Goal: Task Accomplishment & Management: Use online tool/utility

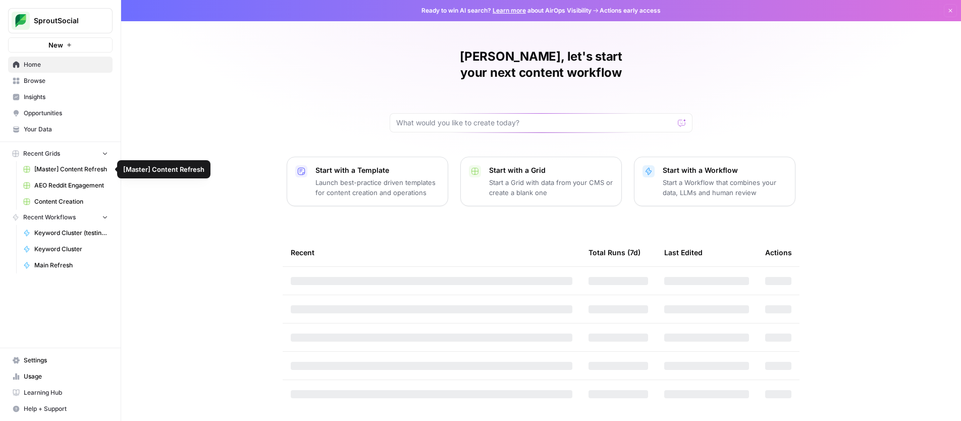
click at [74, 170] on span "[Master] Content Refresh" at bounding box center [71, 169] width 74 height 9
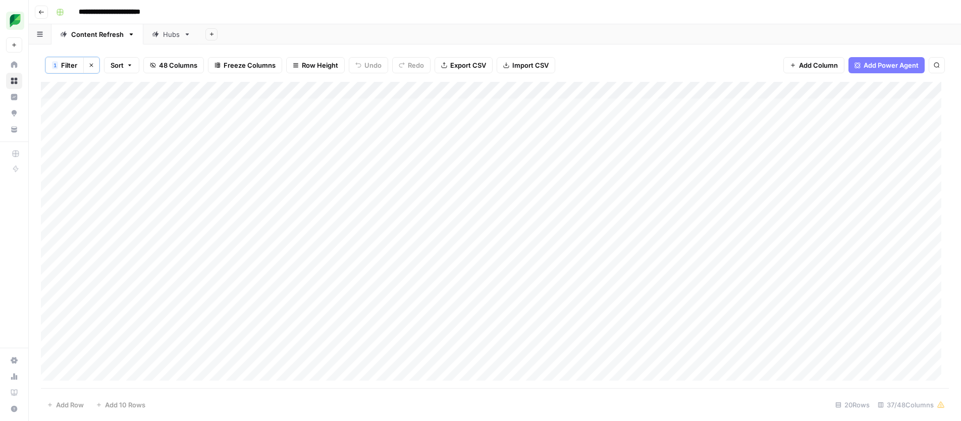
click at [612, 37] on div "Add Sheet" at bounding box center [580, 34] width 762 height 20
click at [803, 94] on input "**********" at bounding box center [842, 94] width 111 height 12
type input "**********"
click at [817, 107] on label "Type to search" at bounding box center [806, 108] width 39 height 7
click at [817, 100] on input "**********" at bounding box center [842, 94] width 111 height 12
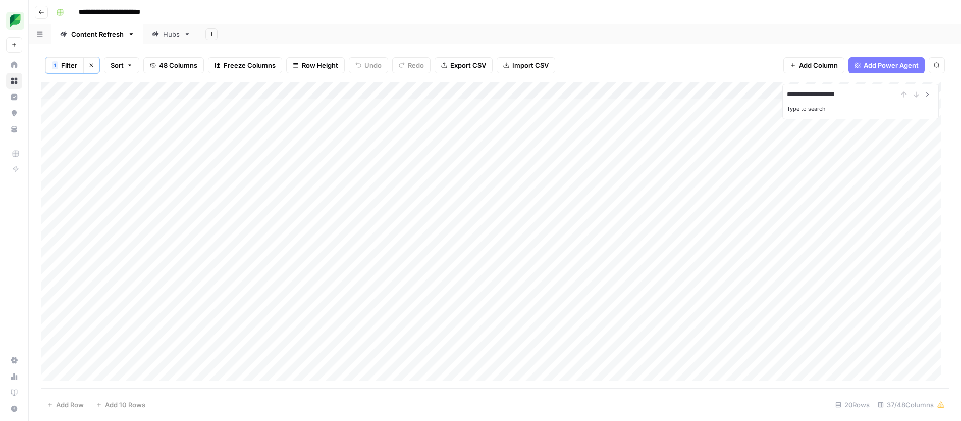
click at [864, 90] on input "**********" at bounding box center [842, 94] width 111 height 12
click at [809, 91] on input "**********" at bounding box center [842, 94] width 111 height 12
click at [636, 57] on div "1 Filter Clear filters Sort 48 Columns Freeze Columns Row Height Undo Redo Expo…" at bounding box center [495, 64] width 908 height 33
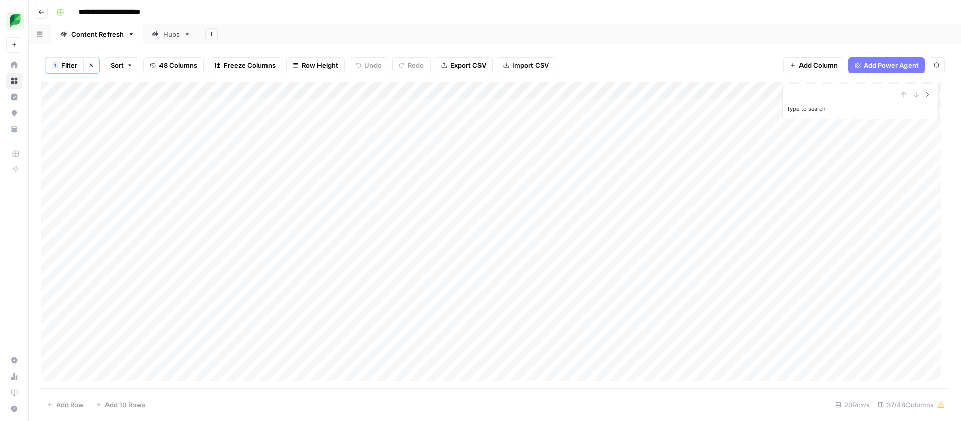
click at [744, 31] on div "Add Sheet" at bounding box center [580, 34] width 762 height 20
click at [771, 91] on div "Add Column" at bounding box center [495, 235] width 908 height 306
click at [593, 196] on span "Filter" at bounding box center [624, 198] width 88 height 10
type input "Link"
type input "Refresh Type"
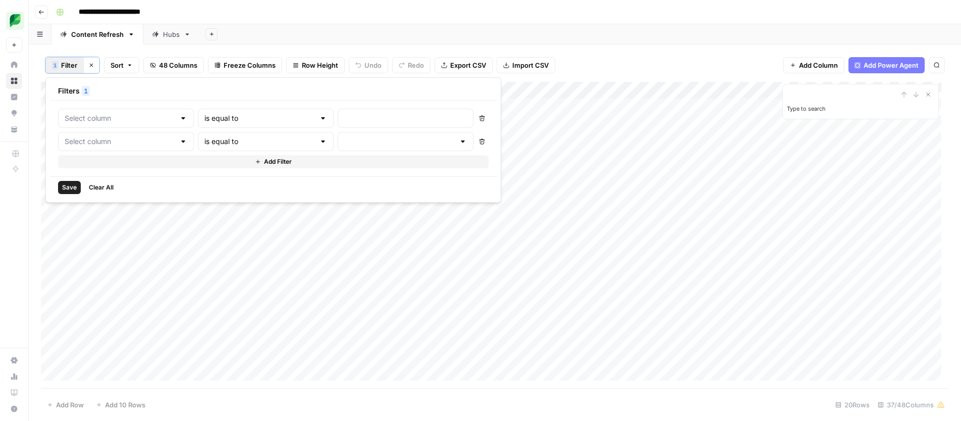
type input "Listicle"
click at [369, 115] on input "text" at bounding box center [436, 118] width 135 height 10
paste input "https://sproutsocial.com/insights/ai-customer-service/"
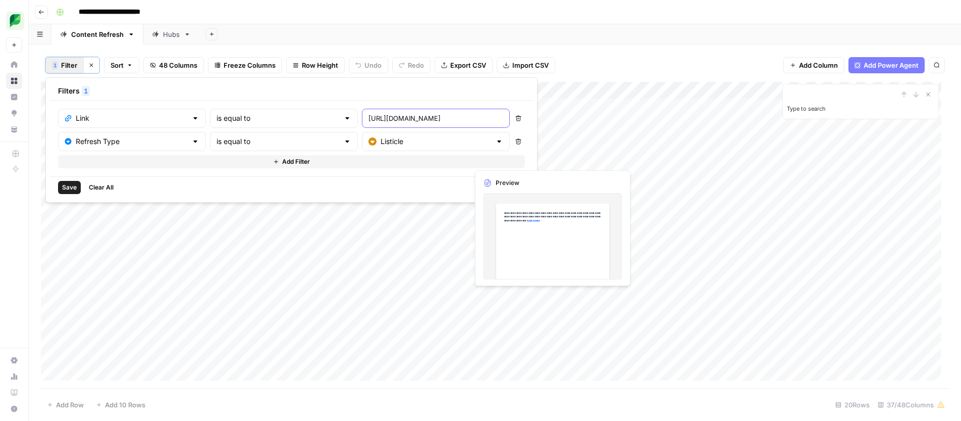
scroll to position [0, 61]
type input "https://sproutsocial.com/insights/ai-customer-service/"
click at [512, 144] on button "Delete" at bounding box center [518, 141] width 13 height 13
click at [64, 163] on span "Save" at bounding box center [69, 164] width 15 height 9
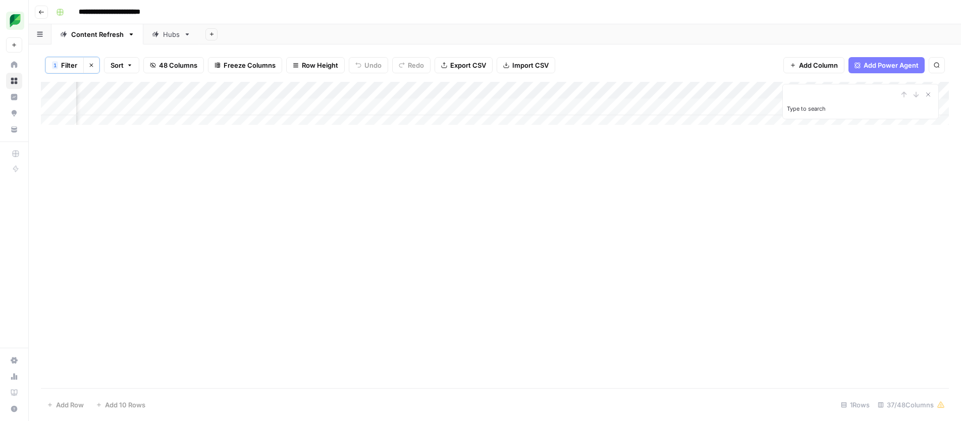
scroll to position [0, 540]
click at [477, 107] on div "Add Column" at bounding box center [495, 107] width 908 height 50
click at [929, 93] on icon "Close Search" at bounding box center [929, 95] width 4 height 4
click at [734, 107] on div "Add Column" at bounding box center [495, 107] width 908 height 50
click at [729, 106] on div "Add Column" at bounding box center [495, 107] width 908 height 50
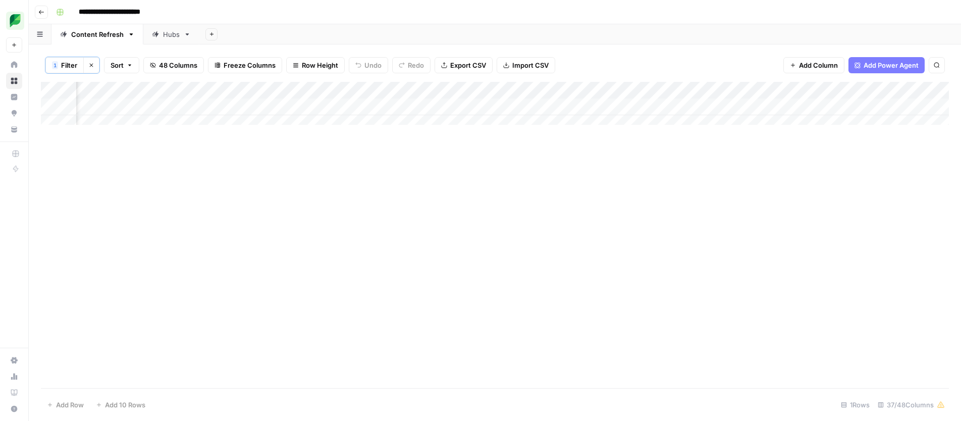
click at [729, 106] on div "Add Column" at bounding box center [495, 107] width 908 height 50
click at [717, 110] on textarea "**********" at bounding box center [785, 107] width 162 height 14
type textarea "**********"
click at [779, 194] on div "Add Column" at bounding box center [495, 235] width 908 height 306
click at [838, 106] on div "Add Column" at bounding box center [495, 107] width 908 height 50
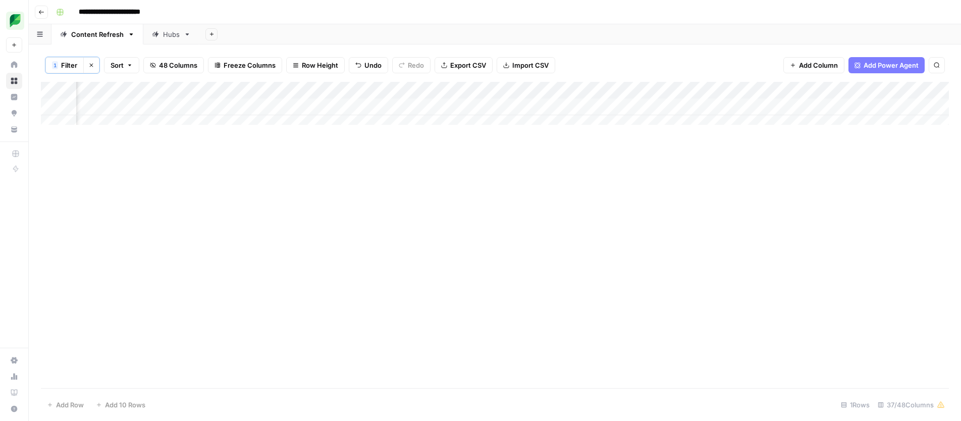
click at [785, 107] on div "Add Column" at bounding box center [495, 107] width 908 height 50
click at [761, 108] on div "Add Column" at bounding box center [495, 107] width 908 height 50
click at [717, 110] on textarea "**********" at bounding box center [785, 107] width 162 height 14
type textarea "**********"
click at [767, 206] on div "Add Column" at bounding box center [495, 235] width 908 height 306
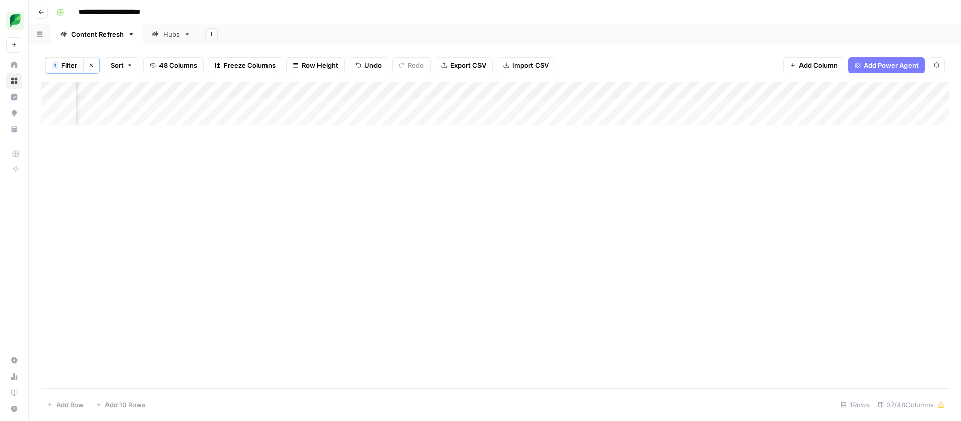
click at [840, 105] on div "Add Column" at bounding box center [495, 107] width 908 height 50
click at [866, 105] on div "Add Column" at bounding box center [495, 107] width 908 height 50
click at [836, 168] on button "Large" at bounding box center [824, 164] width 26 height 12
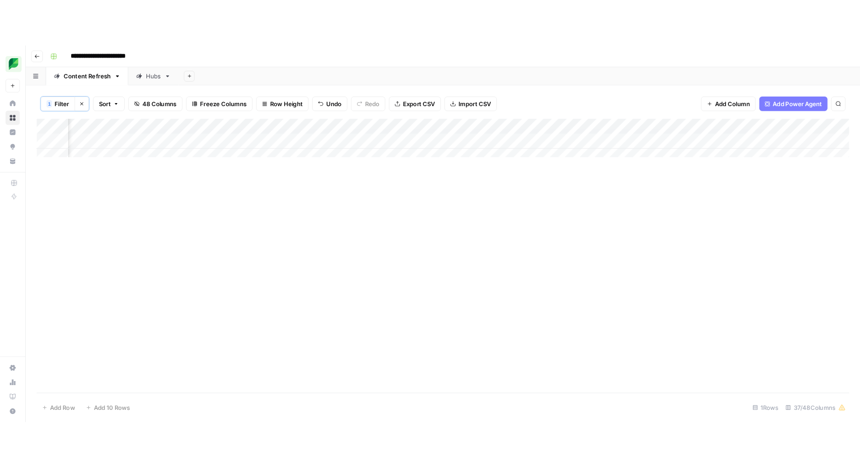
scroll to position [0, 873]
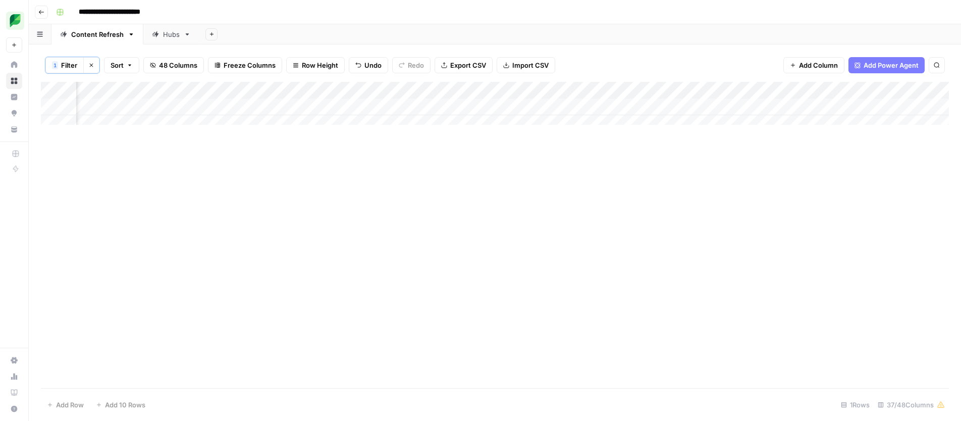
click at [602, 106] on div "Add Column" at bounding box center [495, 107] width 908 height 50
click at [586, 105] on div "Add Column" at bounding box center [495, 107] width 908 height 50
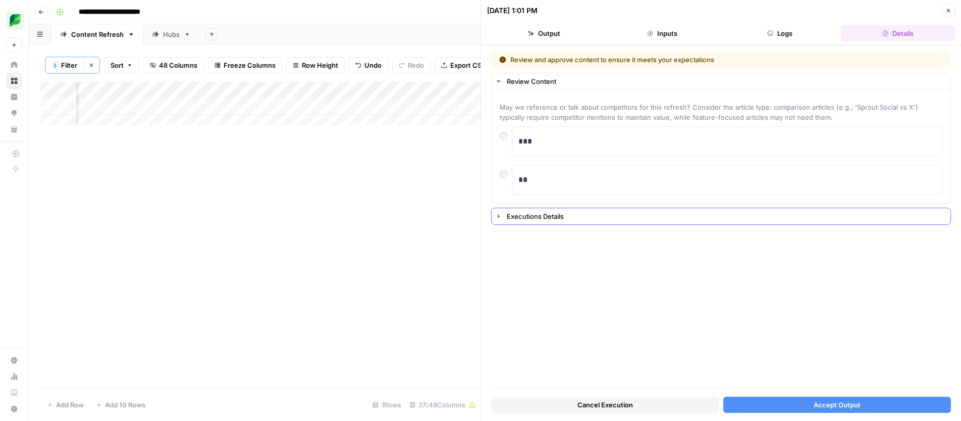
click at [498, 216] on icon "button" at bounding box center [499, 216] width 2 height 4
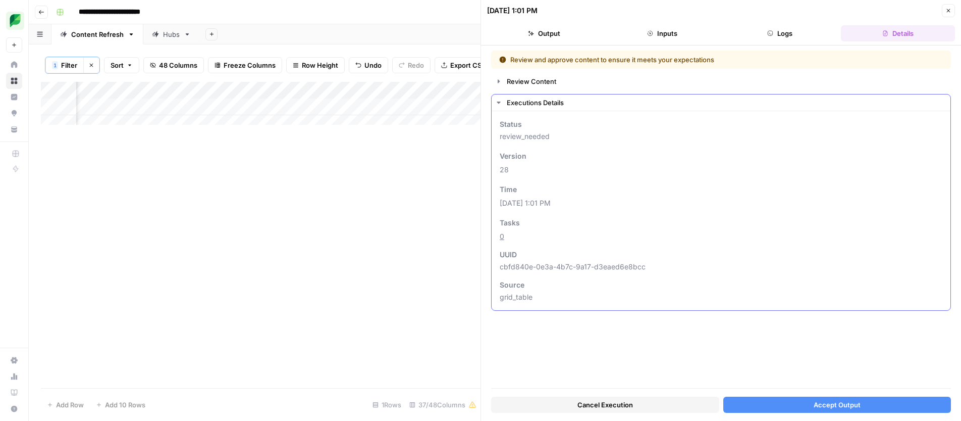
click at [492, 101] on button "Executions Details" at bounding box center [721, 102] width 459 height 16
click at [495, 86] on button "Review Content" at bounding box center [721, 81] width 459 height 16
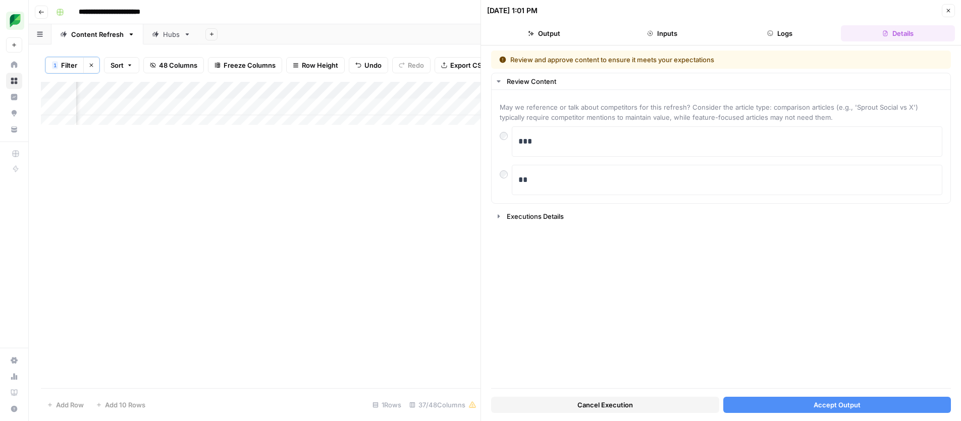
click at [761, 407] on button "Accept Output" at bounding box center [838, 404] width 228 height 16
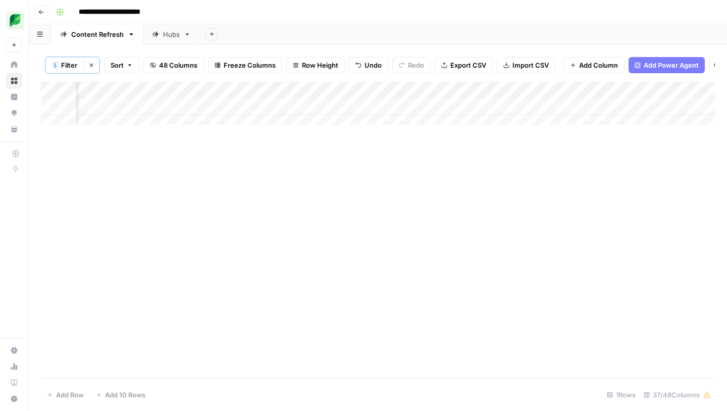
scroll to position [0, 1430]
click at [222, 112] on div "Add Column" at bounding box center [378, 107] width 674 height 50
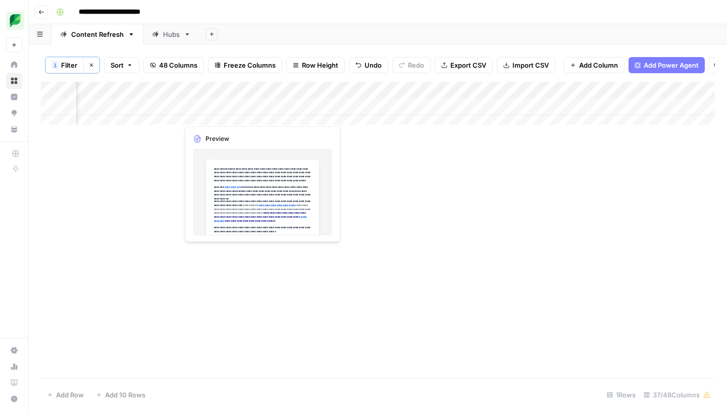
click at [227, 113] on div "Add Column" at bounding box center [378, 107] width 674 height 50
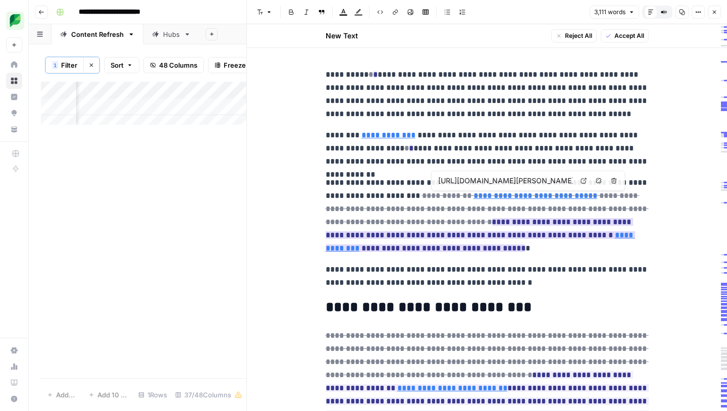
type input "[URL][DOMAIN_NAME]"
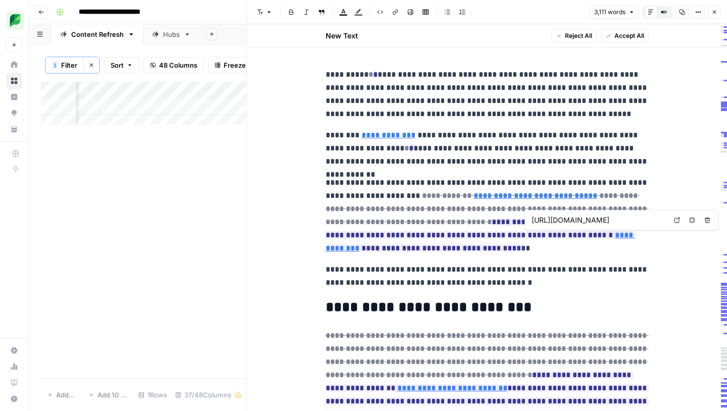
click at [582, 219] on input "[URL][DOMAIN_NAME]" at bounding box center [599, 220] width 134 height 10
click at [363, 110] on p "**********" at bounding box center [487, 94] width 323 height 53
click at [446, 251] on p "**********" at bounding box center [487, 215] width 323 height 79
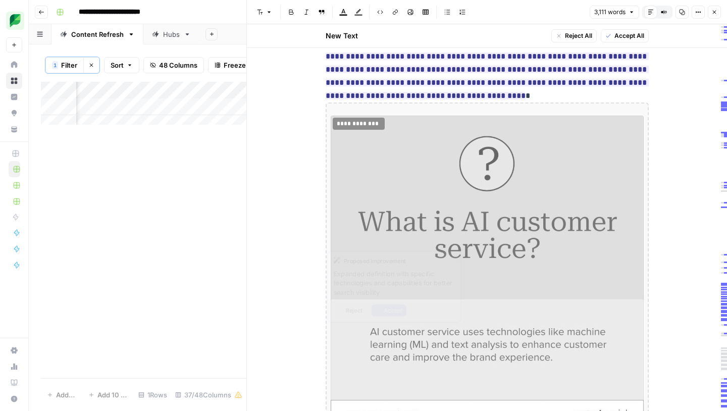
scroll to position [0, 0]
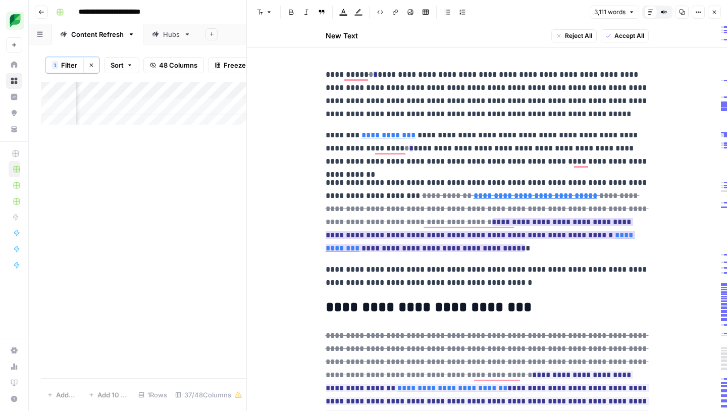
click at [581, 240] on link "**********" at bounding box center [481, 241] width 310 height 21
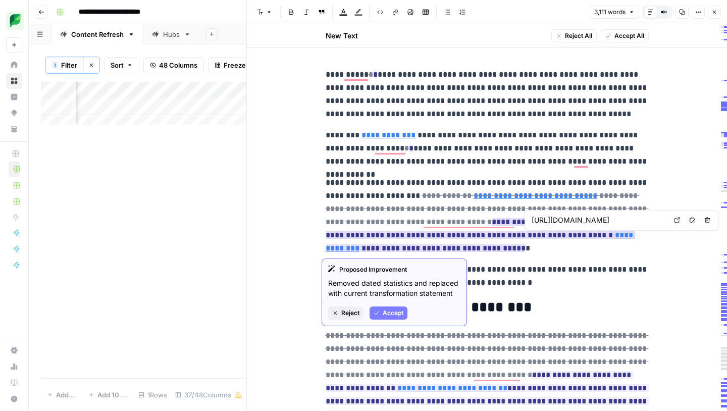
click at [551, 235] on link "**********" at bounding box center [481, 241] width 310 height 21
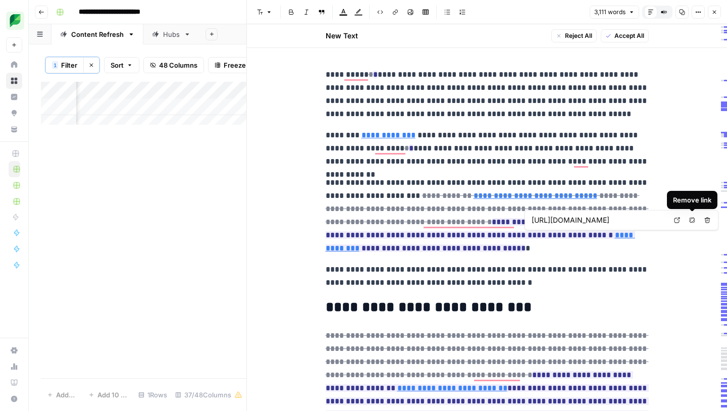
click at [694, 222] on icon "button" at bounding box center [692, 220] width 6 height 6
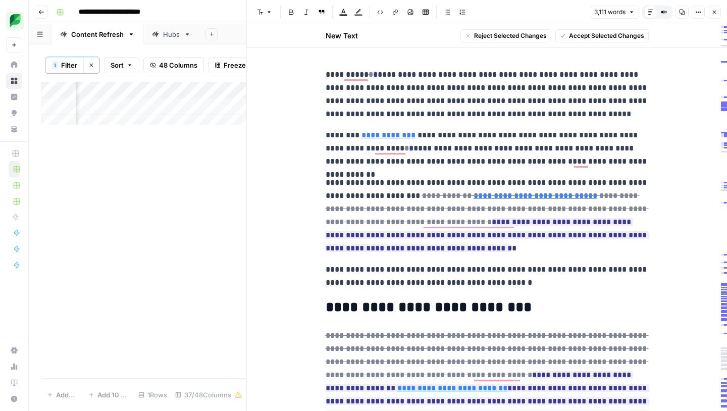
click at [627, 253] on p "**********" at bounding box center [487, 215] width 323 height 79
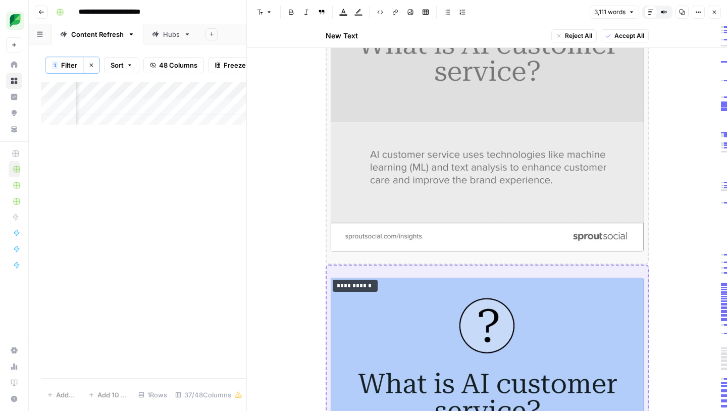
scroll to position [333, 0]
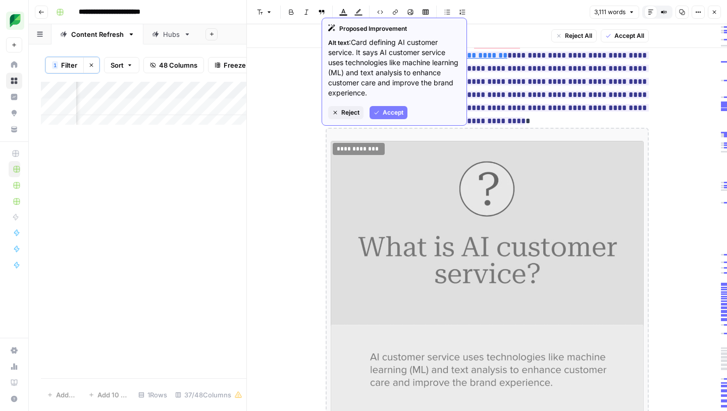
click at [368, 171] on img "To enrich screen reader interactions, please activate Accessibility in Grammarl…" at bounding box center [487, 297] width 313 height 313
click at [346, 113] on span "Reject" at bounding box center [350, 112] width 18 height 9
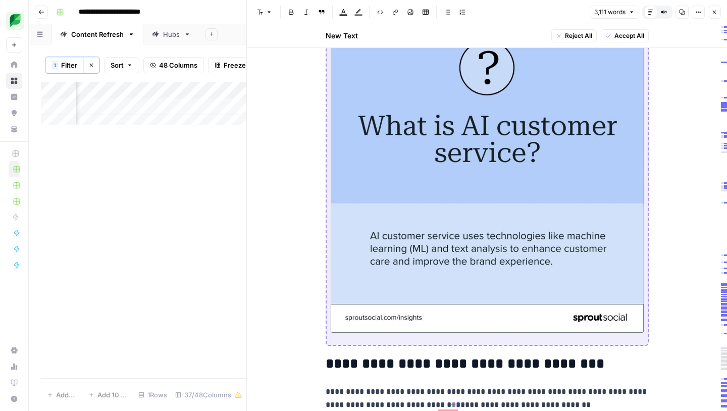
scroll to position [715, 0]
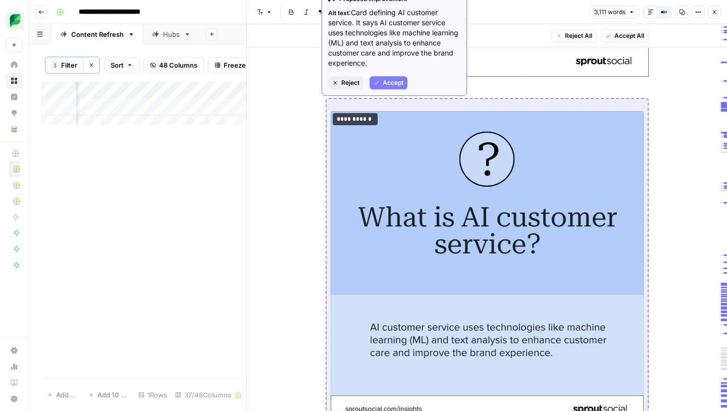
click at [345, 85] on span "Reject" at bounding box center [350, 82] width 18 height 9
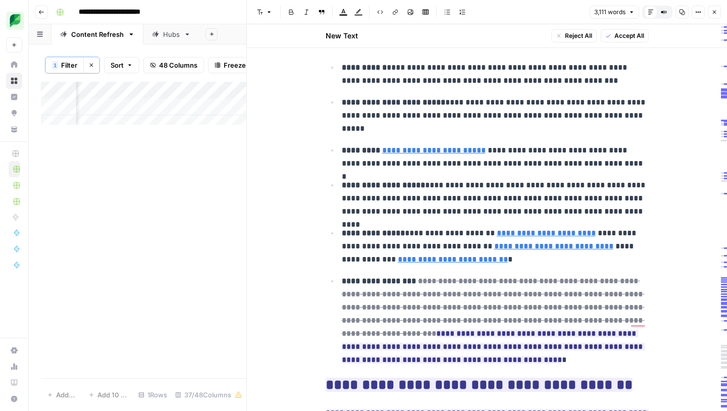
scroll to position [949, 0]
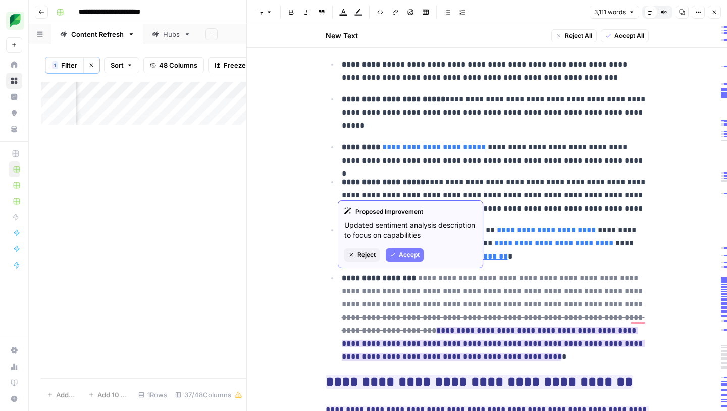
click at [369, 255] on span "Reject" at bounding box center [366, 254] width 18 height 9
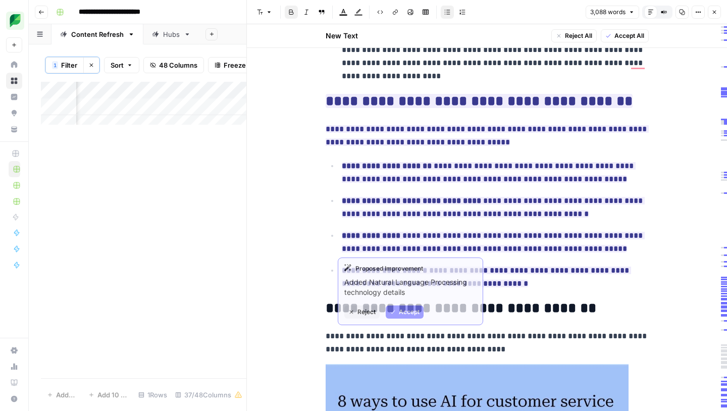
scroll to position [1204, 0]
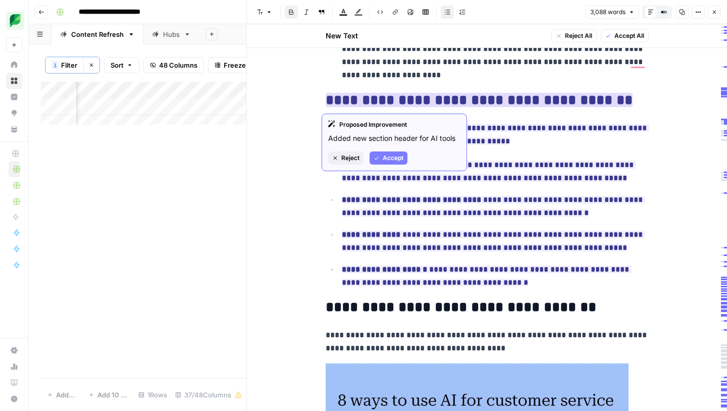
click at [391, 157] on span "Accept" at bounding box center [393, 158] width 21 height 9
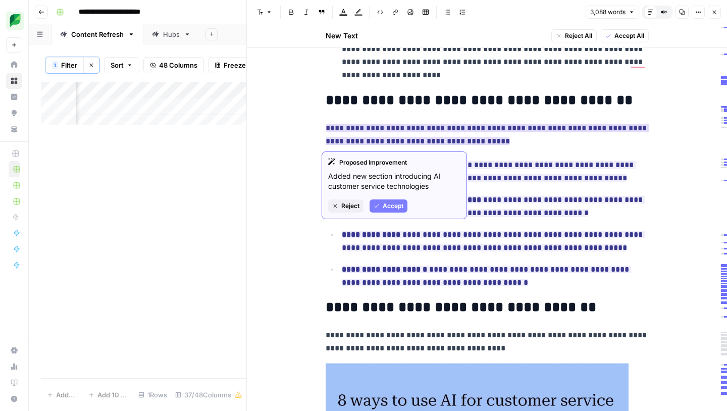
click at [393, 203] on span "Accept" at bounding box center [393, 205] width 21 height 9
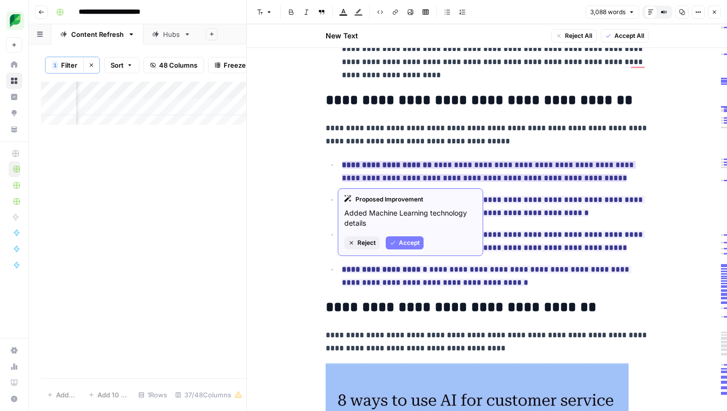
click at [402, 239] on span "Accept" at bounding box center [409, 242] width 21 height 9
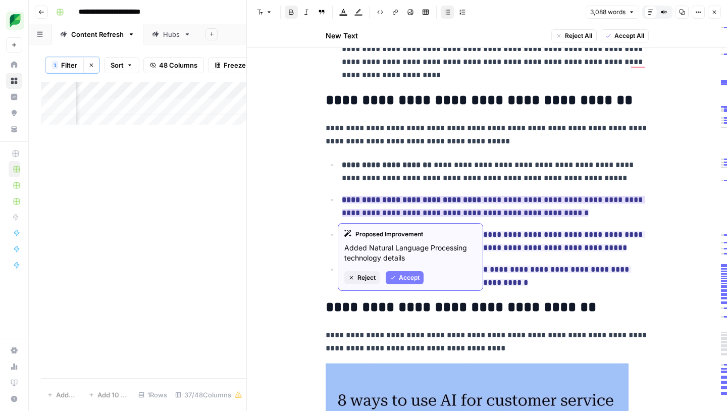
click at [399, 274] on span "Accept" at bounding box center [409, 277] width 21 height 9
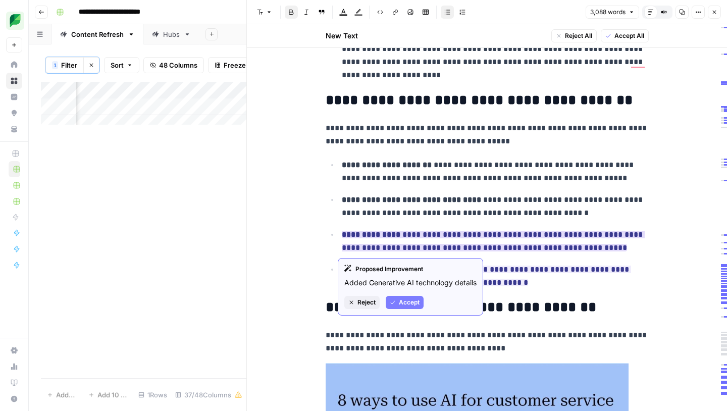
click at [404, 296] on button "Accept" at bounding box center [405, 302] width 38 height 13
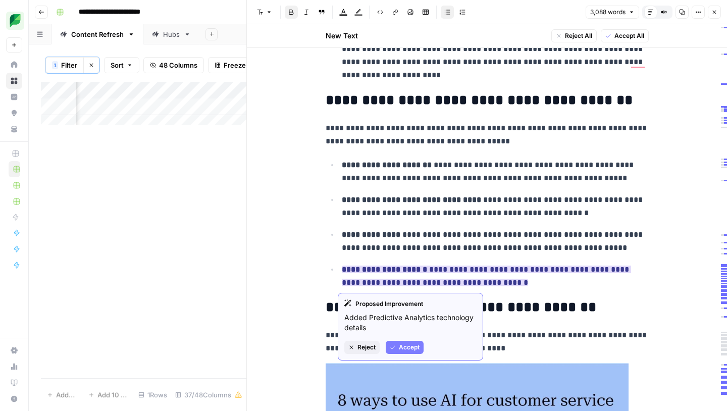
click at [406, 345] on span "Accept" at bounding box center [409, 347] width 21 height 9
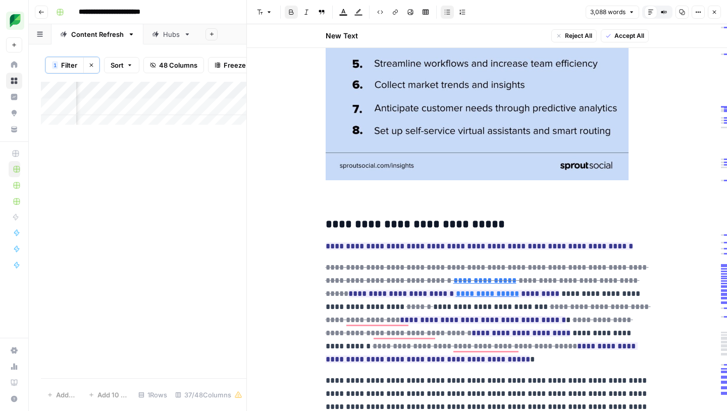
scroll to position [1692, 0]
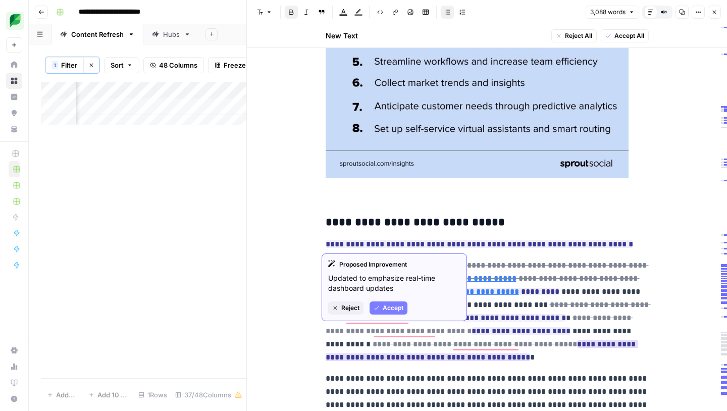
click at [534, 342] on ins "**********" at bounding box center [482, 350] width 312 height 21
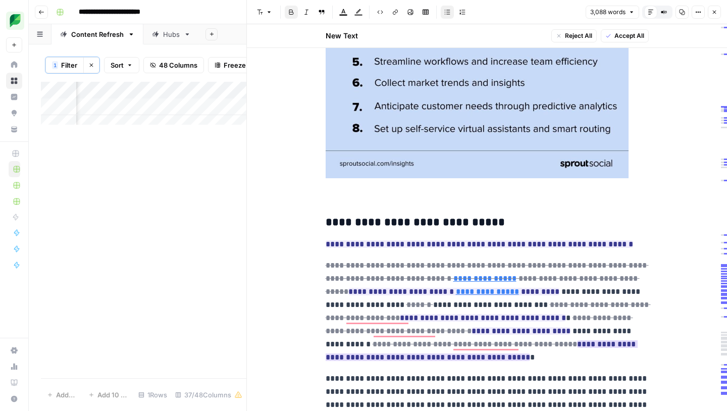
click at [539, 344] on ins "**********" at bounding box center [482, 350] width 312 height 21
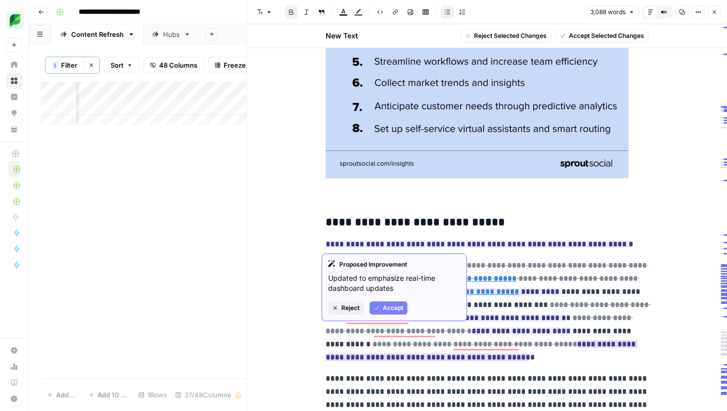
drag, startPoint x: 539, startPoint y: 345, endPoint x: 517, endPoint y: 348, distance: 22.9
click at [517, 348] on ins "**********" at bounding box center [482, 350] width 312 height 21
click at [393, 306] on span "Accept" at bounding box center [393, 307] width 21 height 9
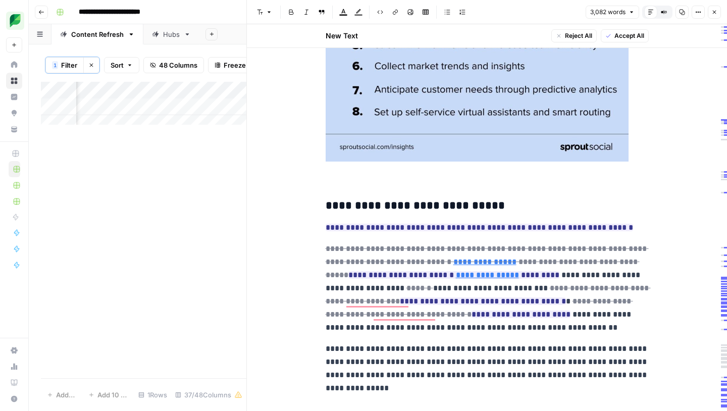
scroll to position [1798, 0]
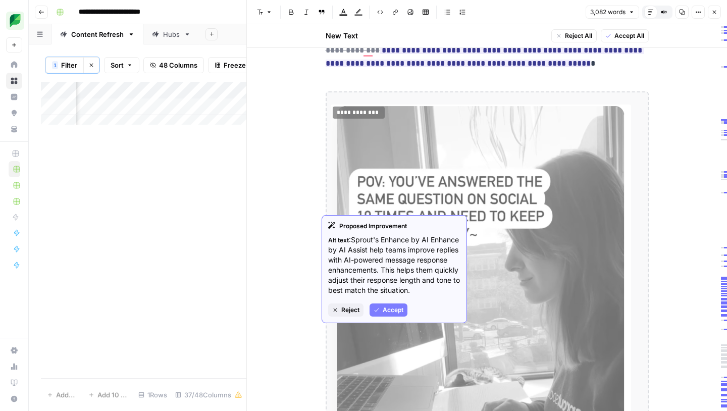
scroll to position [1988, 0]
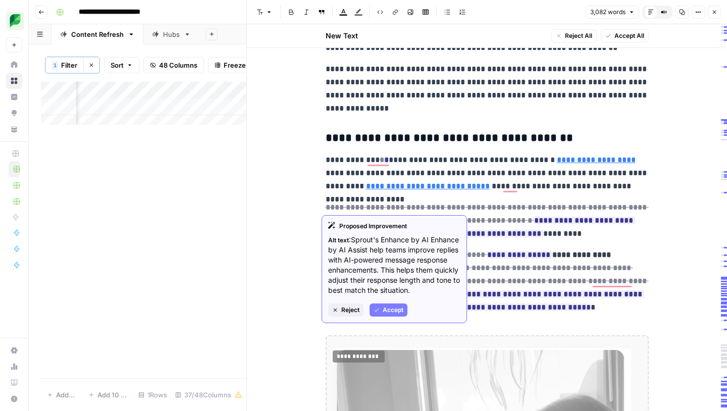
click at [392, 315] on span "Accept" at bounding box center [393, 309] width 21 height 9
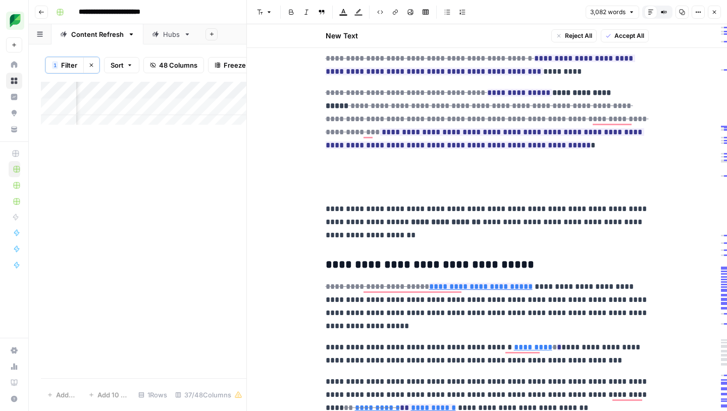
scroll to position [2195, 0]
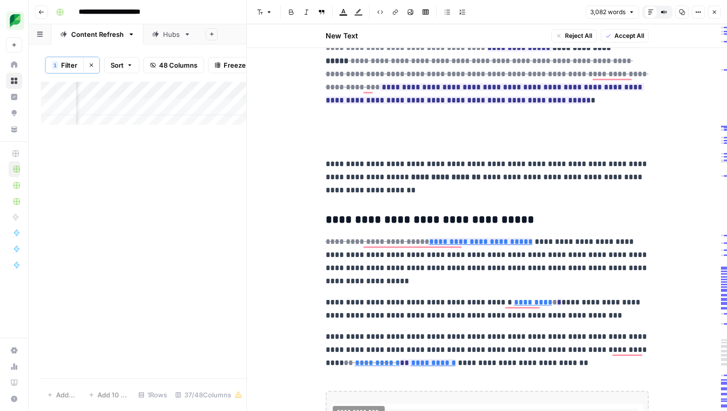
click at [326, 124] on p "To enrich screen reader interactions, please activate Accessibility in Grammarl…" at bounding box center [487, 121] width 323 height 13
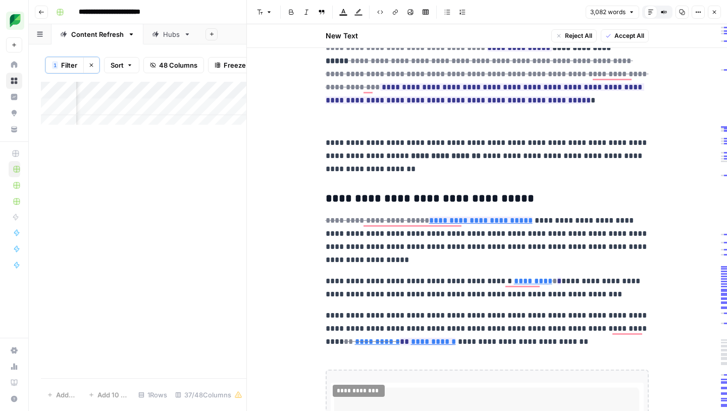
click at [347, 124] on p "To enrich screen reader interactions, please activate Accessibility in Grammarl…" at bounding box center [487, 121] width 323 height 13
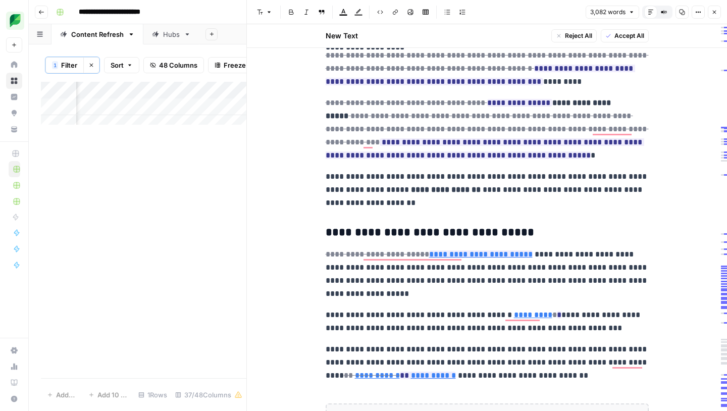
scroll to position [2193, 0]
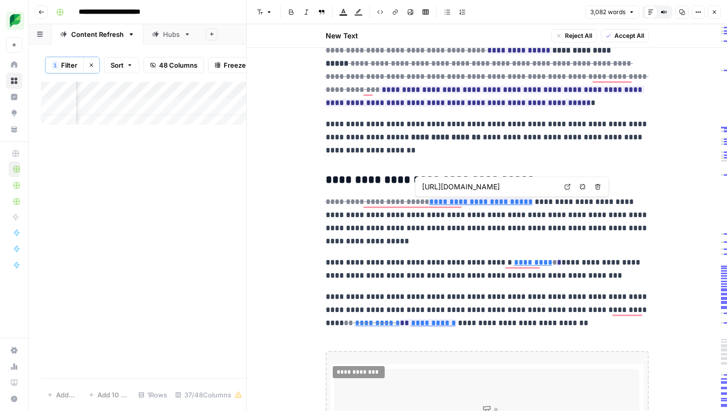
click at [507, 184] on input "[URL][DOMAIN_NAME]" at bounding box center [489, 187] width 134 height 10
click at [446, 239] on p "**********" at bounding box center [487, 221] width 323 height 53
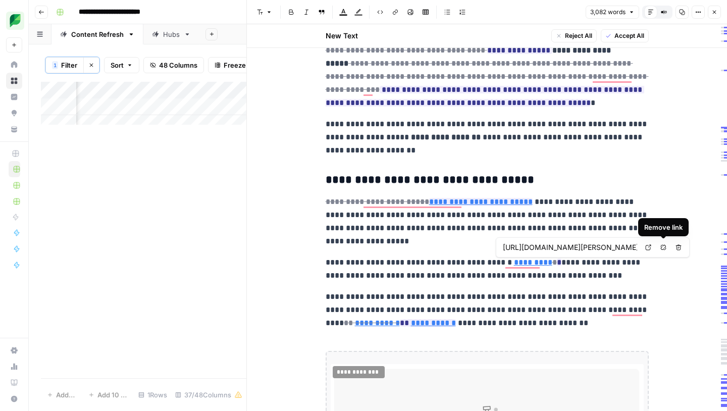
click at [666, 249] on icon "button" at bounding box center [663, 247] width 6 height 6
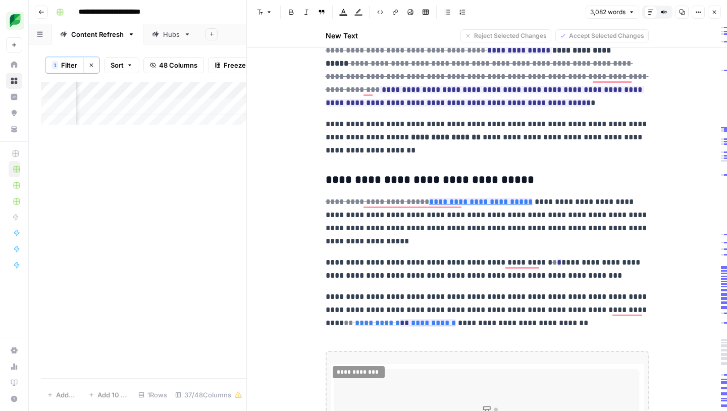
click at [434, 281] on p "**********" at bounding box center [487, 269] width 323 height 26
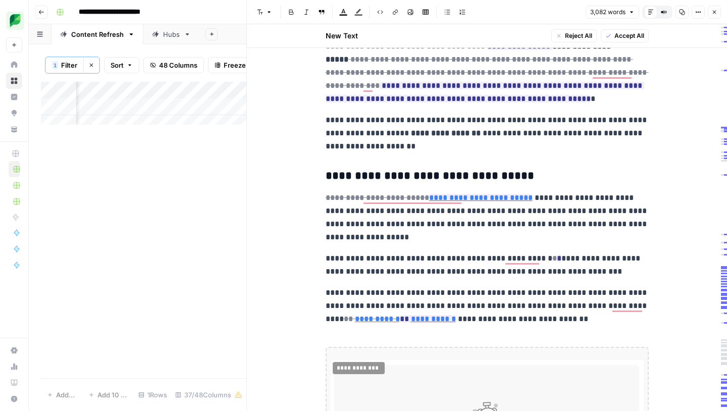
scroll to position [2199, 0]
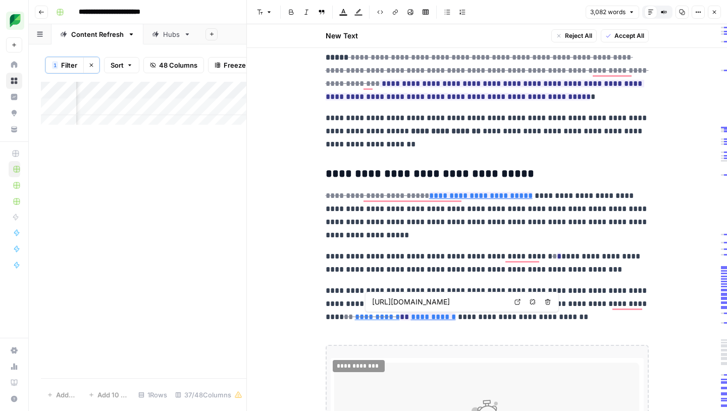
click at [482, 303] on input "[URL][DOMAIN_NAME]" at bounding box center [439, 302] width 134 height 10
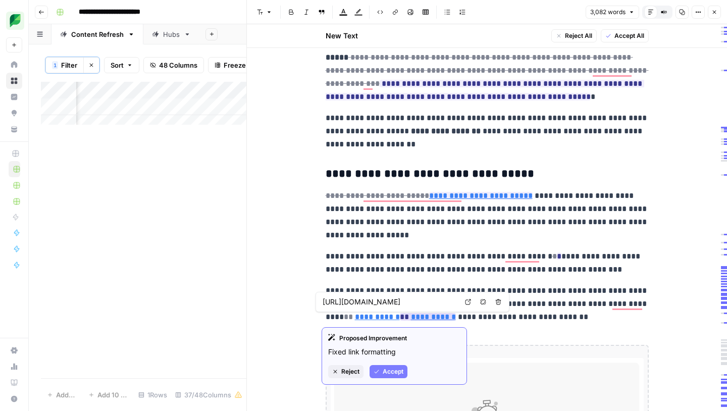
click at [355, 319] on link "**********" at bounding box center [377, 317] width 45 height 8
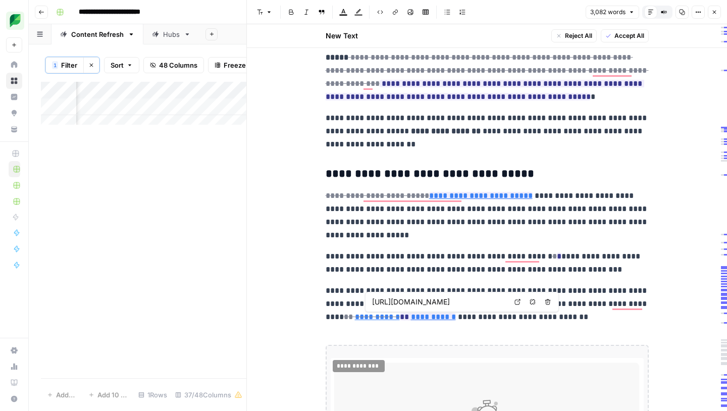
click at [406, 302] on input "[URL][DOMAIN_NAME]" at bounding box center [439, 302] width 134 height 10
click at [575, 316] on p "**********" at bounding box center [487, 303] width 323 height 39
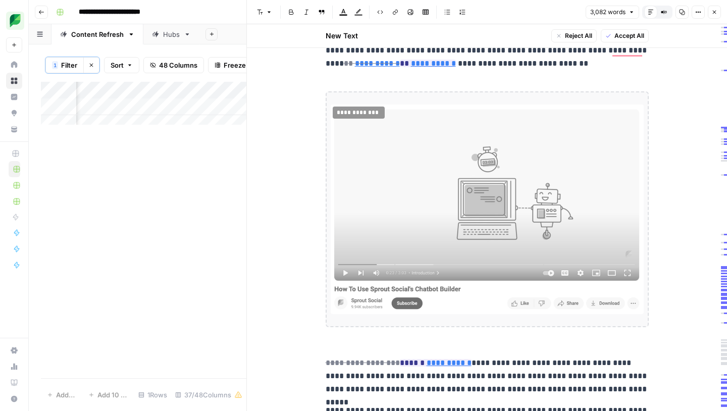
scroll to position [2452, 0]
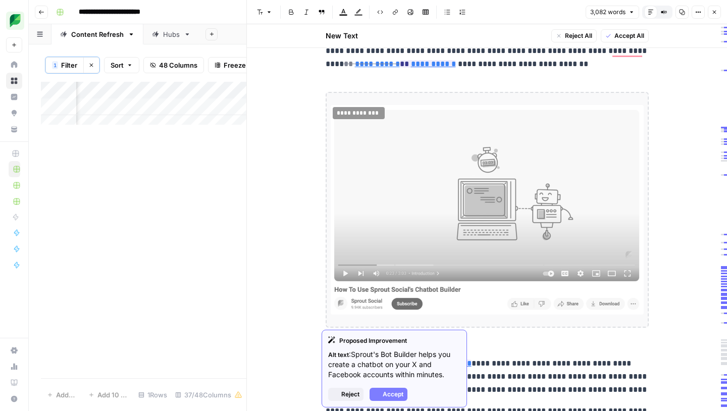
click at [357, 154] on img "To enrich screen reader interactions, please activate Accessibility in Grammarl…" at bounding box center [487, 210] width 313 height 210
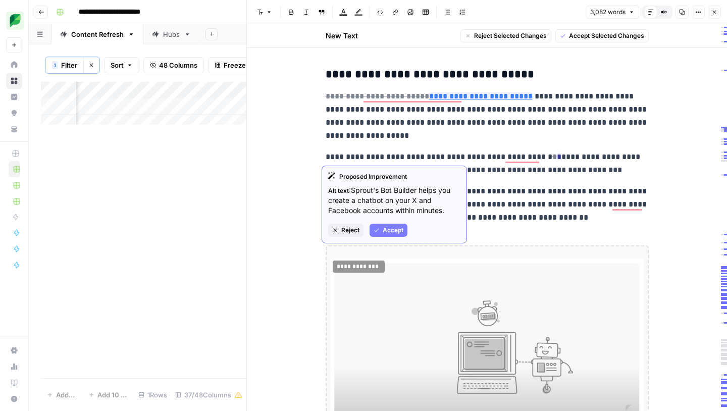
scroll to position [2448, 0]
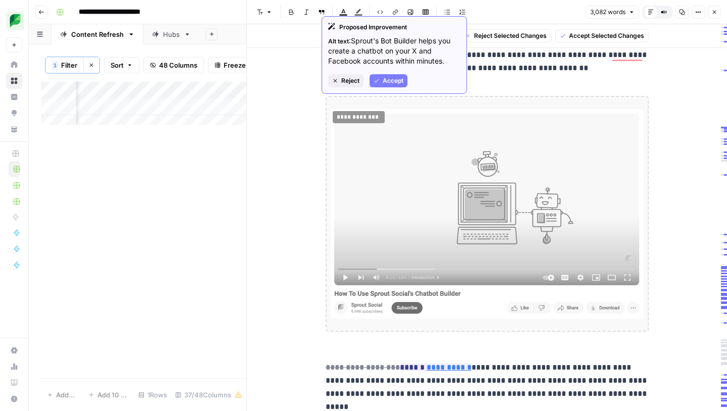
click at [355, 81] on span "Reject" at bounding box center [350, 80] width 18 height 9
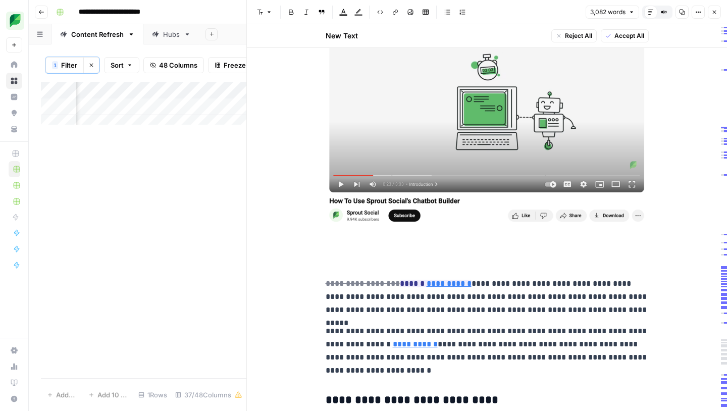
scroll to position [2542, 0]
click at [345, 263] on p "To enrich screen reader interactions, please activate Accessibility in Grammarl…" at bounding box center [487, 262] width 323 height 13
click at [341, 267] on p "To enrich screen reader interactions, please activate Accessibility in Grammarl…" at bounding box center [487, 262] width 323 height 13
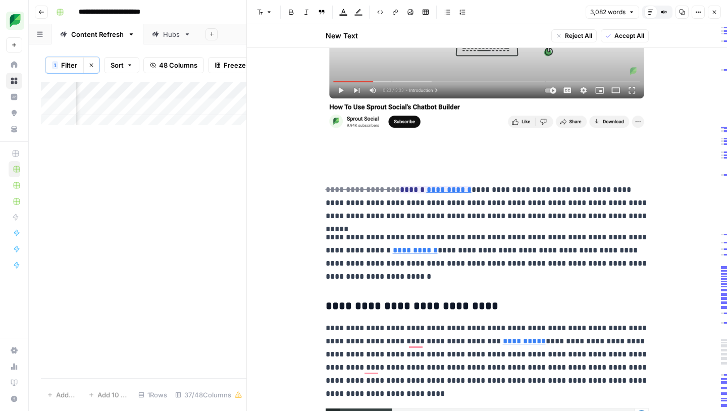
scroll to position [2637, 0]
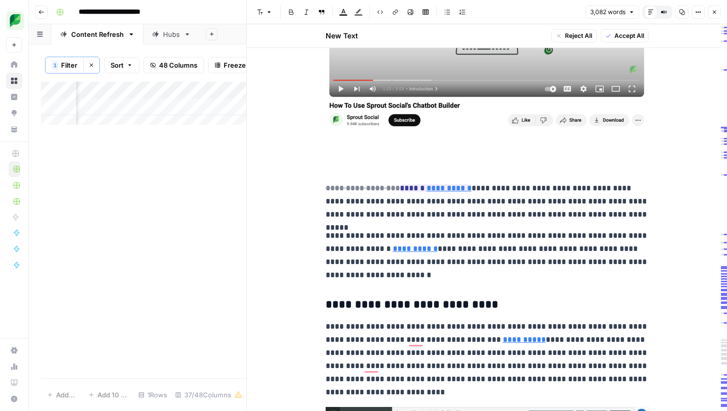
click at [326, 166] on p "To enrich screen reader interactions, please activate Accessibility in Grammarl…" at bounding box center [487, 167] width 323 height 13
click at [326, 144] on p "To enrich screen reader interactions, please activate Accessibility in Grammarl…" at bounding box center [487, 34] width 323 height 238
click at [331, 162] on p "To enrich screen reader interactions, please activate Accessibility in Grammarl…" at bounding box center [487, 167] width 323 height 13
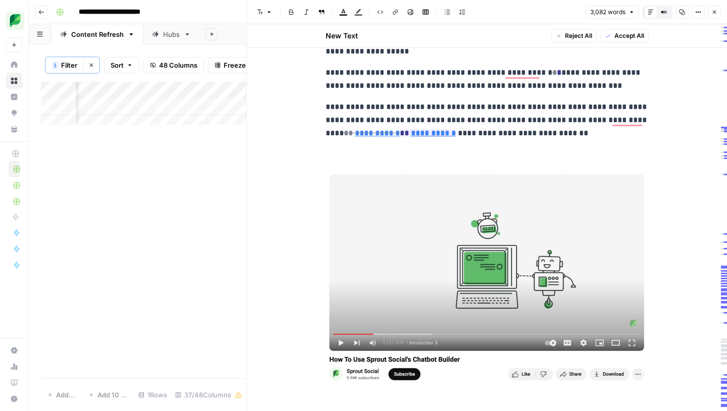
scroll to position [2382, 0]
click at [556, 130] on p "**********" at bounding box center [487, 120] width 323 height 39
click at [334, 151] on p "To enrich screen reader interactions, please activate Accessibility in Grammarl…" at bounding box center [487, 154] width 323 height 13
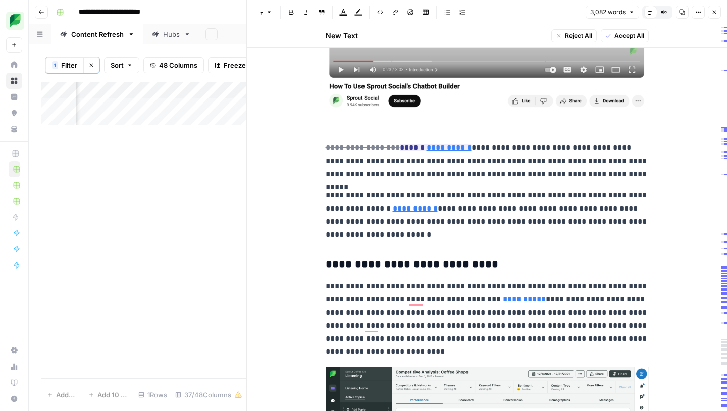
scroll to position [2717, 0]
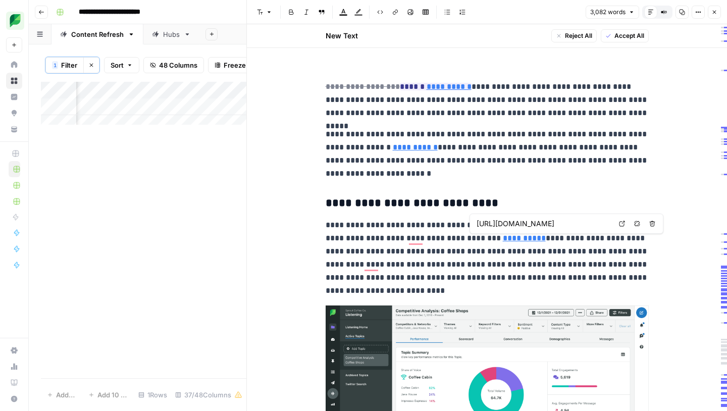
click at [505, 227] on input "[URL][DOMAIN_NAME]" at bounding box center [544, 224] width 134 height 10
click at [438, 250] on p "**********" at bounding box center [487, 258] width 323 height 79
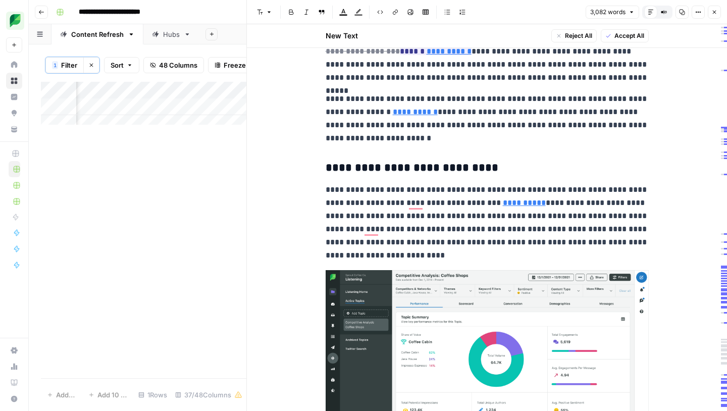
scroll to position [2687, 0]
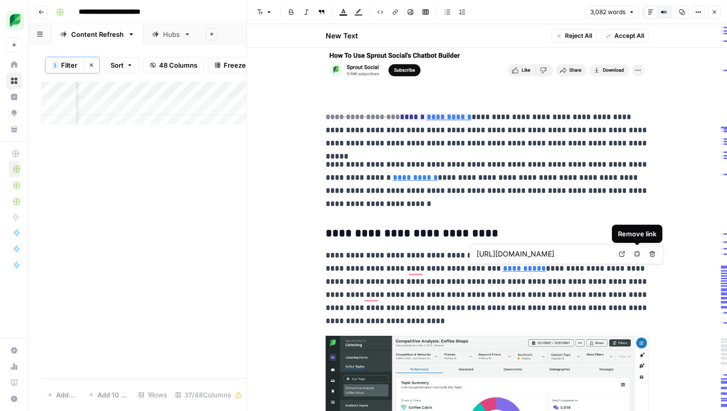
click at [633, 253] on button "Remove link" at bounding box center [637, 253] width 13 height 13
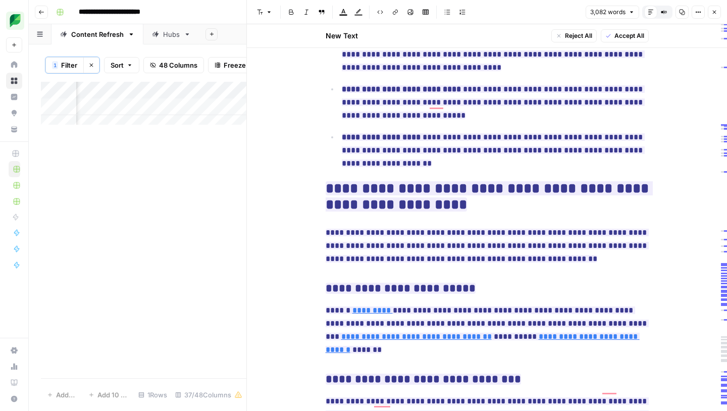
scroll to position [4642, 0]
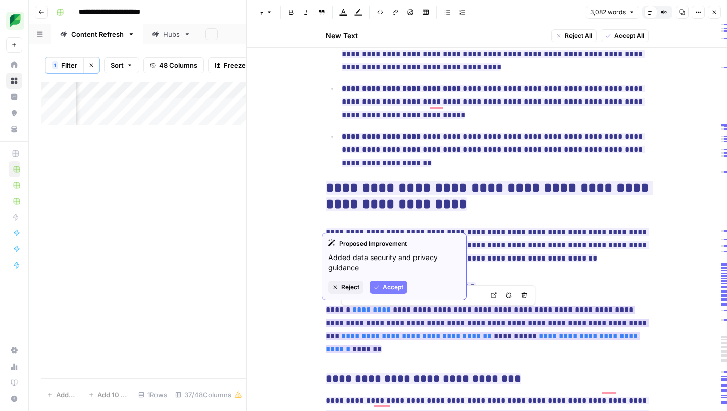
click at [369, 313] on link "*********" at bounding box center [372, 310] width 40 height 8
click at [364, 313] on link "*********" at bounding box center [372, 310] width 40 height 8
type input "[URL][DOMAIN_NAME]"
click at [366, 314] on link "*********" at bounding box center [372, 310] width 40 height 8
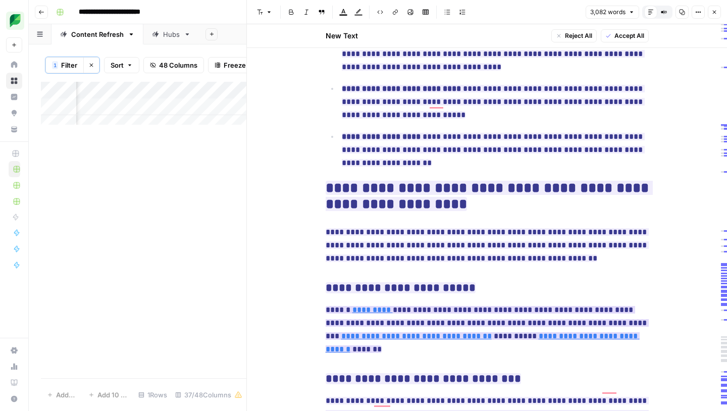
click at [363, 314] on link "*********" at bounding box center [372, 310] width 40 height 8
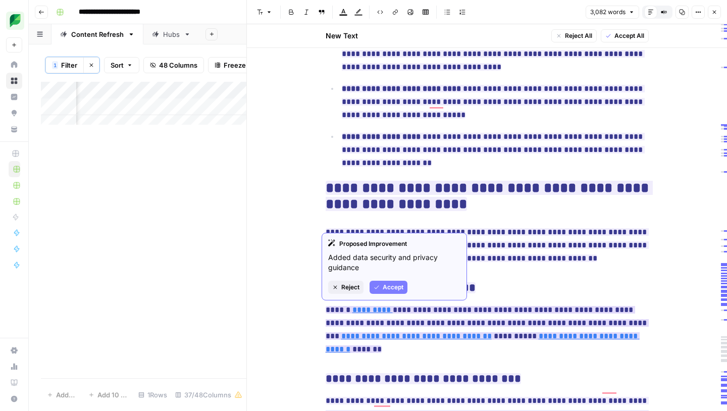
click at [399, 287] on span "Accept" at bounding box center [393, 287] width 21 height 9
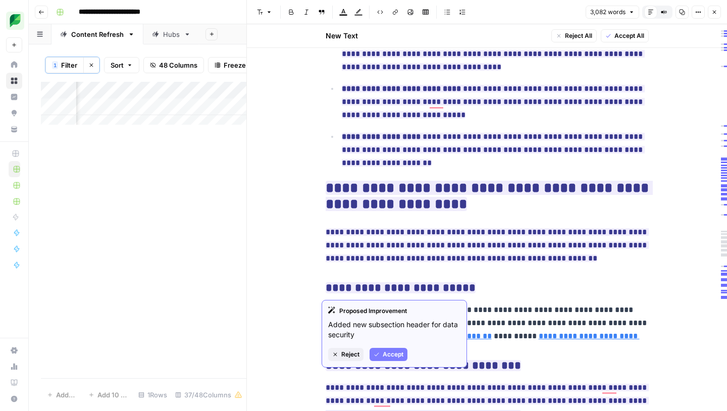
click at [482, 287] on h3 "**********" at bounding box center [487, 288] width 323 height 14
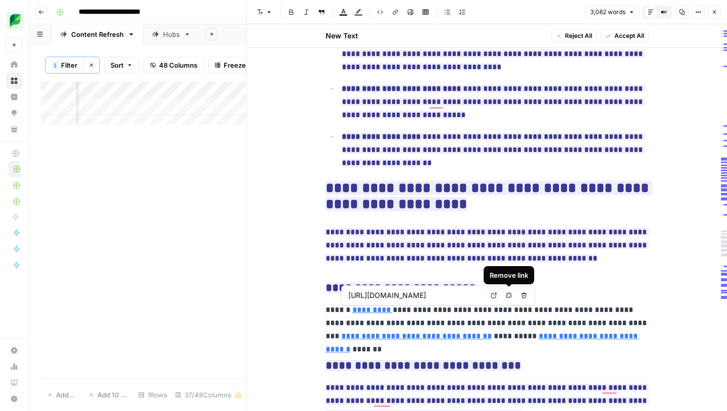
click at [512, 295] on span "Remove link" at bounding box center [512, 295] width 1 height 1
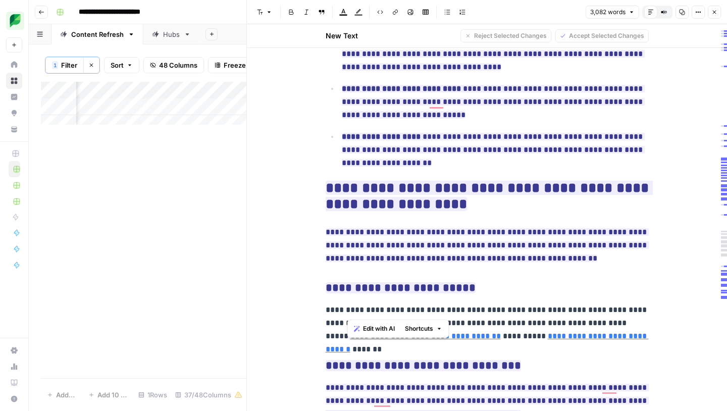
click at [412, 337] on link "**********" at bounding box center [425, 336] width 150 height 8
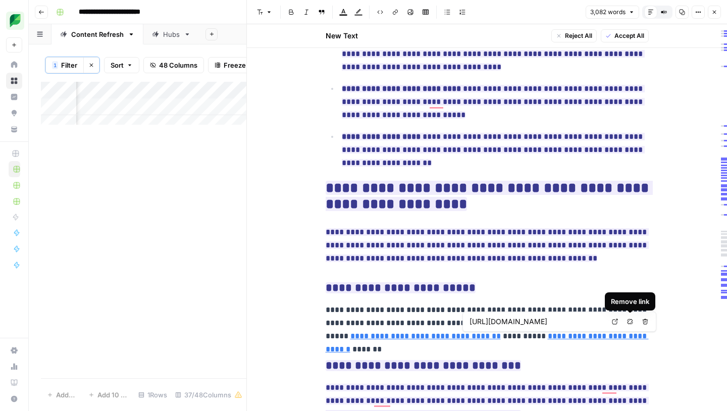
click at [631, 323] on icon "button" at bounding box center [630, 322] width 6 height 6
type input "[URL][DOMAIN_NAME]"
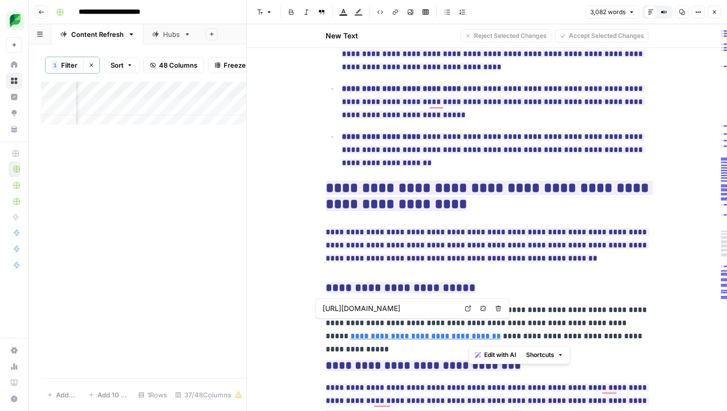
click at [376, 336] on link "**********" at bounding box center [425, 336] width 150 height 8
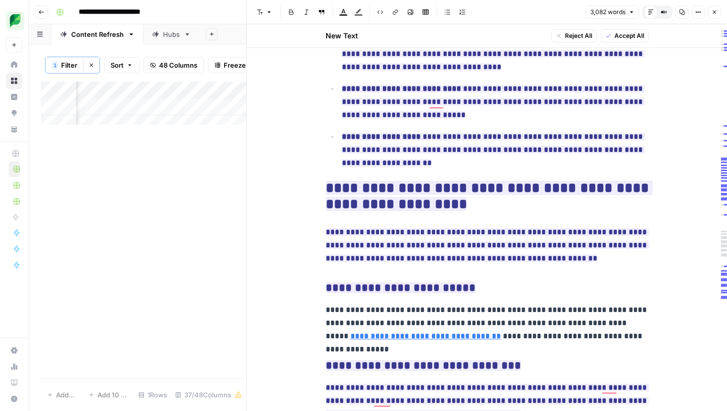
click at [501, 332] on link "**********" at bounding box center [425, 336] width 150 height 8
click at [404, 336] on link "**********" at bounding box center [425, 336] width 150 height 8
click at [350, 339] on link "**********" at bounding box center [425, 336] width 150 height 8
click at [501, 332] on link "**********" at bounding box center [425, 336] width 150 height 8
click at [630, 339] on icon "button" at bounding box center [632, 342] width 6 height 6
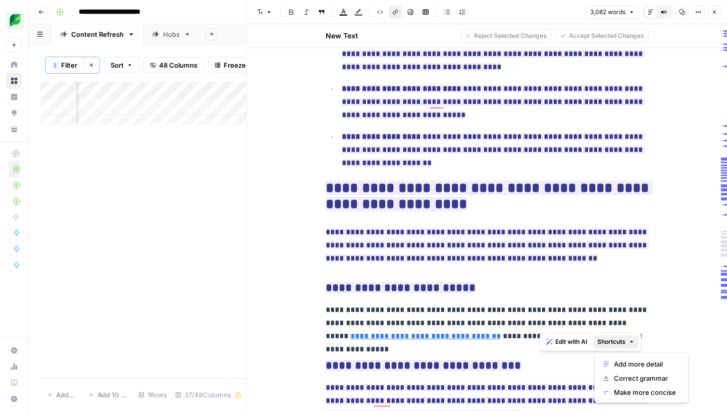
click at [501, 332] on link "**********" at bounding box center [425, 336] width 150 height 8
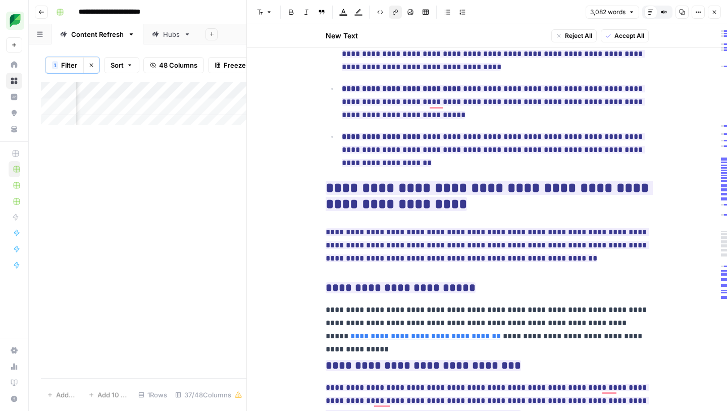
click at [501, 332] on link "**********" at bounding box center [425, 336] width 150 height 8
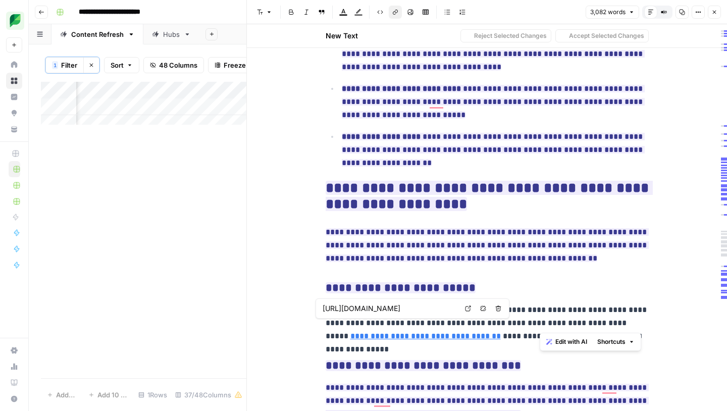
click at [501, 332] on link "**********" at bounding box center [425, 336] width 150 height 8
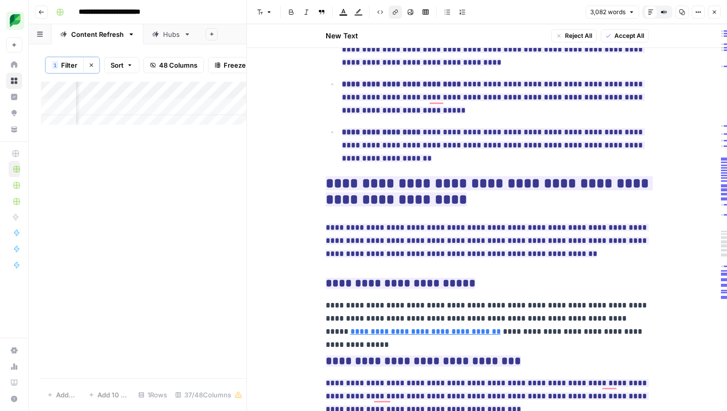
scroll to position [4766, 0]
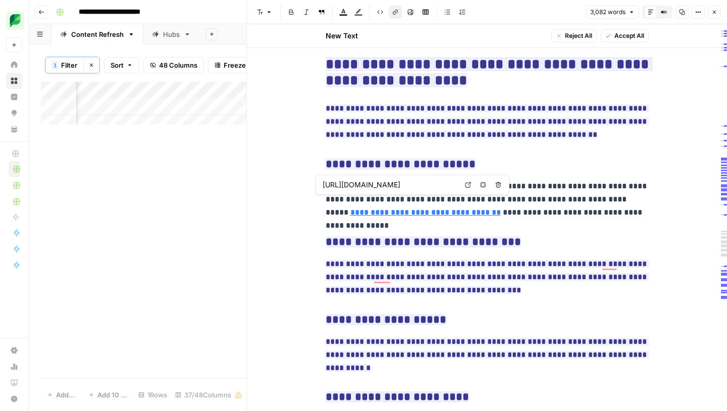
click at [399, 216] on link "**********" at bounding box center [425, 213] width 150 height 8
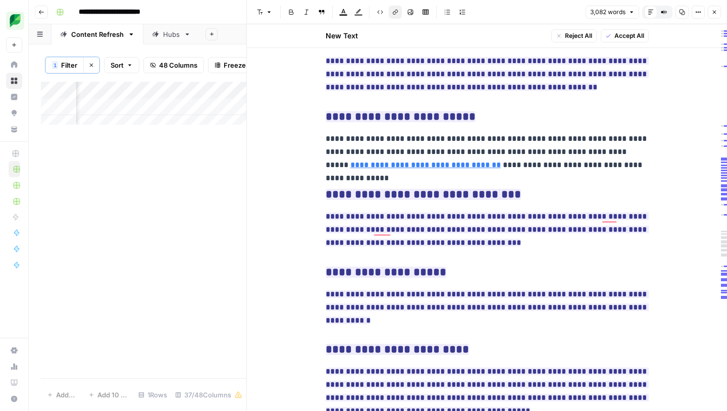
scroll to position [4811, 0]
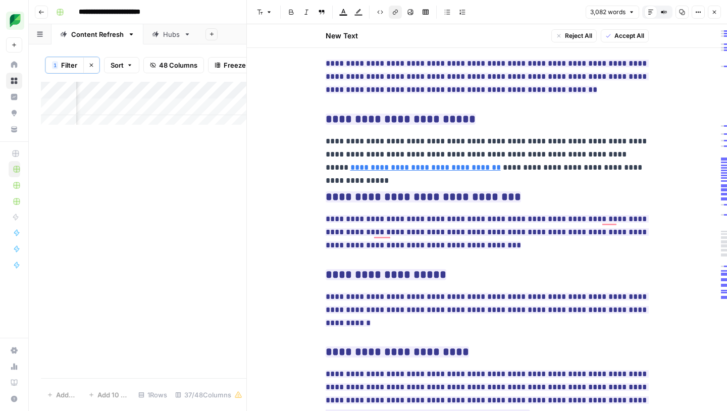
click at [501, 164] on link "**********" at bounding box center [425, 168] width 150 height 8
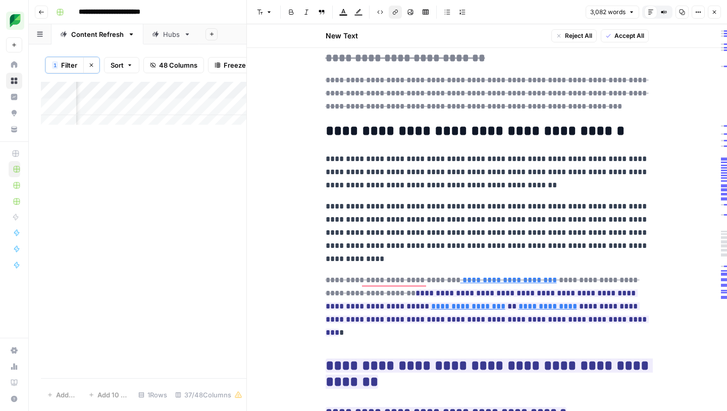
scroll to position [6249, 0]
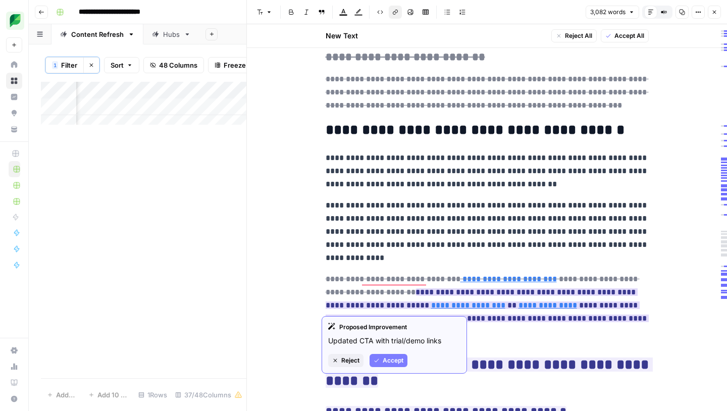
click at [519, 301] on link "**********" at bounding box center [548, 305] width 59 height 8
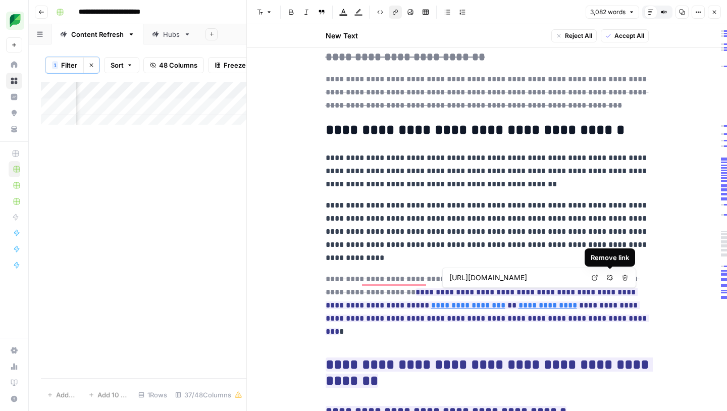
click at [612, 278] on span "Remove link" at bounding box center [612, 278] width 1 height 1
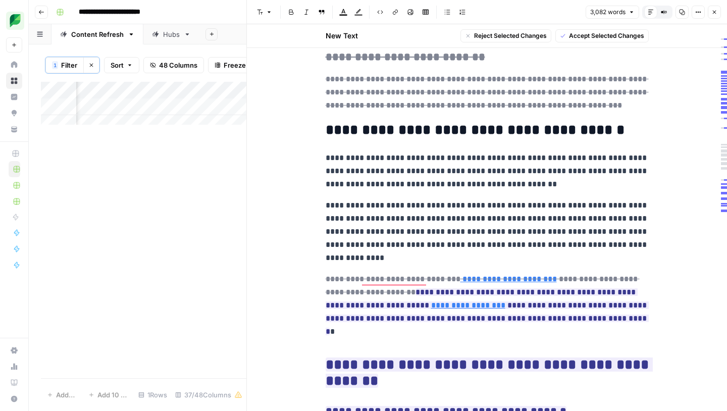
click at [598, 309] on p "**********" at bounding box center [487, 299] width 323 height 53
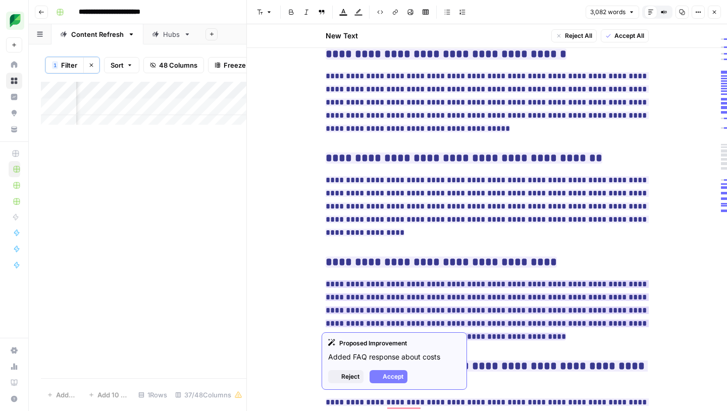
scroll to position [6784, 0]
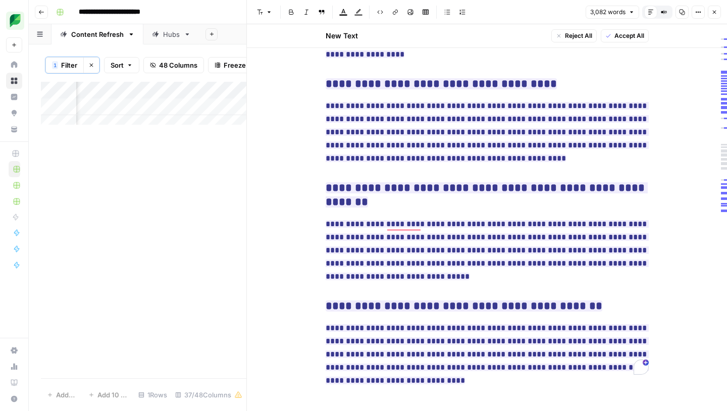
click at [629, 37] on span "Accept All" at bounding box center [630, 35] width 30 height 9
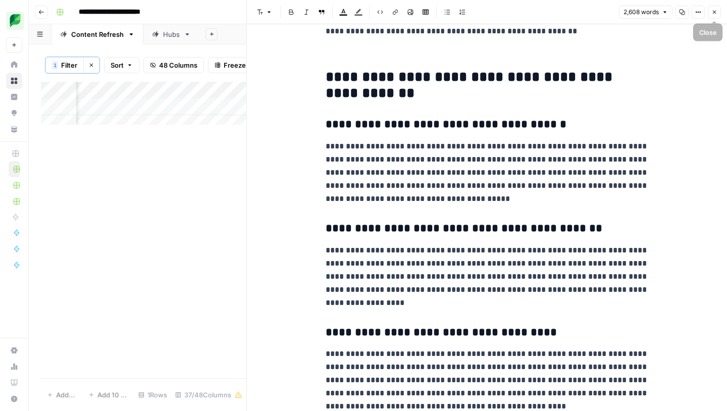
click at [719, 11] on button "Close" at bounding box center [714, 12] width 13 height 13
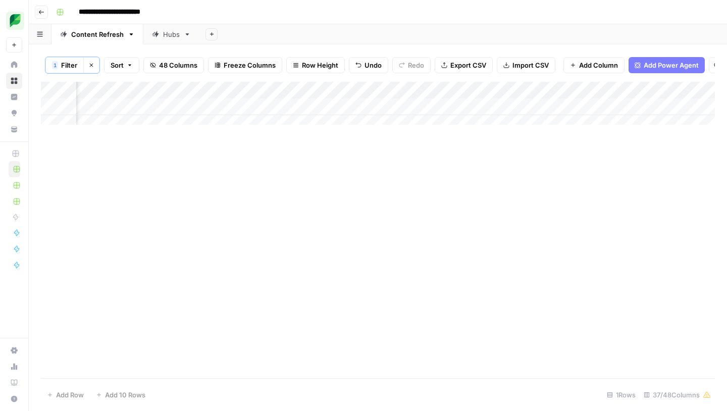
click at [318, 116] on div "Add Column" at bounding box center [378, 107] width 674 height 50
click at [350, 115] on div "Add Column" at bounding box center [378, 107] width 674 height 50
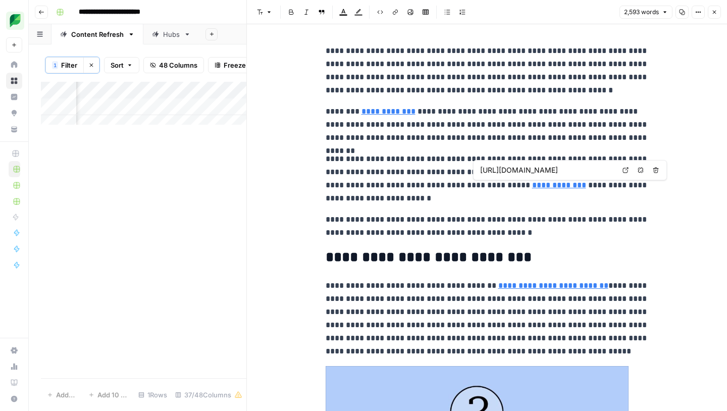
click at [532, 186] on link "**********" at bounding box center [559, 185] width 54 height 8
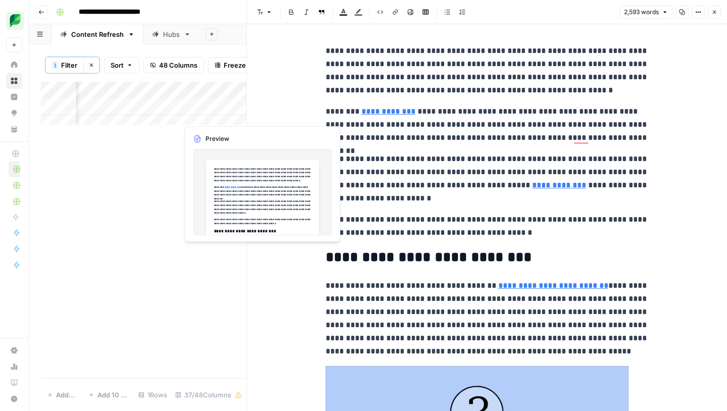
click at [197, 112] on div "Add Column" at bounding box center [144, 107] width 206 height 50
click at [202, 116] on div "Add Column" at bounding box center [144, 107] width 206 height 50
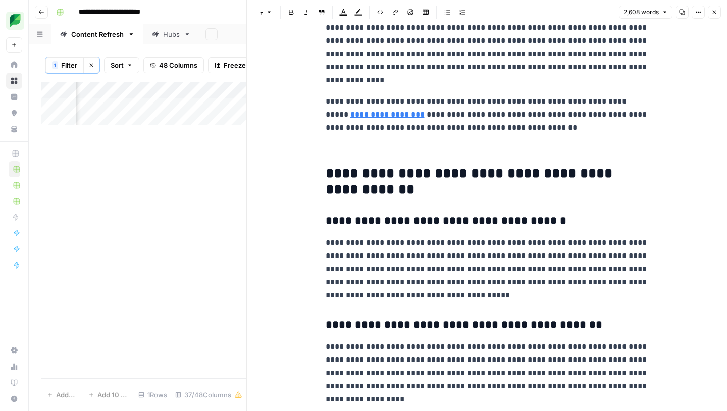
scroll to position [6014, 0]
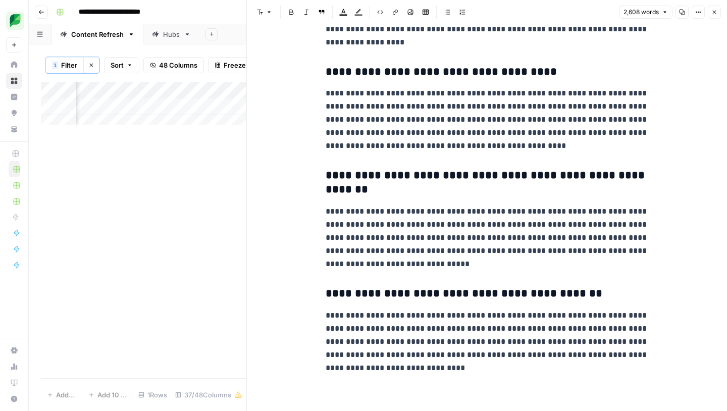
click at [714, 13] on icon "button" at bounding box center [714, 12] width 6 height 6
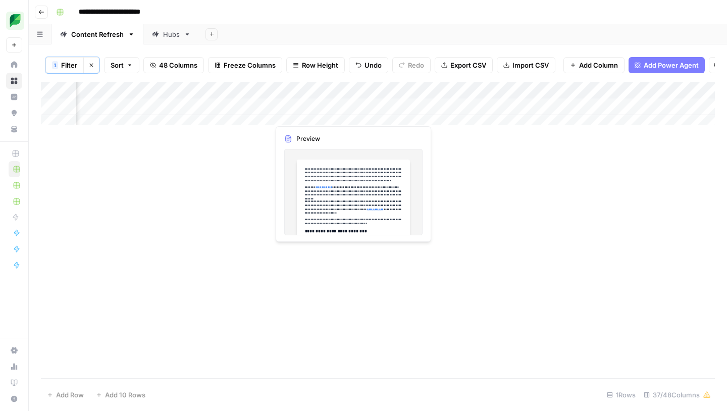
click at [311, 113] on div "Add Column" at bounding box center [378, 107] width 674 height 50
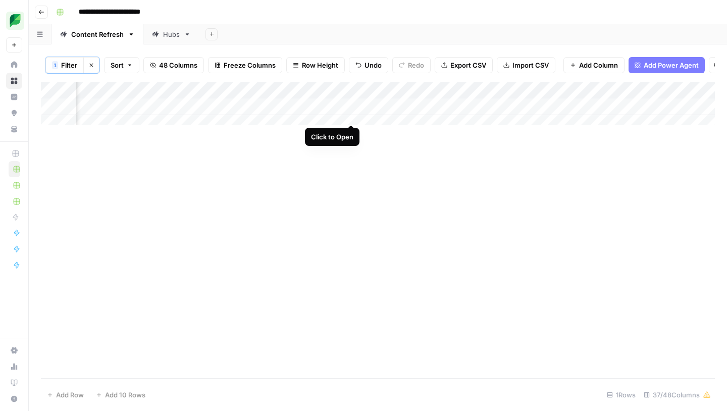
click at [346, 112] on div "Add Column" at bounding box center [378, 107] width 674 height 50
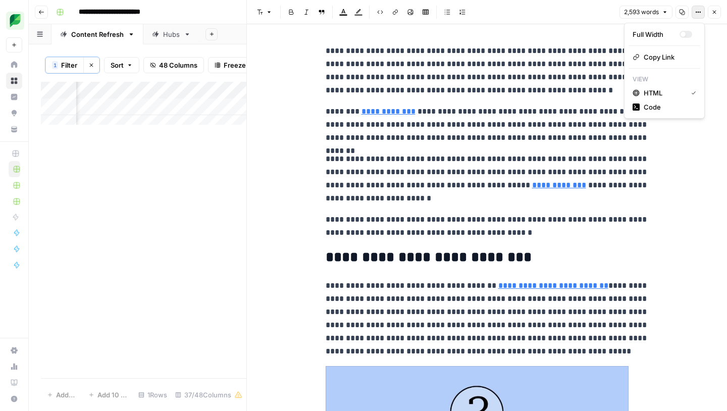
click at [701, 14] on button "Options" at bounding box center [698, 12] width 13 height 13
click at [500, 65] on p "**********" at bounding box center [487, 70] width 323 height 53
click at [695, 10] on icon "button" at bounding box center [698, 12] width 6 height 6
click at [712, 15] on button "Close" at bounding box center [714, 12] width 13 height 13
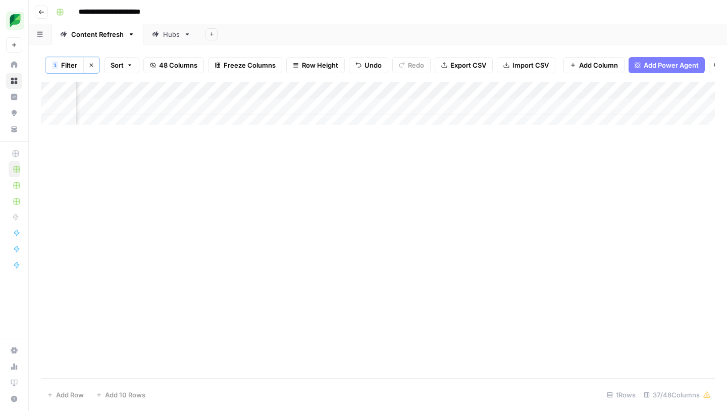
click at [307, 118] on div "Add Column" at bounding box center [378, 107] width 674 height 50
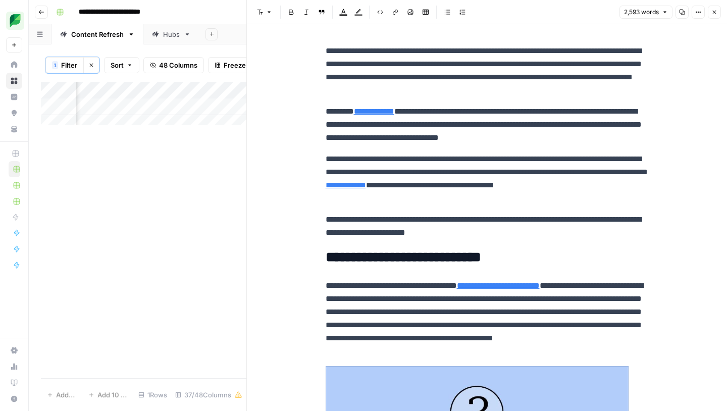
click at [208, 114] on div "Add Column" at bounding box center [144, 107] width 206 height 50
click at [242, 115] on div at bounding box center [247, 205] width 10 height 411
click at [712, 14] on icon "button" at bounding box center [714, 12] width 6 height 6
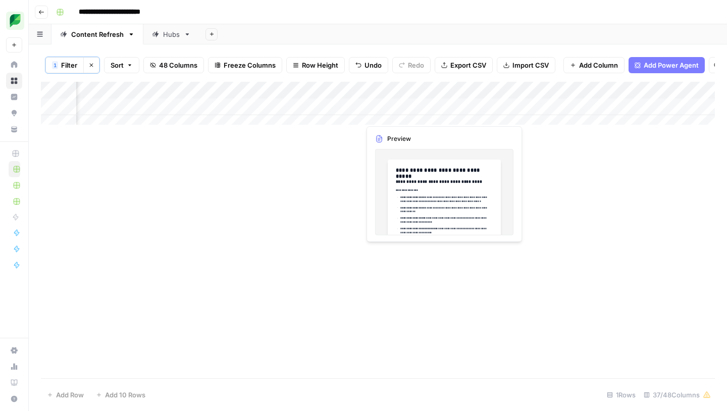
click at [417, 111] on div "Add Column" at bounding box center [378, 107] width 674 height 50
click at [436, 113] on div "Add Column" at bounding box center [378, 107] width 674 height 50
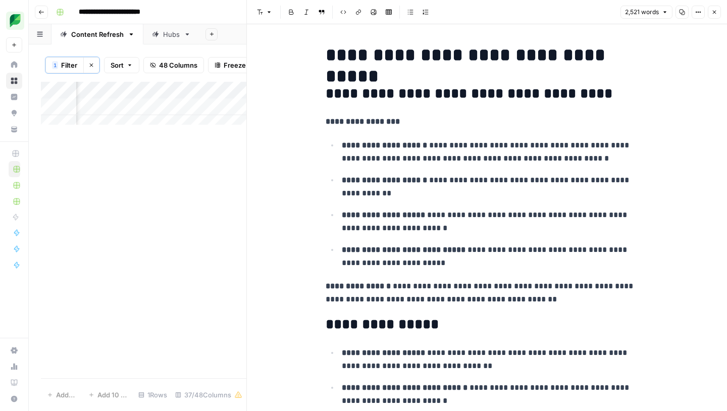
click at [716, 11] on icon "button" at bounding box center [714, 12] width 6 height 6
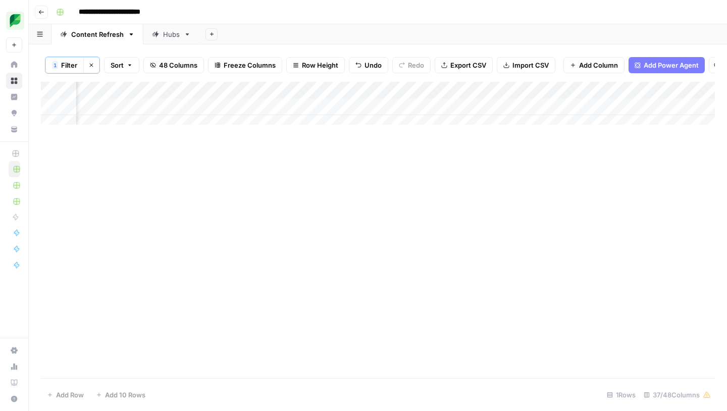
scroll to position [0, 1658]
click at [364, 115] on div "Add Column" at bounding box center [378, 107] width 674 height 50
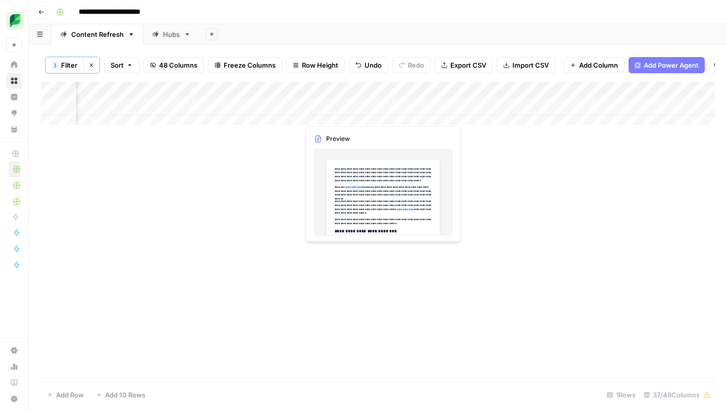
click at [344, 114] on div "Add Column" at bounding box center [378, 107] width 674 height 50
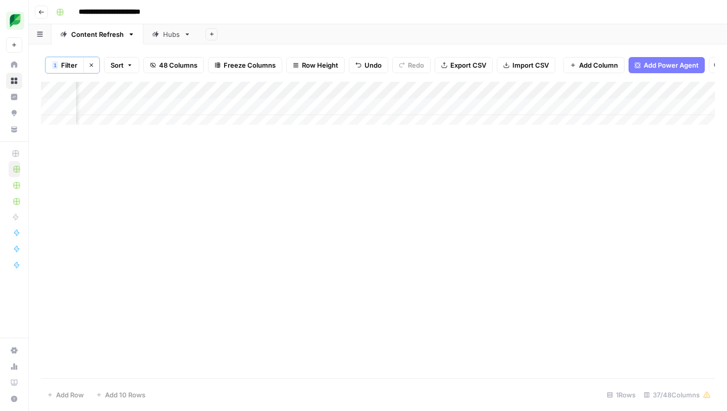
click at [379, 114] on div "Add Column" at bounding box center [378, 107] width 674 height 50
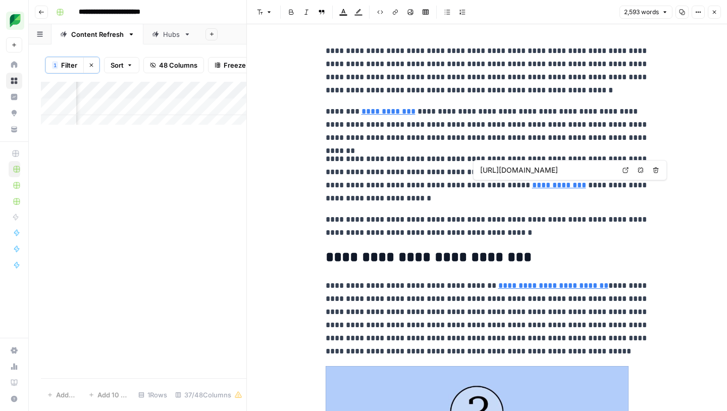
click at [532, 183] on link "**********" at bounding box center [559, 185] width 54 height 8
type input "[URL][DOMAIN_NAME]"
click at [226, 114] on div "Add Column" at bounding box center [144, 107] width 206 height 50
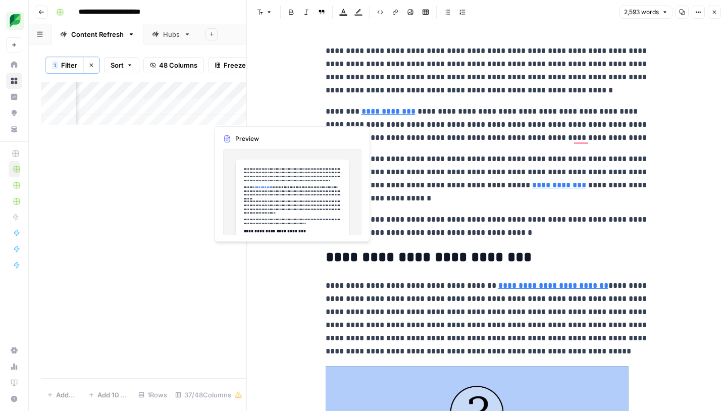
click at [232, 115] on div "Add Column" at bounding box center [144, 107] width 206 height 50
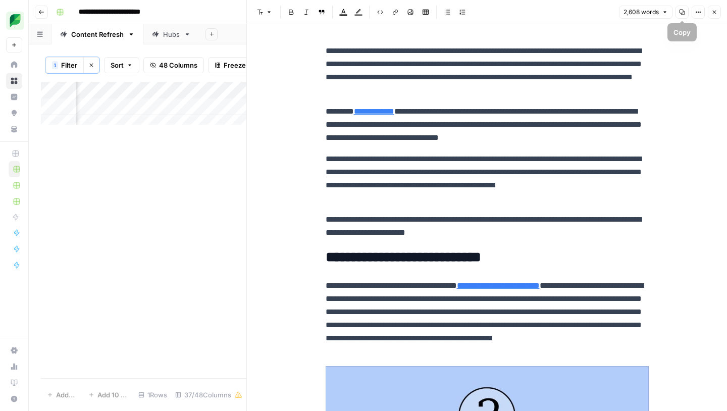
click at [694, 11] on button "Options" at bounding box center [698, 12] width 13 height 13
click at [683, 16] on button "Copy" at bounding box center [682, 12] width 13 height 13
click at [700, 14] on icon "button" at bounding box center [698, 12] width 6 height 6
click at [220, 232] on div "Add Column" at bounding box center [144, 230] width 206 height 296
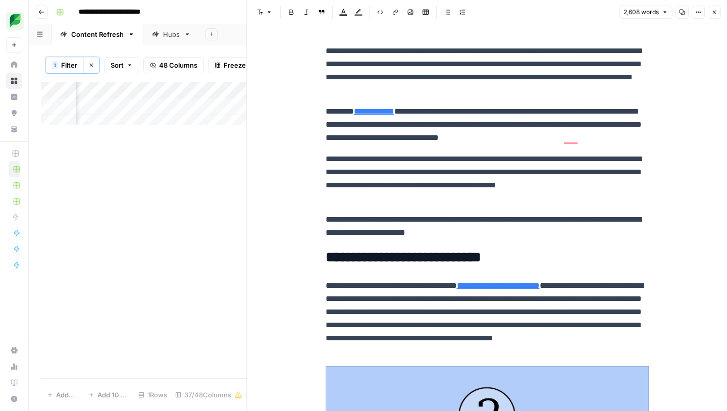
click at [546, 169] on p "**********" at bounding box center [487, 178] width 323 height 53
click at [710, 17] on button "Close" at bounding box center [714, 12] width 13 height 13
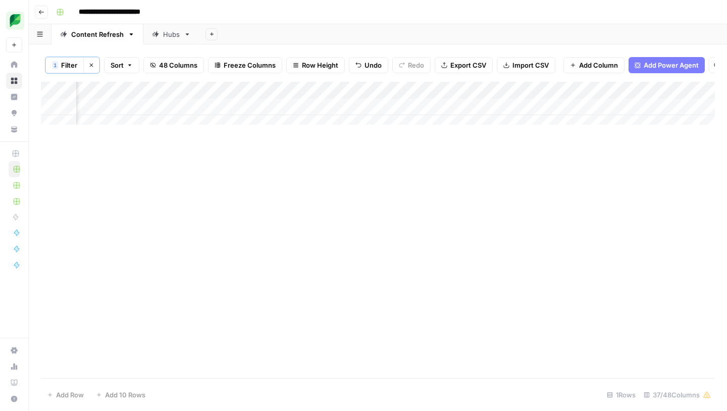
click at [291, 114] on div "Add Column" at bounding box center [378, 107] width 674 height 50
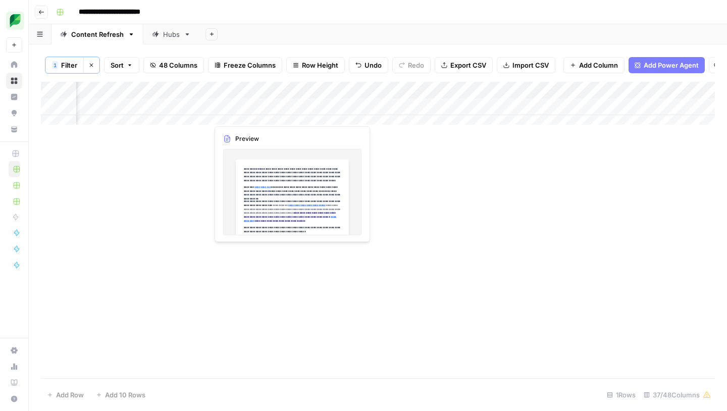
click at [247, 116] on div "Add Column" at bounding box center [378, 107] width 674 height 50
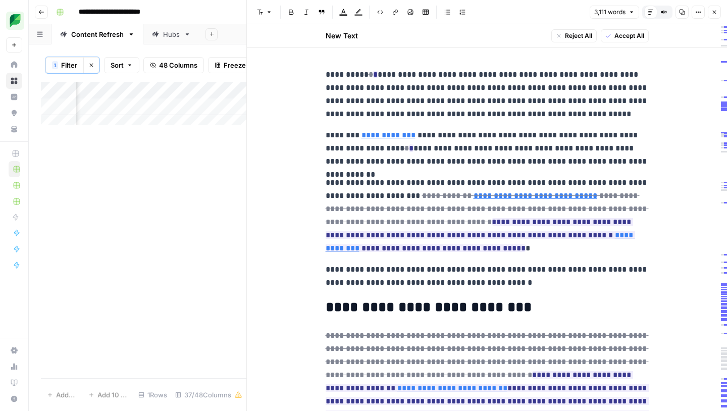
click at [670, 40] on div "New Text Reject All Accept All" at bounding box center [487, 36] width 480 height 24
type input "https://sproutsocial.com/insights/data/harris-insights-report-2023/"
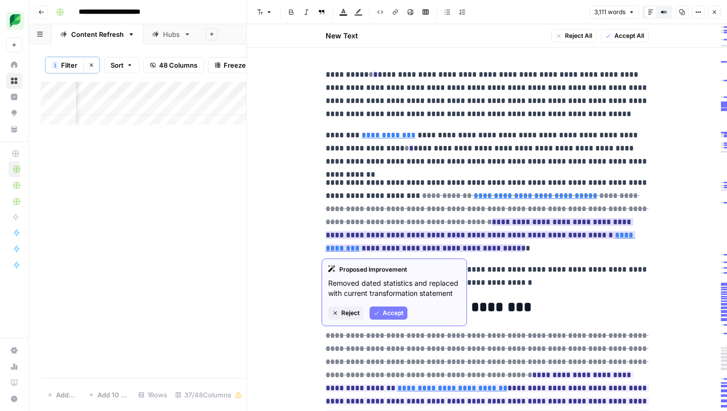
click at [394, 310] on span "Accept" at bounding box center [393, 313] width 21 height 9
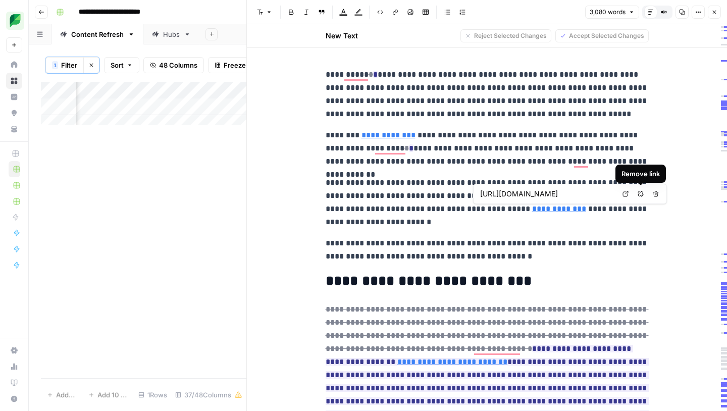
click at [640, 195] on icon "button" at bounding box center [641, 194] width 6 height 6
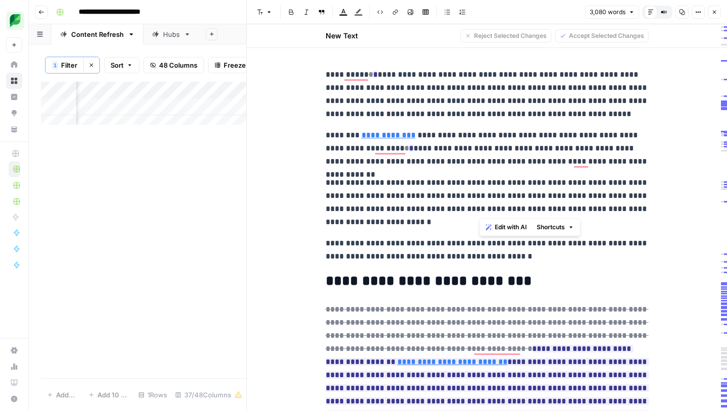
click at [413, 223] on p "**********" at bounding box center [487, 202] width 323 height 53
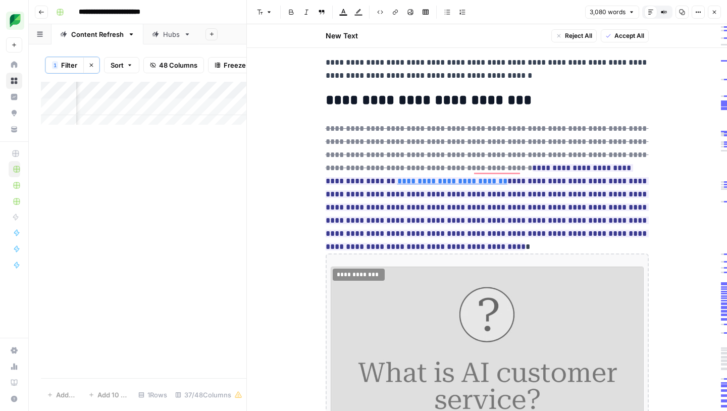
scroll to position [193, 0]
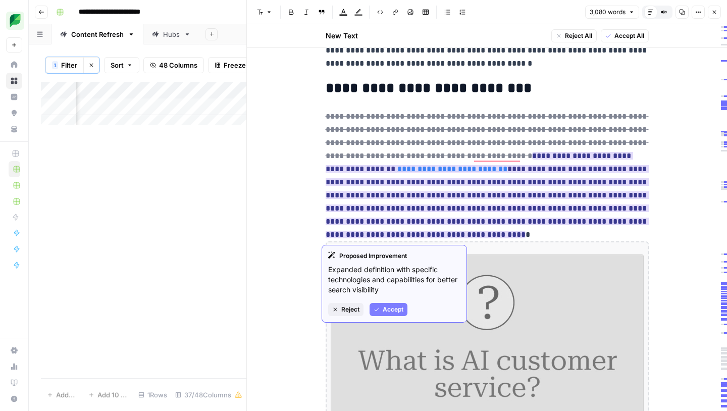
click at [385, 306] on span "Accept" at bounding box center [393, 309] width 21 height 9
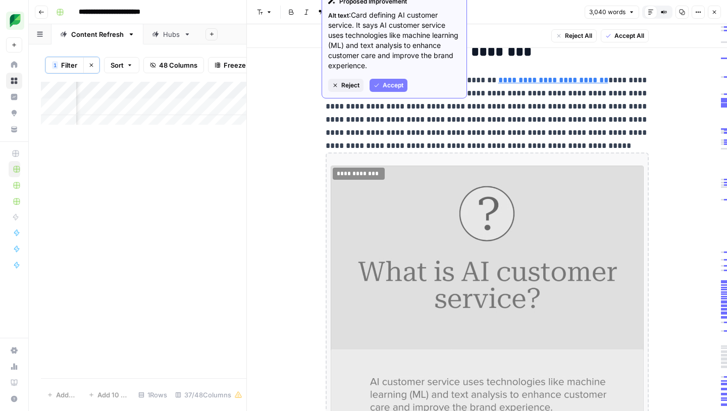
scroll to position [282, 0]
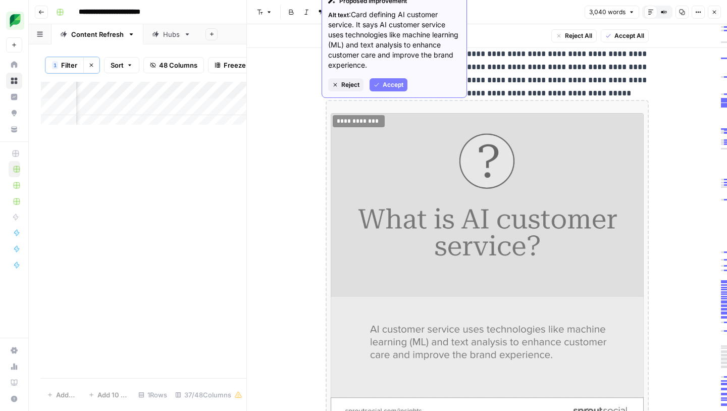
click at [349, 79] on button "Reject" at bounding box center [345, 84] width 35 height 13
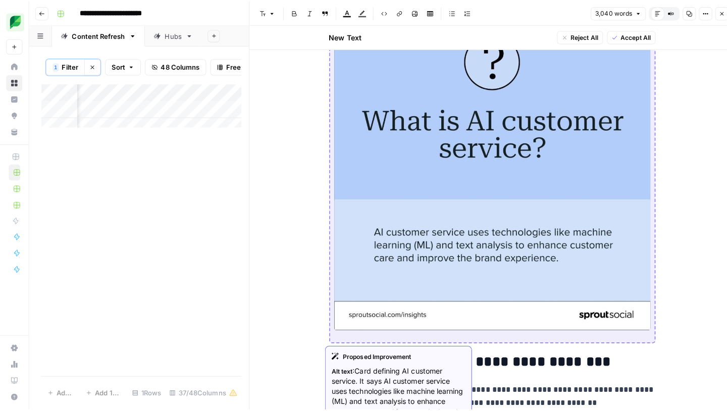
scroll to position [542, 0]
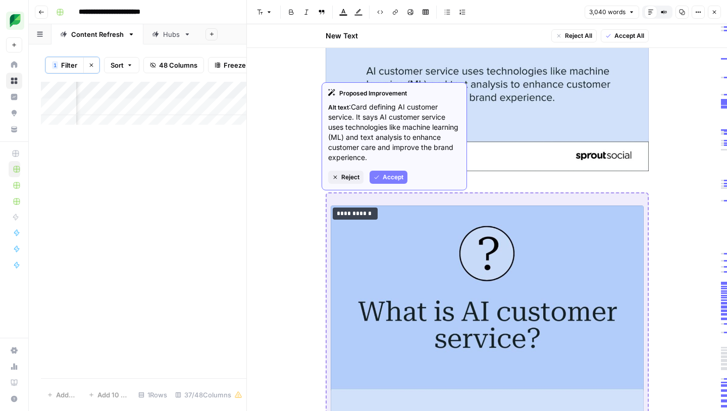
click at [343, 179] on span "Reject" at bounding box center [350, 177] width 18 height 9
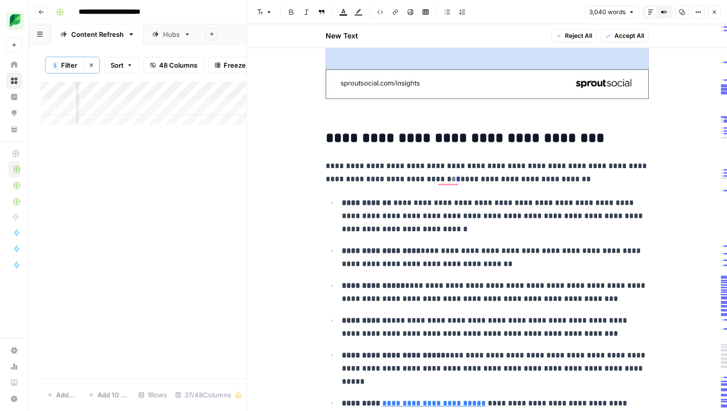
scroll to position [829, 0]
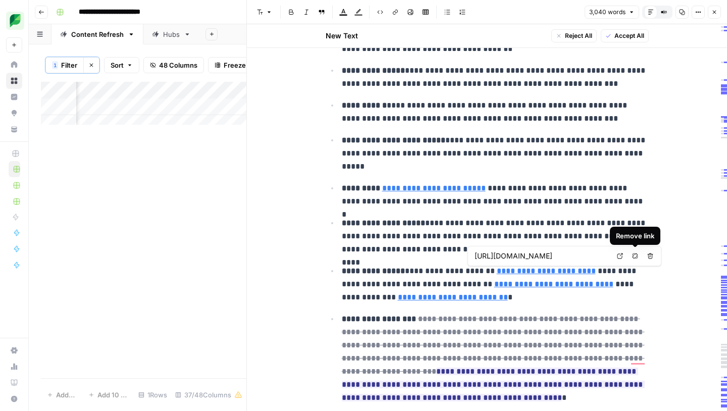
click at [637, 257] on icon "button" at bounding box center [635, 256] width 6 height 6
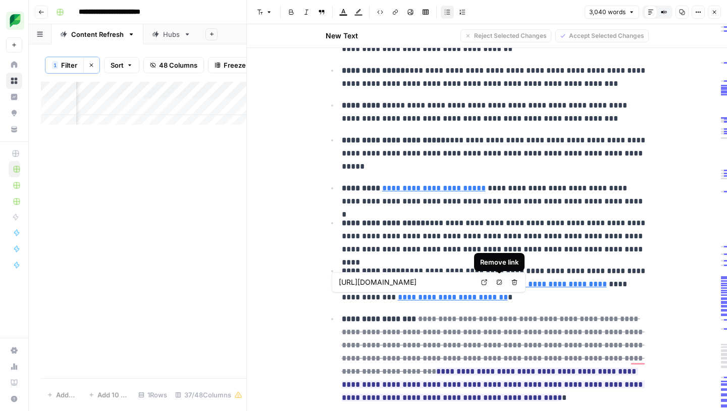
click at [501, 282] on icon "button" at bounding box center [499, 282] width 6 height 6
type input "[URL][DOMAIN_NAME]"
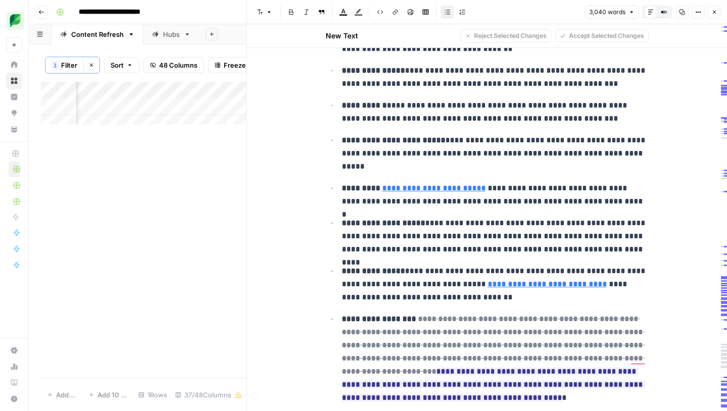
click at [485, 302] on p "**********" at bounding box center [495, 284] width 307 height 39
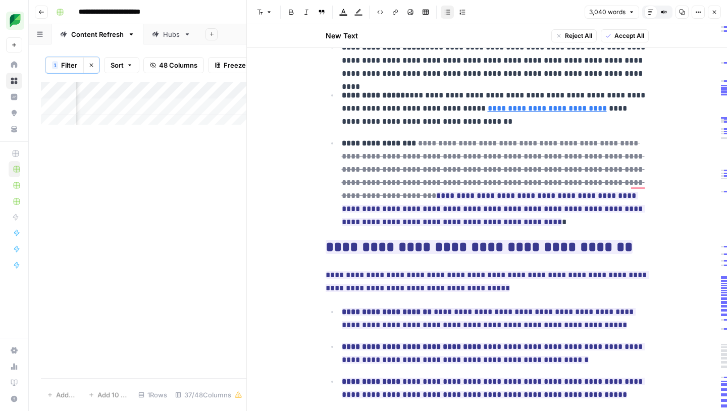
scroll to position [1015, 0]
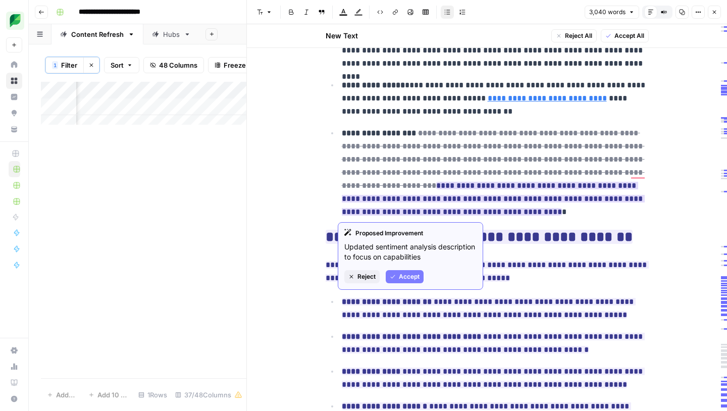
click at [371, 275] on span "Reject" at bounding box center [366, 276] width 18 height 9
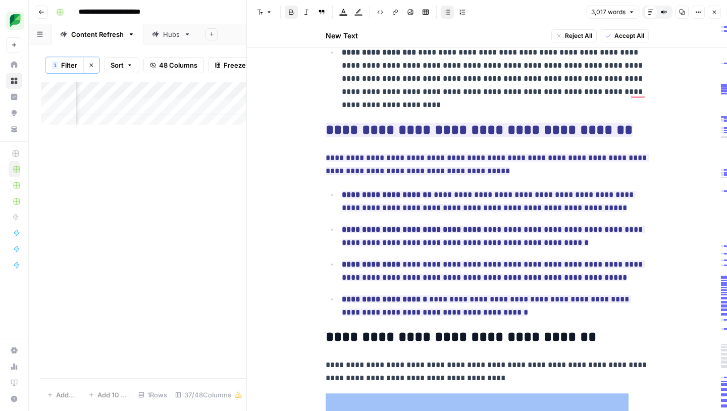
scroll to position [1097, 0]
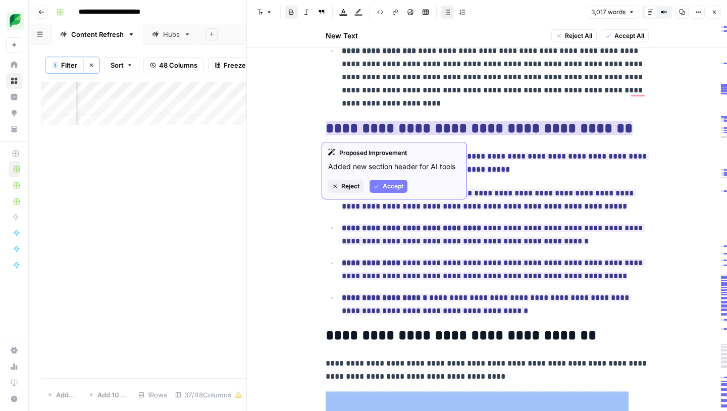
click at [392, 184] on span "Accept" at bounding box center [393, 186] width 21 height 9
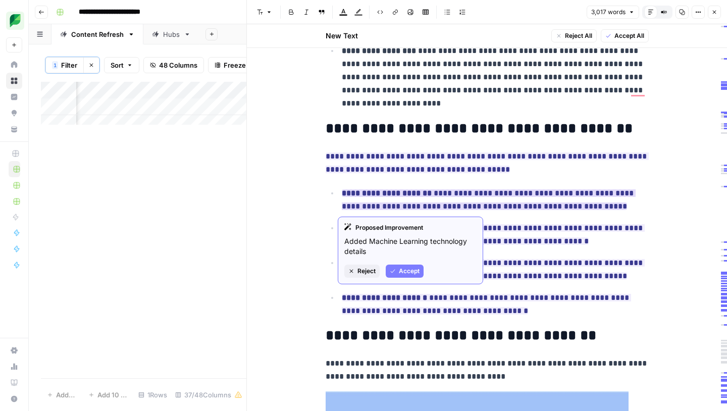
click at [403, 274] on span "Accept" at bounding box center [409, 271] width 21 height 9
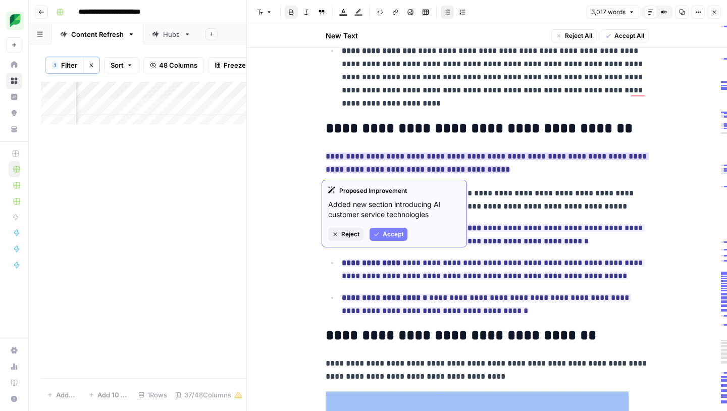
click at [386, 241] on div "Proposed Improvement Added new section introducing AI customer service technolo…" at bounding box center [394, 214] width 145 height 68
click at [387, 238] on span "Accept" at bounding box center [393, 234] width 21 height 9
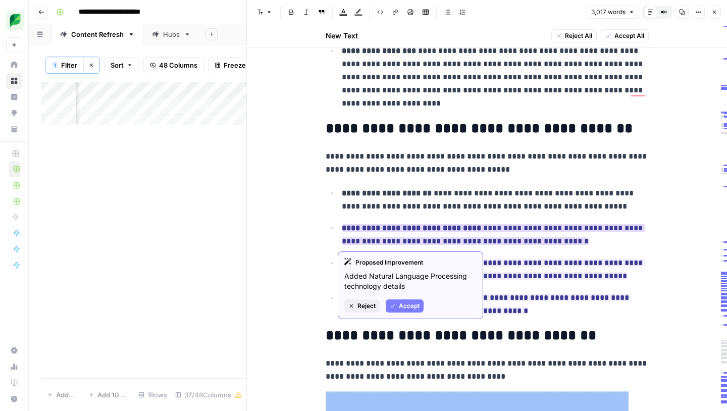
click at [409, 302] on span "Accept" at bounding box center [409, 305] width 21 height 9
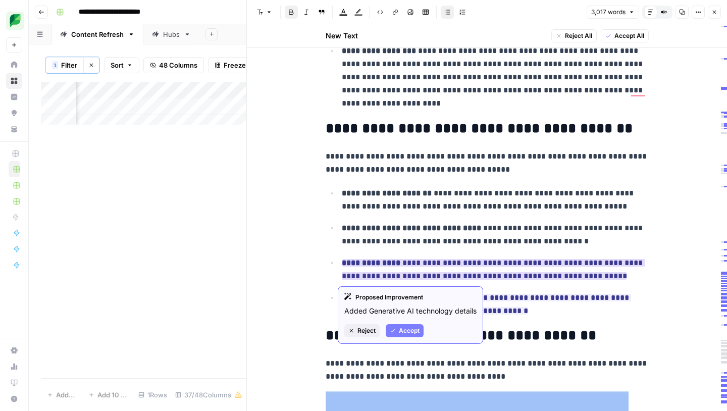
click at [406, 328] on span "Accept" at bounding box center [409, 330] width 21 height 9
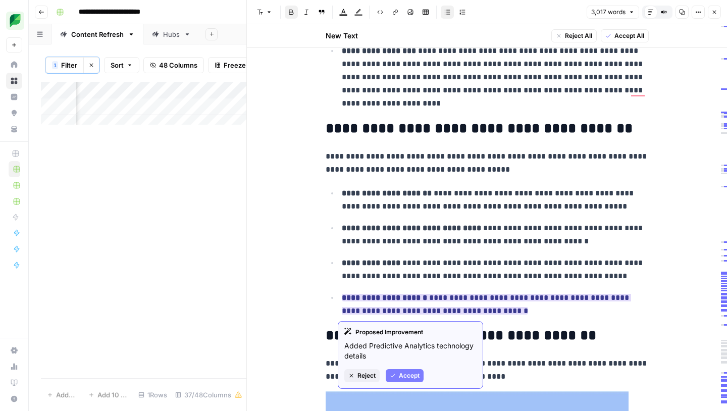
click at [402, 379] on span "Accept" at bounding box center [409, 375] width 21 height 9
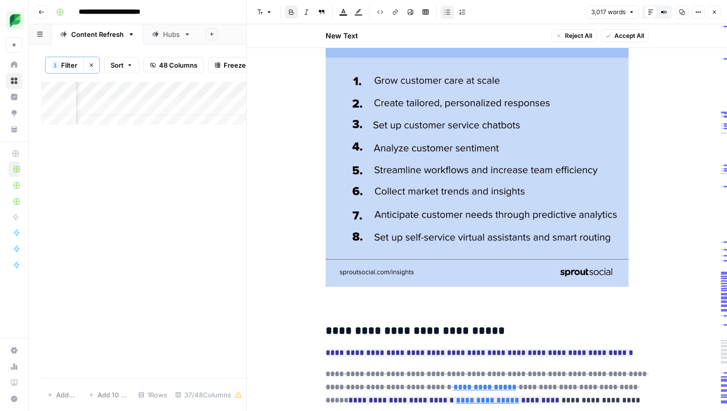
scroll to position [1623, 0]
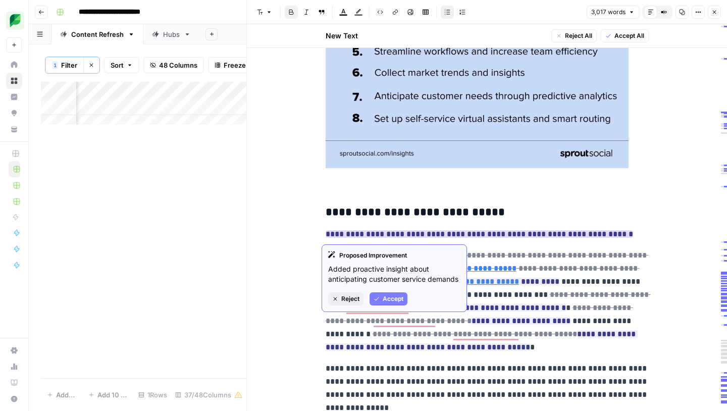
click at [393, 301] on span "Accept" at bounding box center [393, 298] width 21 height 9
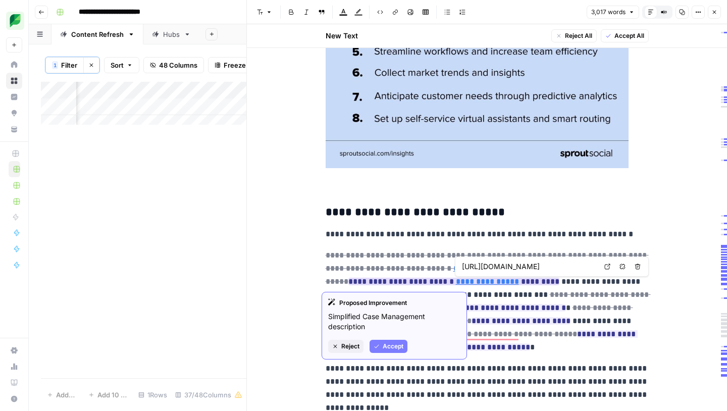
click at [392, 342] on span "Accept" at bounding box center [393, 346] width 21 height 9
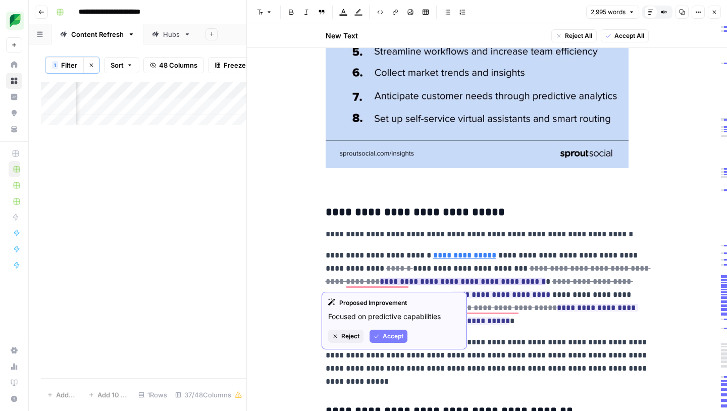
click at [383, 337] on span "Accept" at bounding box center [393, 336] width 21 height 9
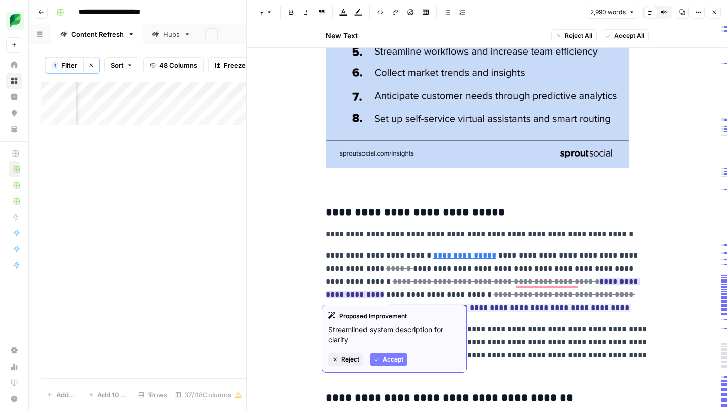
click at [386, 356] on span "Accept" at bounding box center [393, 359] width 21 height 9
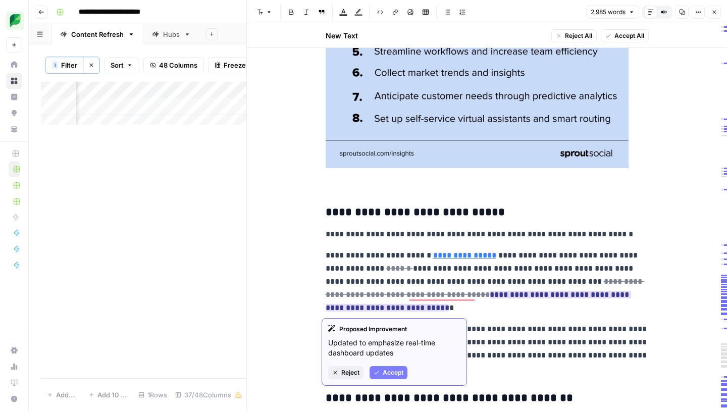
click at [384, 373] on span "Accept" at bounding box center [393, 372] width 21 height 9
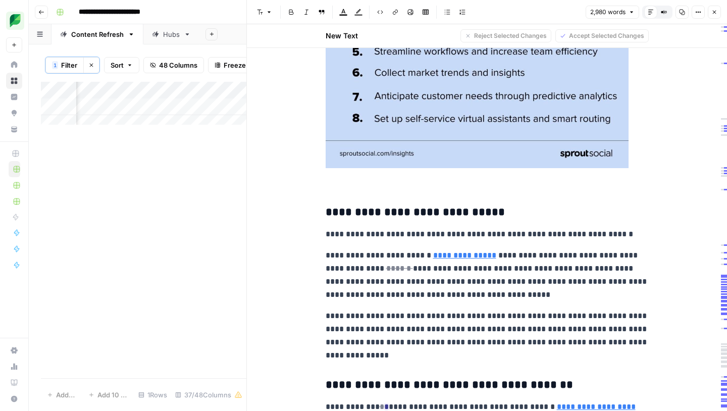
drag, startPoint x: 634, startPoint y: 285, endPoint x: 615, endPoint y: 288, distance: 19.9
click at [615, 288] on p "**********" at bounding box center [487, 275] width 323 height 53
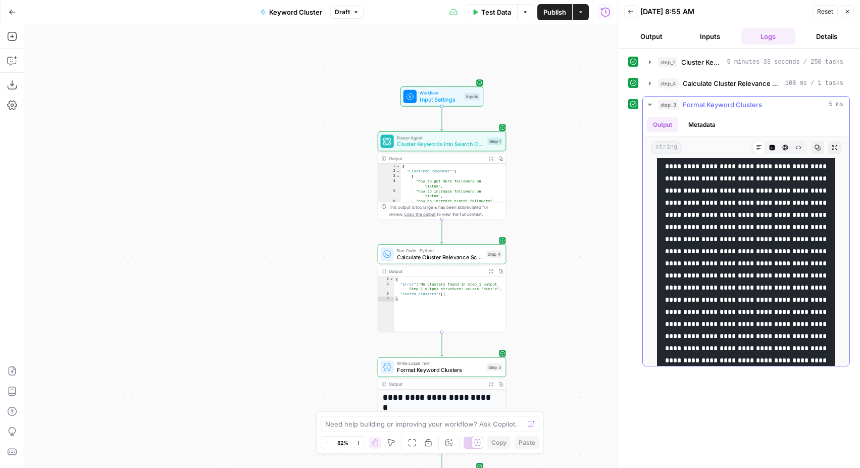
scroll to position [461, 0]
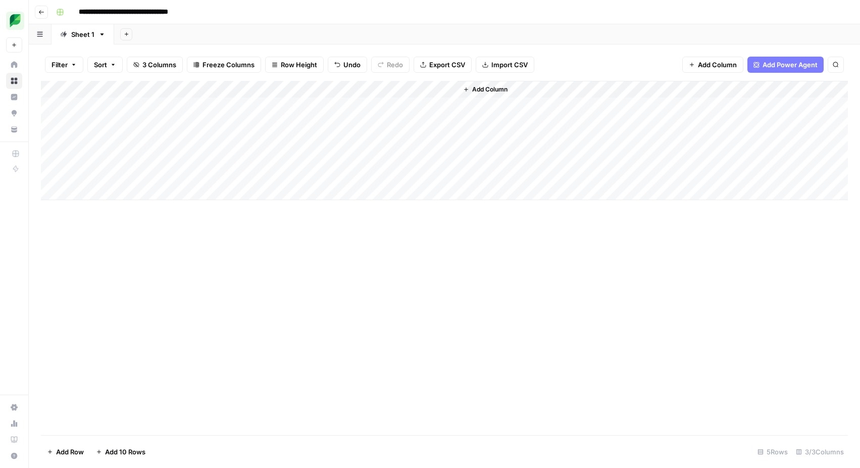
click at [407, 102] on div "Add Column" at bounding box center [444, 140] width 807 height 119
click at [448, 106] on div "Add Column" at bounding box center [444, 140] width 807 height 119
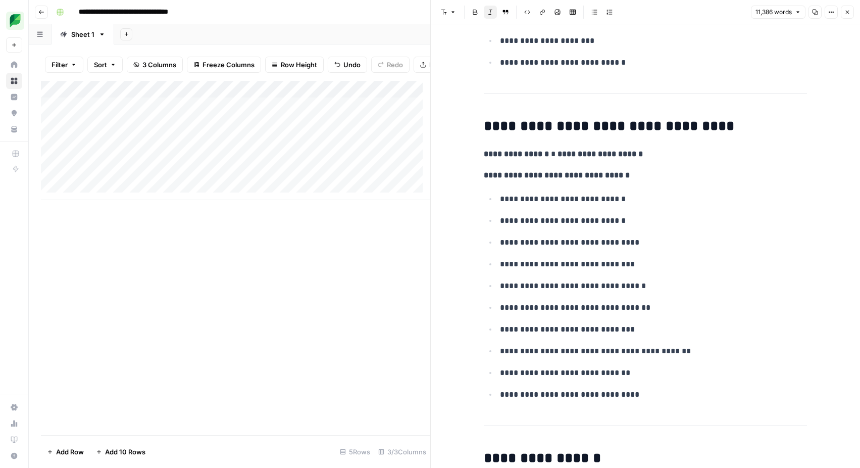
scroll to position [2761, 0]
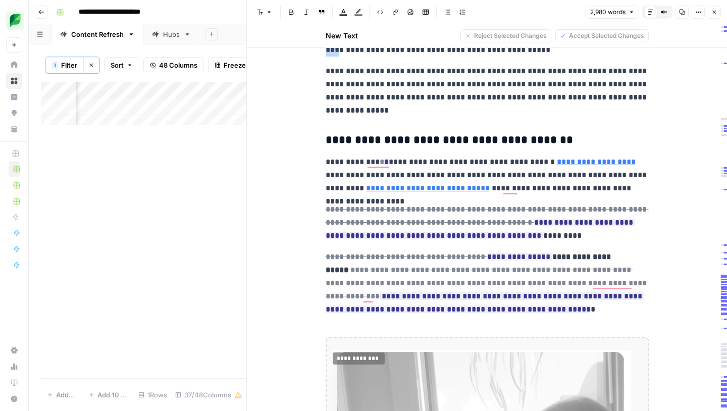
scroll to position [1869, 0]
click at [587, 164] on link "**********" at bounding box center [596, 162] width 79 height 8
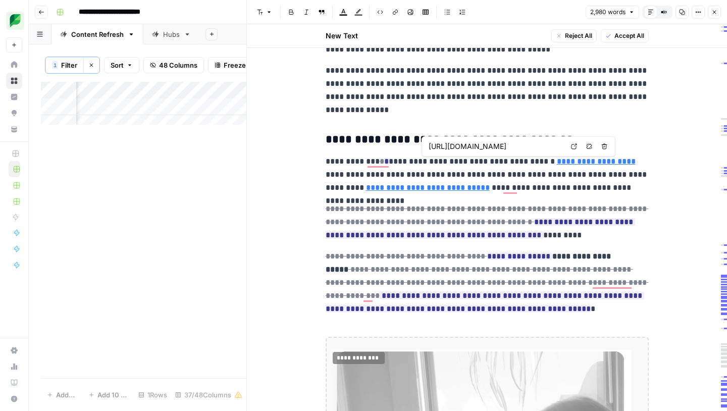
type input "[URL][DOMAIN_NAME]"
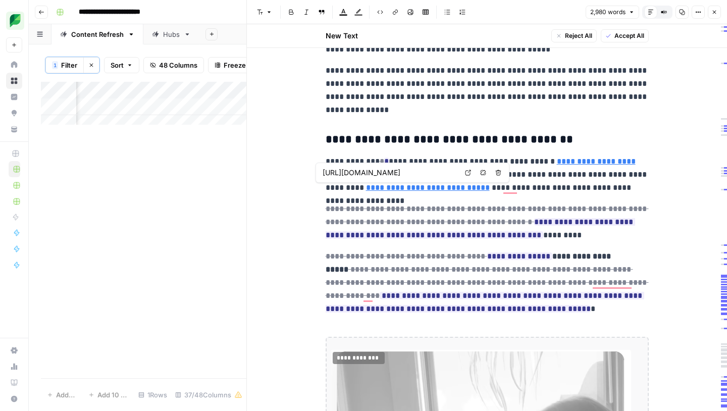
click at [481, 171] on icon "button" at bounding box center [483, 173] width 6 height 6
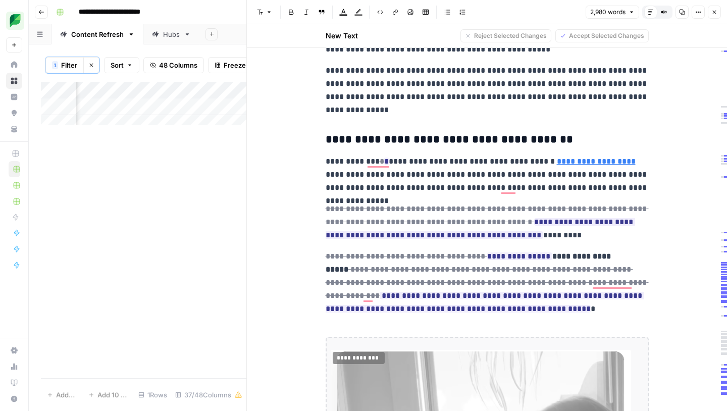
click at [535, 187] on p "**********" at bounding box center [487, 174] width 323 height 39
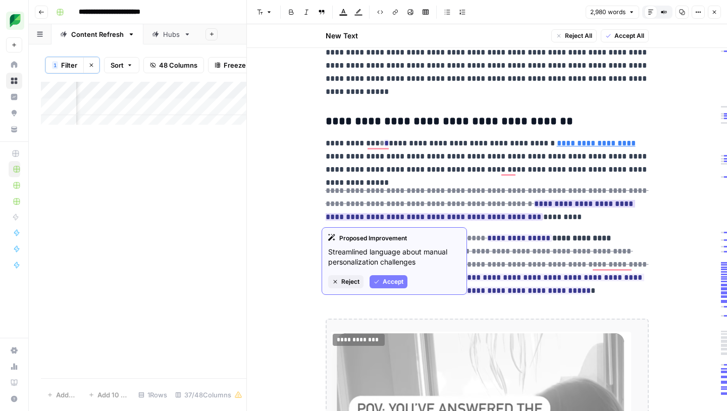
click at [389, 278] on span "Accept" at bounding box center [393, 281] width 21 height 9
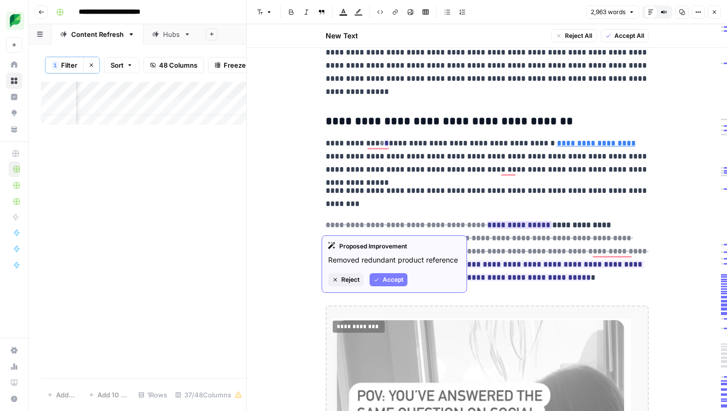
click at [396, 276] on span "Accept" at bounding box center [393, 279] width 21 height 9
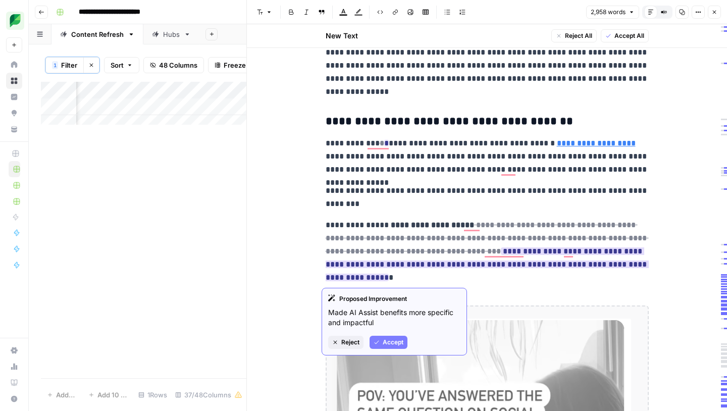
click at [386, 338] on span "Accept" at bounding box center [393, 342] width 21 height 9
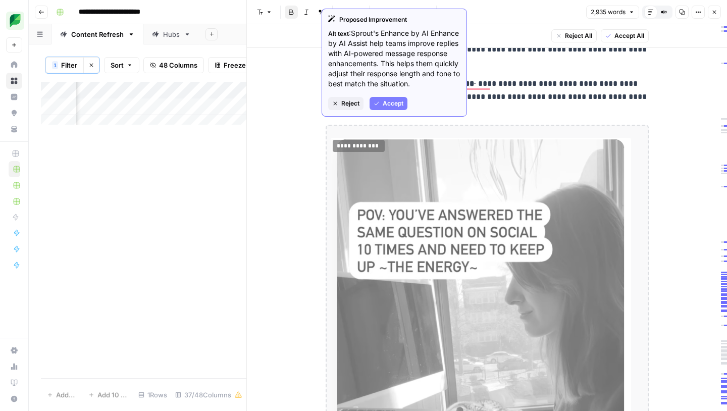
scroll to position [2013, 0]
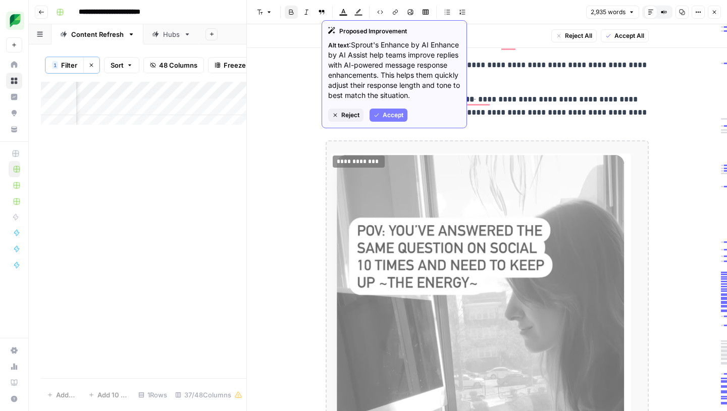
click at [394, 120] on span "Accept" at bounding box center [393, 115] width 21 height 9
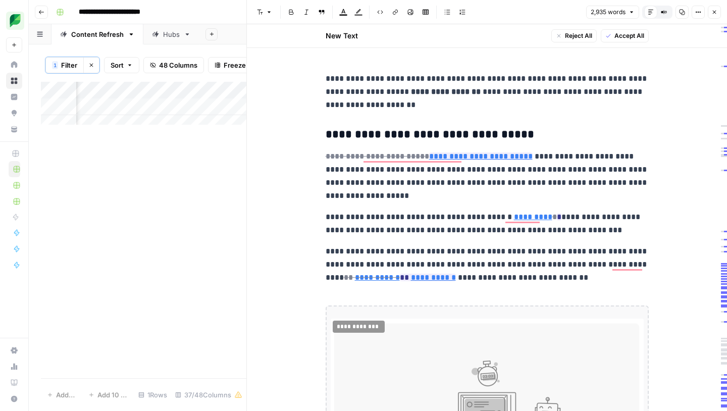
scroll to position [2032, 0]
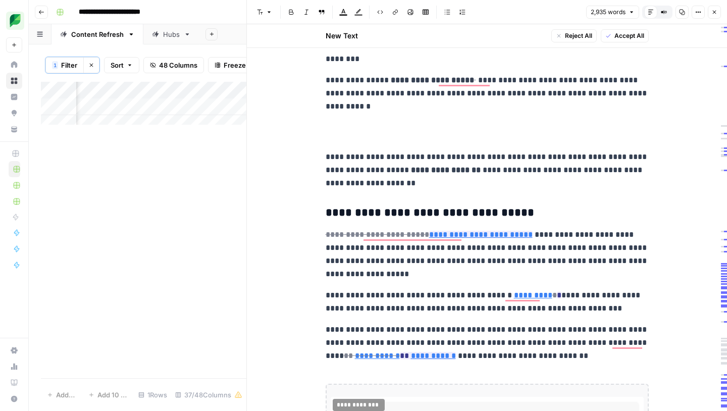
click at [336, 137] on p "To enrich screen reader interactions, please activate Accessibility in Grammarl…" at bounding box center [487, 135] width 323 height 13
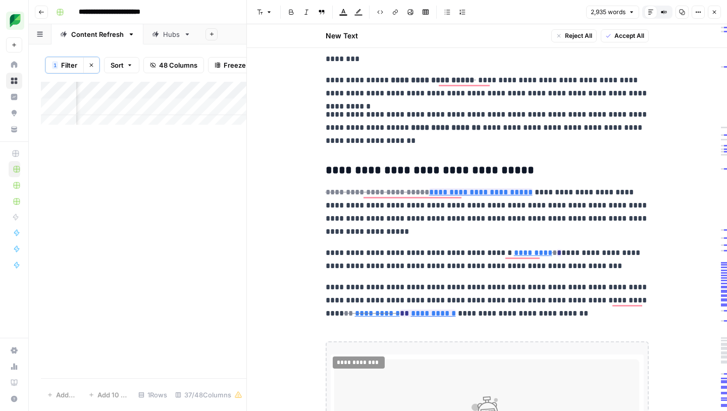
scroll to position [2049, 0]
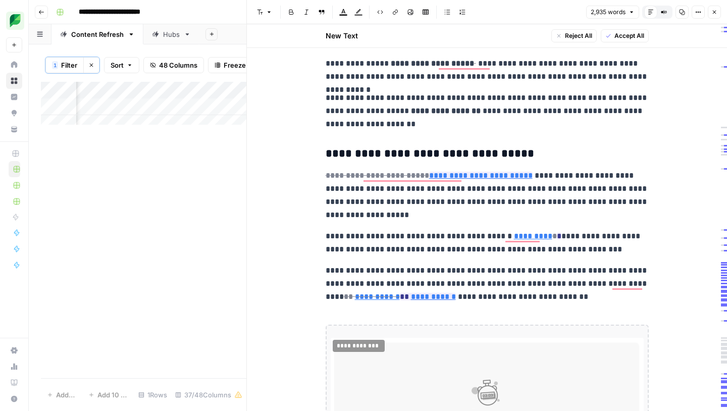
click at [437, 110] on strong "**********" at bounding box center [446, 111] width 70 height 8
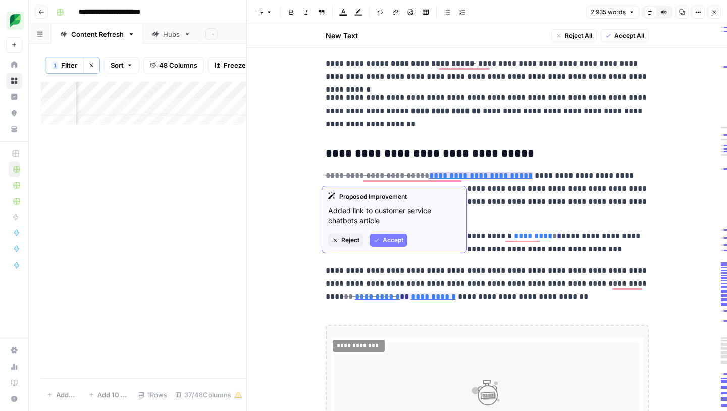
click at [393, 236] on span "Accept" at bounding box center [393, 240] width 21 height 9
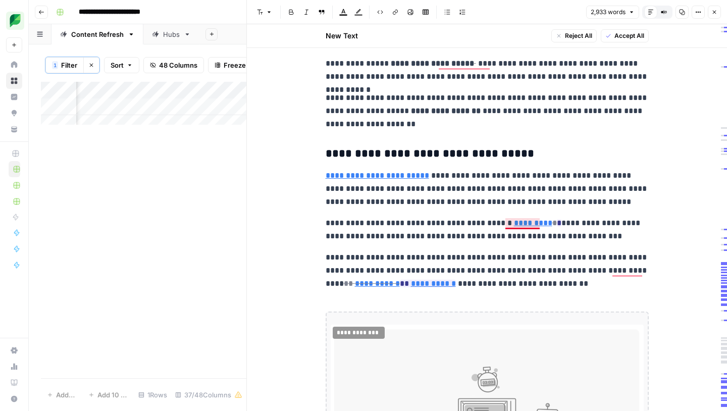
click at [514, 224] on link "*********" at bounding box center [533, 223] width 38 height 8
click at [659, 208] on button "Remove link" at bounding box center [663, 207] width 13 height 13
click at [430, 239] on p "**********" at bounding box center [487, 230] width 323 height 26
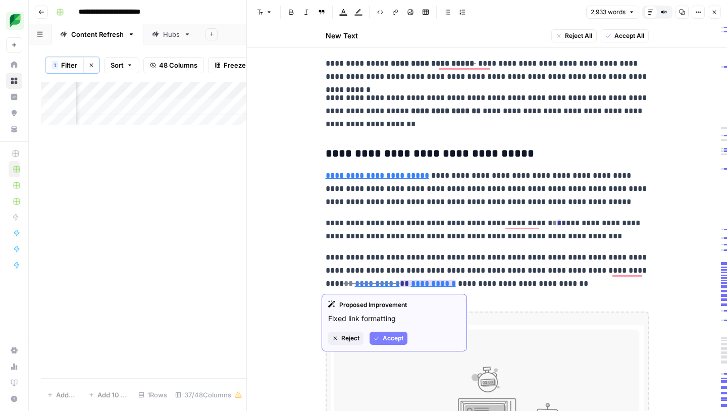
click at [390, 334] on span "Accept" at bounding box center [393, 338] width 21 height 9
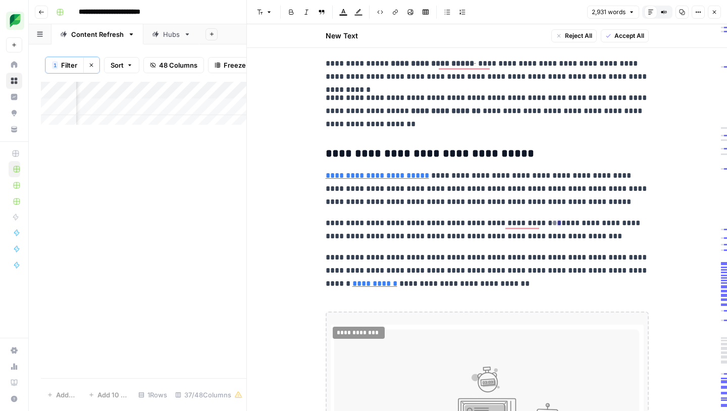
click at [528, 286] on p "**********" at bounding box center [487, 270] width 323 height 39
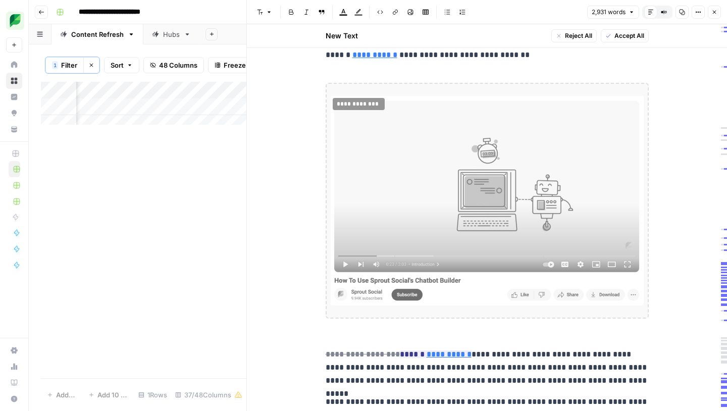
scroll to position [2278, 0]
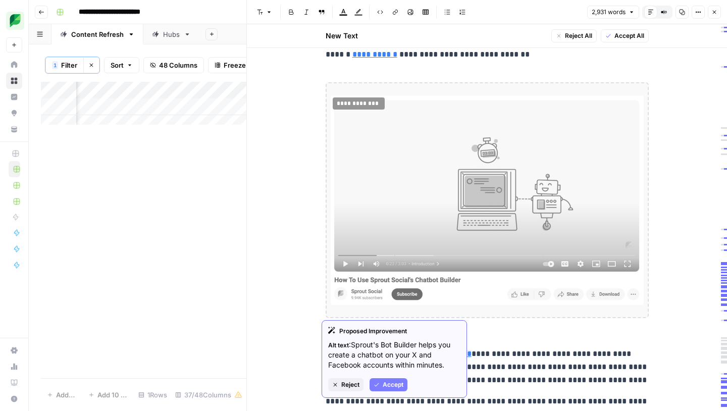
click at [348, 386] on span "Reject" at bounding box center [350, 384] width 18 height 9
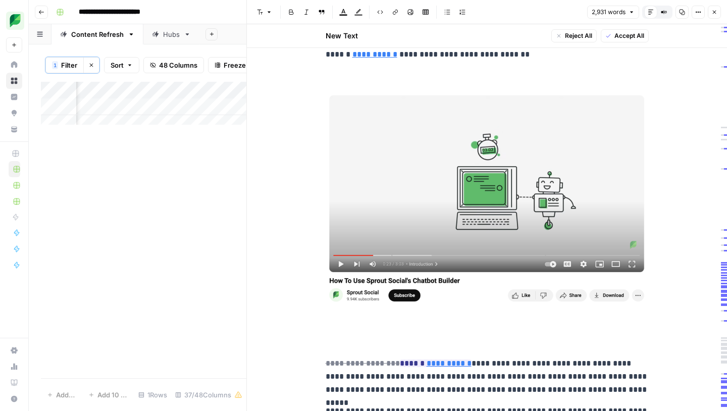
click at [329, 347] on p "To enrich screen reader interactions, please activate Accessibility in Grammarl…" at bounding box center [487, 342] width 323 height 13
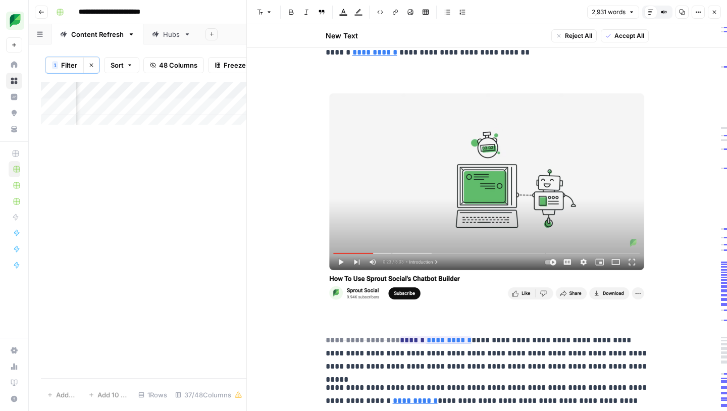
scroll to position [2367, 0]
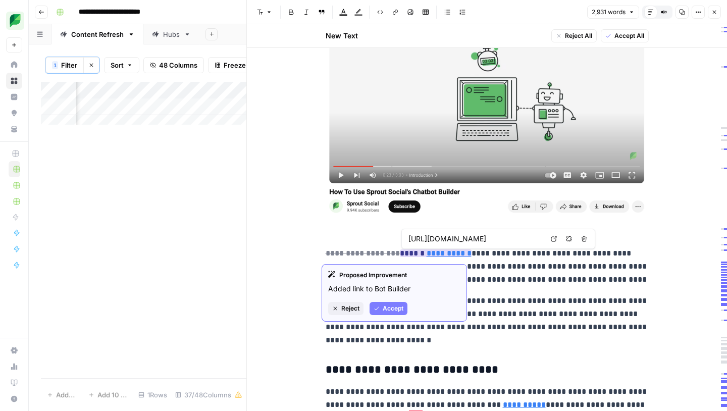
click at [386, 306] on span "Accept" at bounding box center [393, 308] width 21 height 9
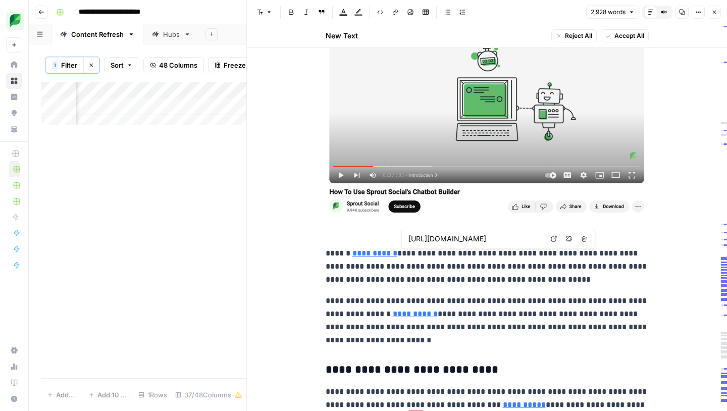
type input "[URL][DOMAIN_NAME]"
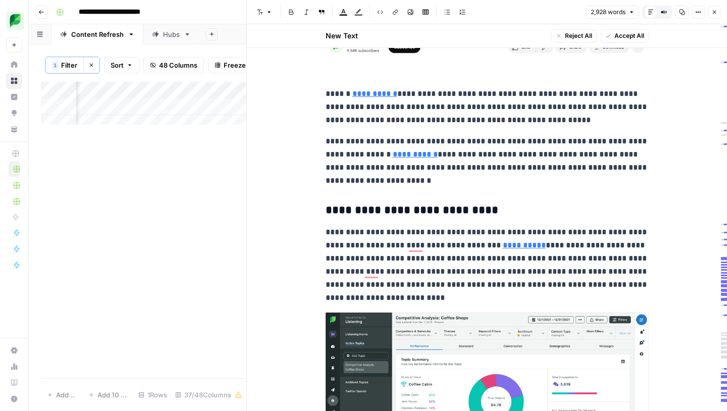
scroll to position [2533, 0]
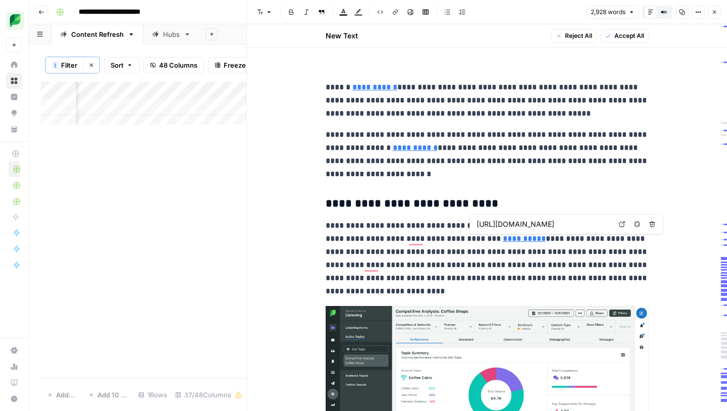
click at [635, 226] on icon "button" at bounding box center [637, 224] width 6 height 6
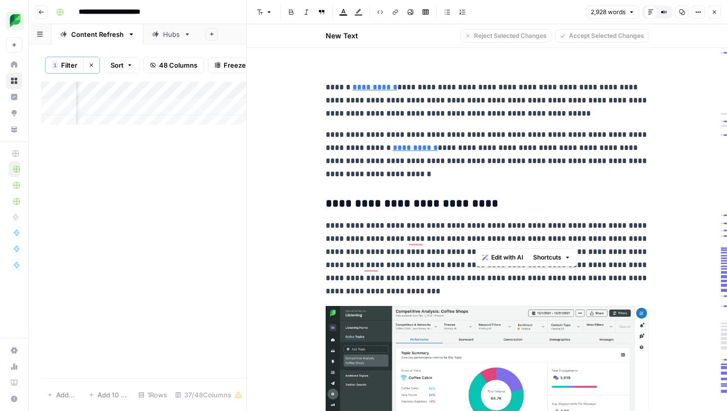
click at [408, 290] on p "**********" at bounding box center [487, 258] width 323 height 79
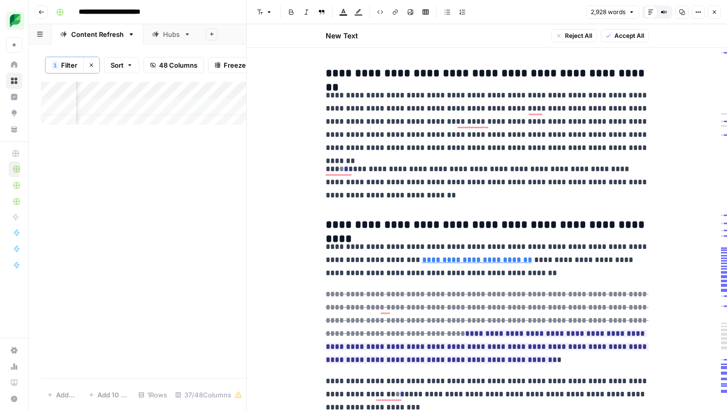
scroll to position [3719, 0]
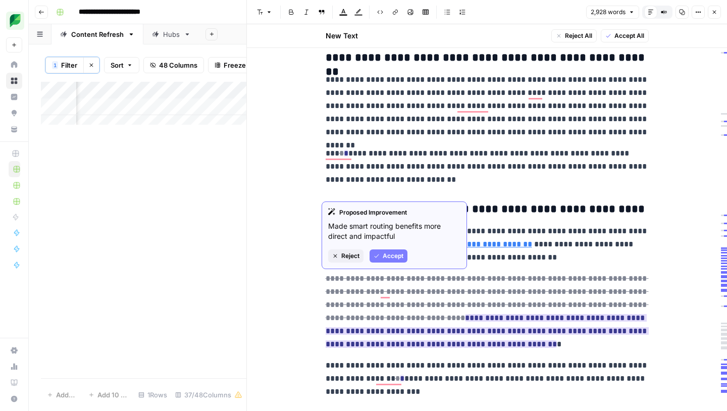
click at [394, 263] on div "Proposed Improvement Made smart routing benefits more direct and impactful Reje…" at bounding box center [394, 235] width 145 height 68
click at [392, 258] on span "Accept" at bounding box center [393, 255] width 21 height 9
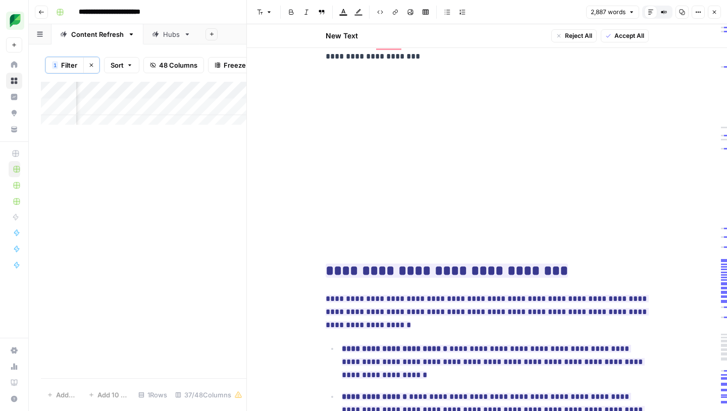
scroll to position [4115, 0]
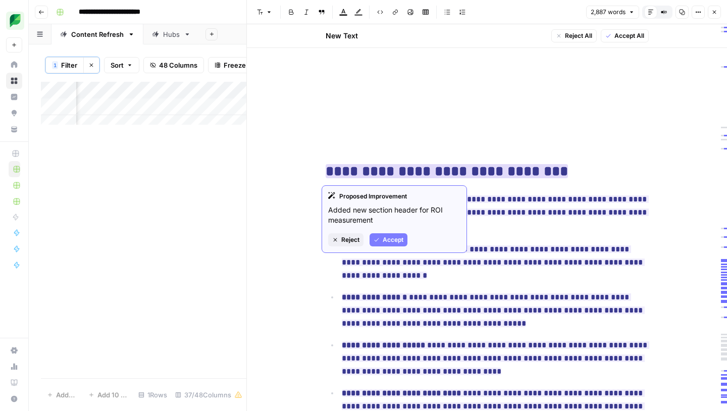
click at [391, 237] on span "Accept" at bounding box center [393, 239] width 21 height 9
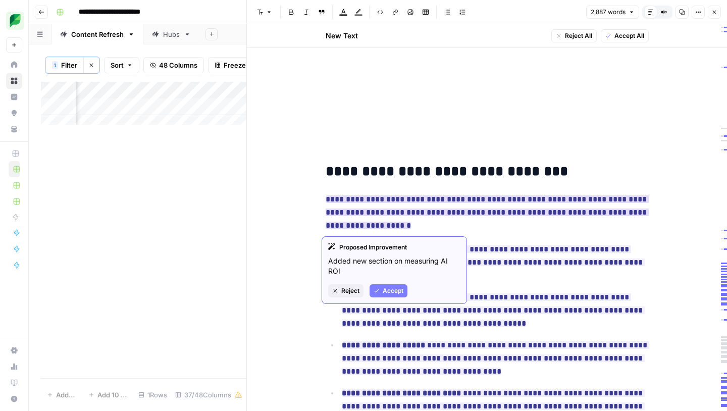
click at [386, 286] on span "Accept" at bounding box center [393, 290] width 21 height 9
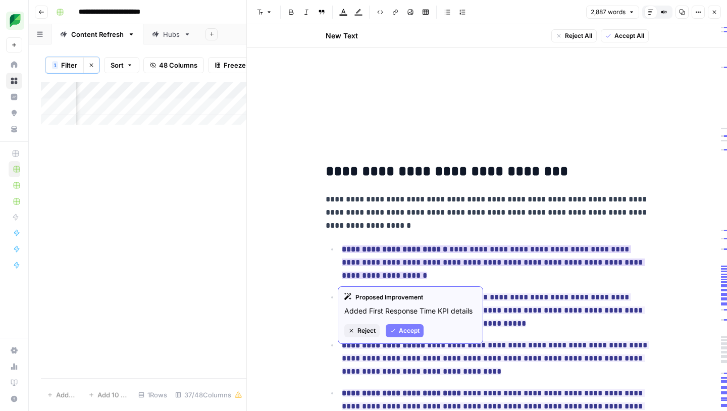
click at [410, 327] on span "Accept" at bounding box center [409, 330] width 21 height 9
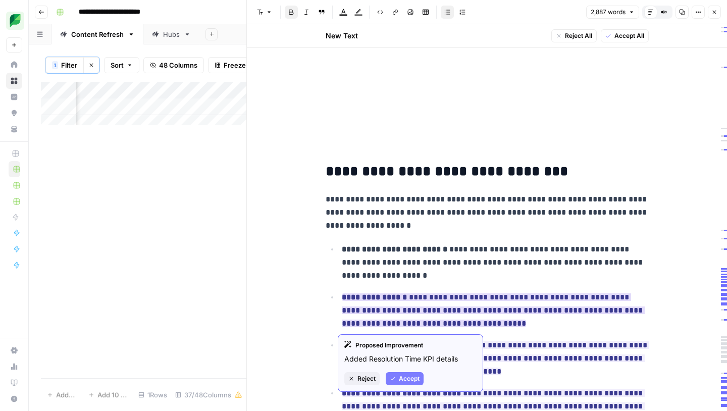
click at [410, 380] on span "Accept" at bounding box center [409, 378] width 21 height 9
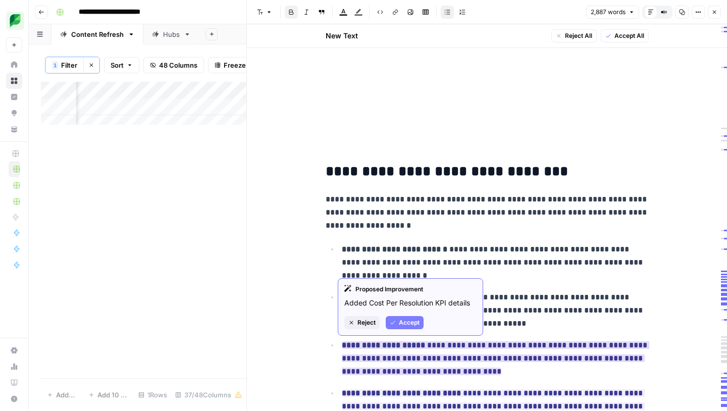
click at [403, 324] on span "Accept" at bounding box center [409, 322] width 21 height 9
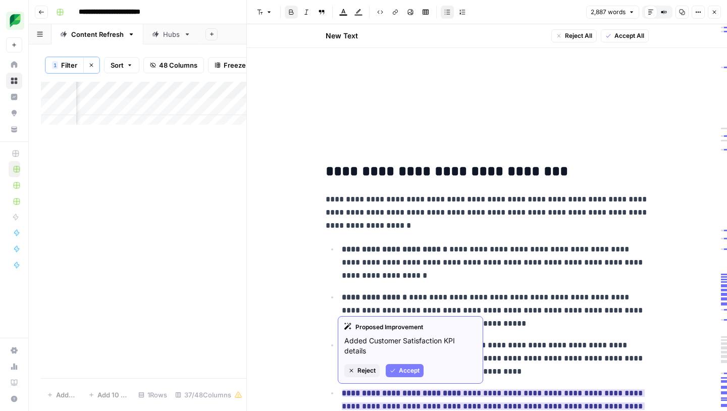
click at [414, 365] on button "Accept" at bounding box center [405, 370] width 38 height 13
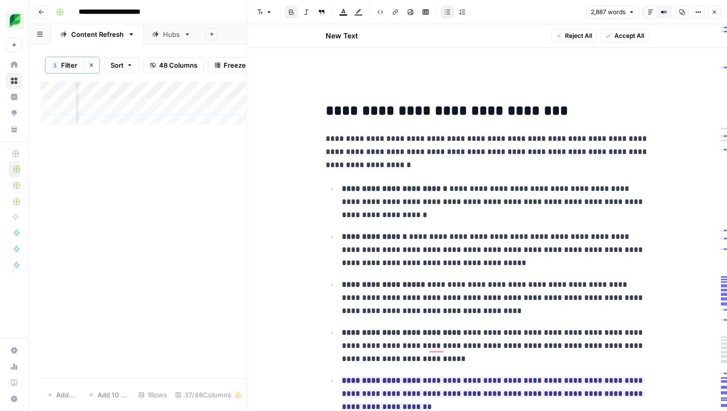
scroll to position [4204, 0]
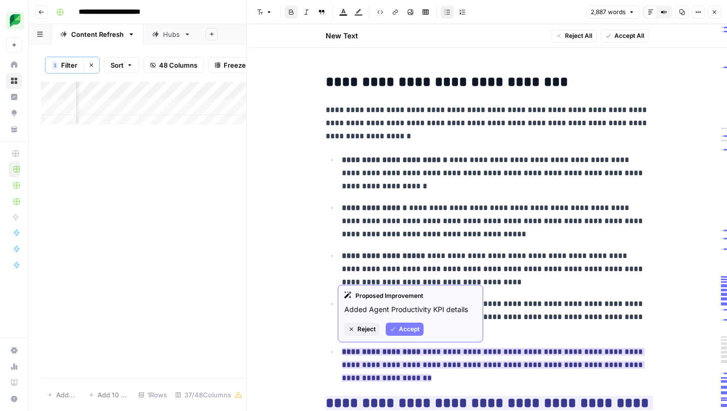
click at [399, 332] on span "Accept" at bounding box center [409, 329] width 21 height 9
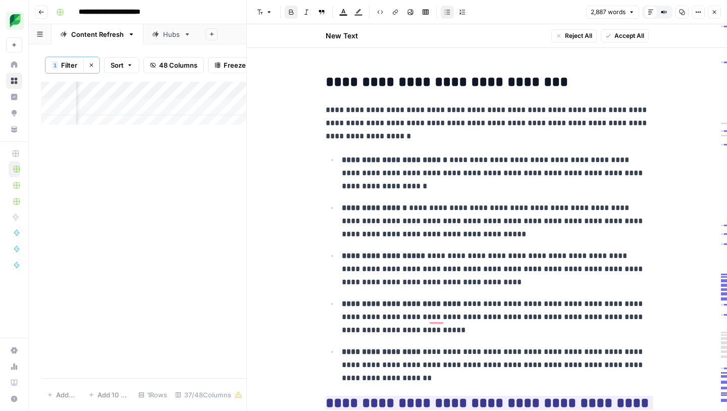
scroll to position [4402, 0]
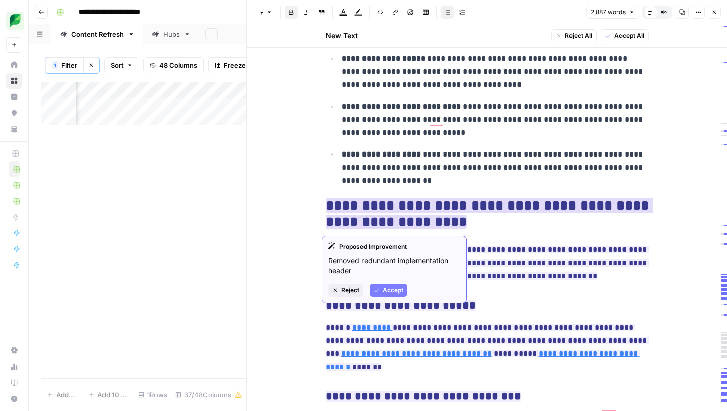
click at [393, 286] on span "Accept" at bounding box center [393, 290] width 21 height 9
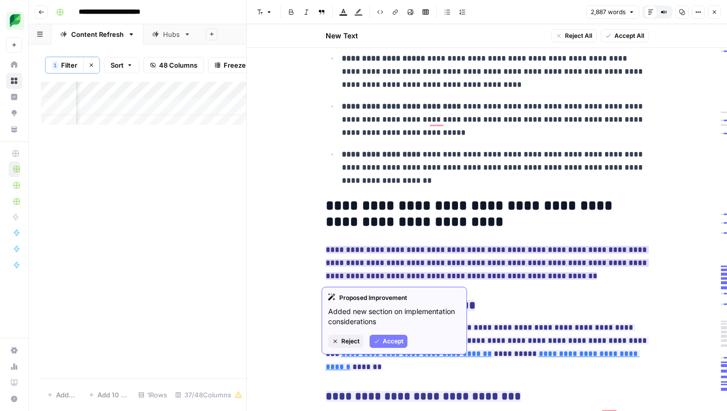
click at [390, 341] on span "Accept" at bounding box center [393, 341] width 21 height 9
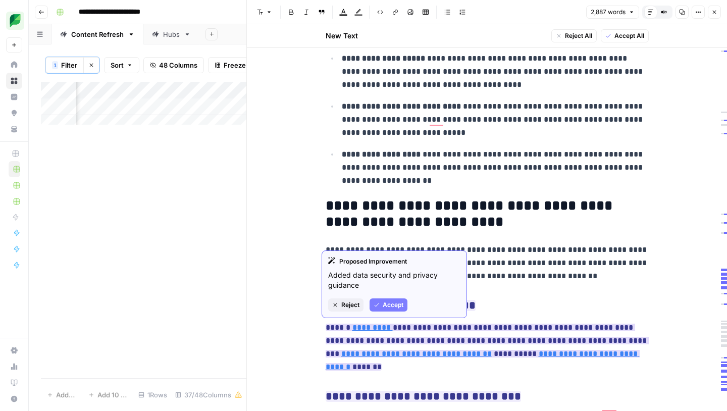
click at [391, 308] on span "Accept" at bounding box center [393, 304] width 21 height 9
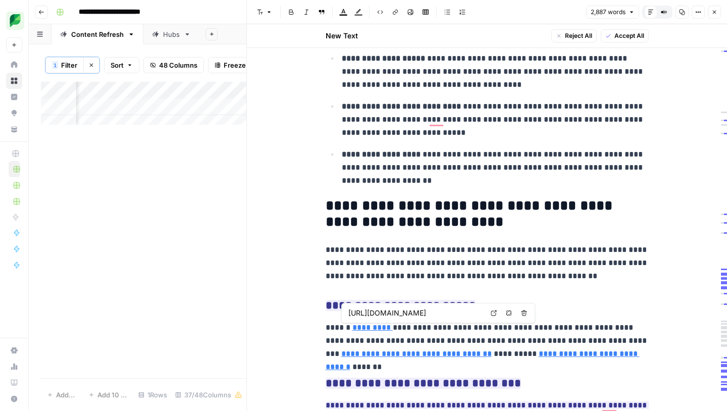
click at [511, 314] on icon "button" at bounding box center [509, 313] width 6 height 6
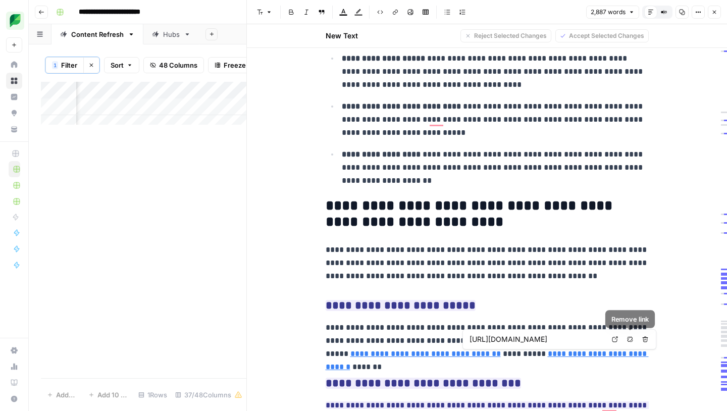
click at [628, 342] on icon "button" at bounding box center [630, 339] width 6 height 6
type input "[URL][DOMAIN_NAME]"
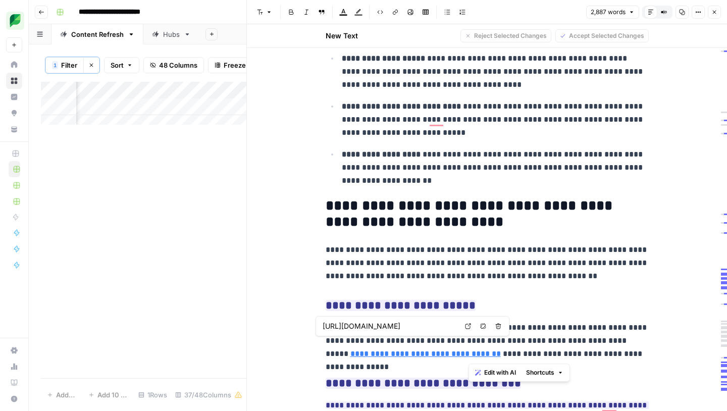
click at [618, 347] on p "**********" at bounding box center [487, 340] width 323 height 39
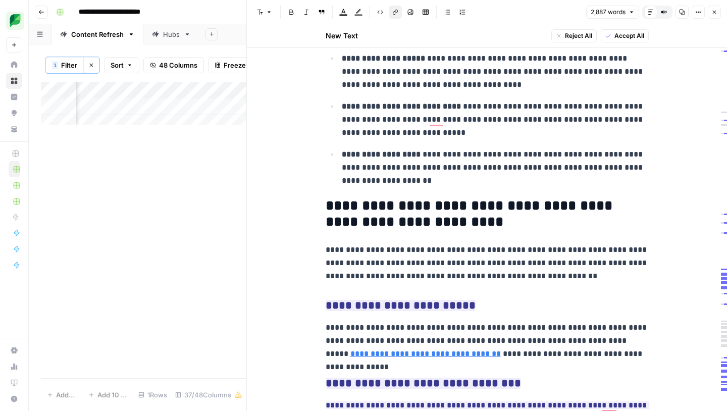
click at [388, 357] on link "**********" at bounding box center [425, 354] width 150 height 8
click at [369, 354] on link "**********" at bounding box center [425, 354] width 150 height 8
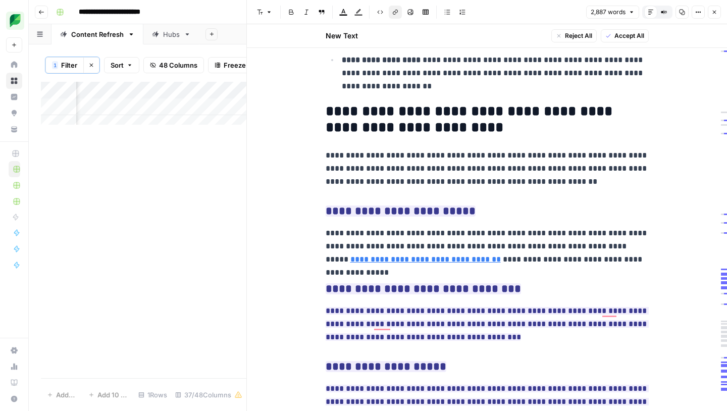
scroll to position [4497, 0]
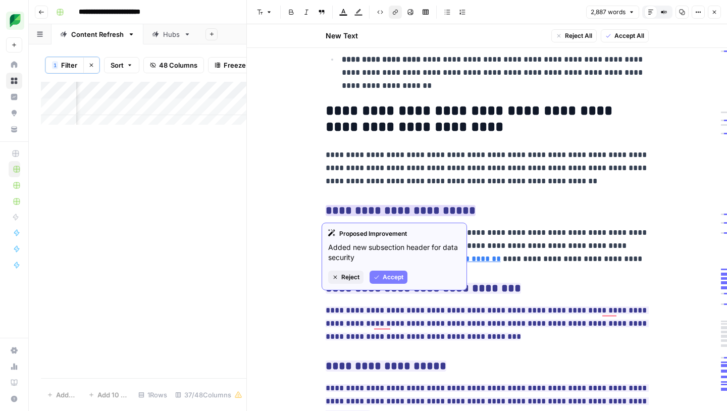
click at [388, 274] on span "Accept" at bounding box center [393, 277] width 21 height 9
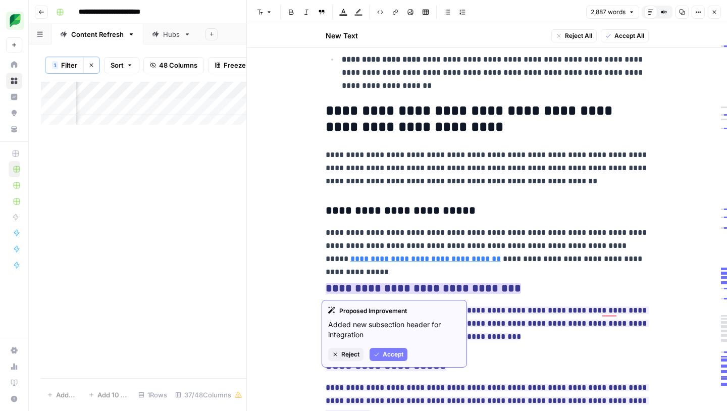
click at [396, 357] on span "Accept" at bounding box center [393, 354] width 21 height 9
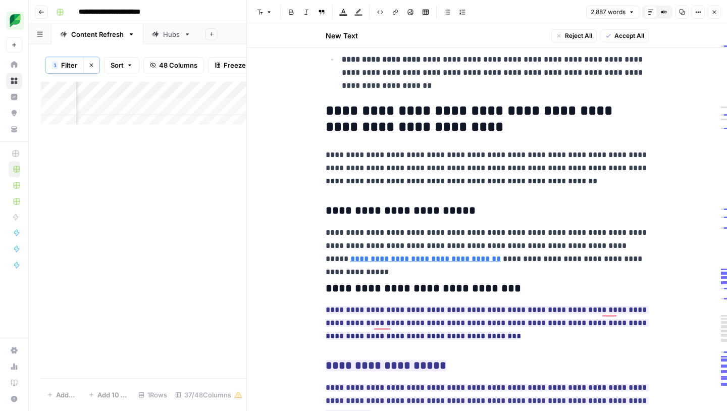
scroll to position [4594, 0]
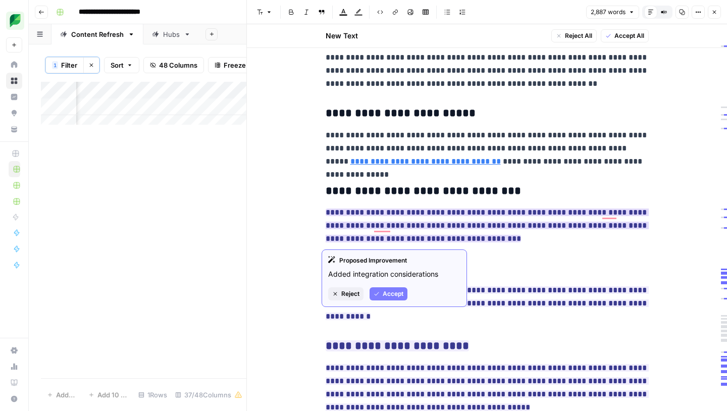
click at [396, 299] on button "Accept" at bounding box center [389, 293] width 38 height 13
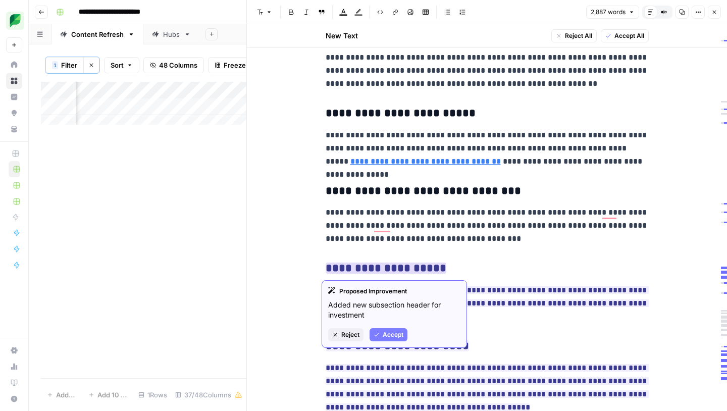
click at [388, 332] on span "Accept" at bounding box center [393, 334] width 21 height 9
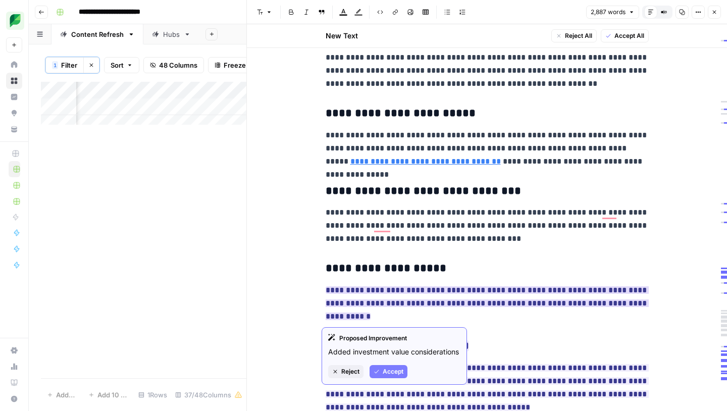
click at [389, 366] on button "Accept" at bounding box center [389, 371] width 38 height 13
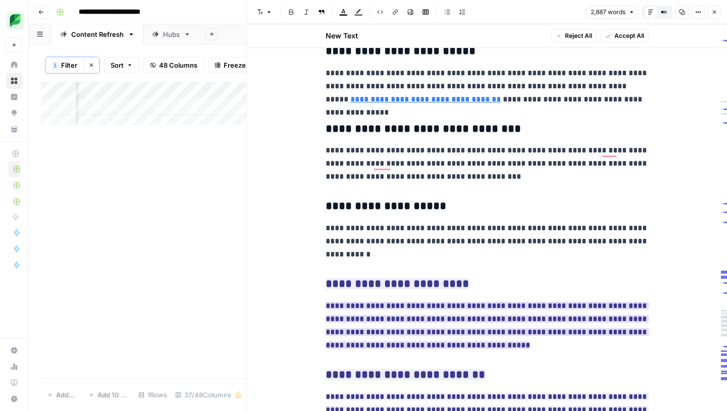
scroll to position [4659, 0]
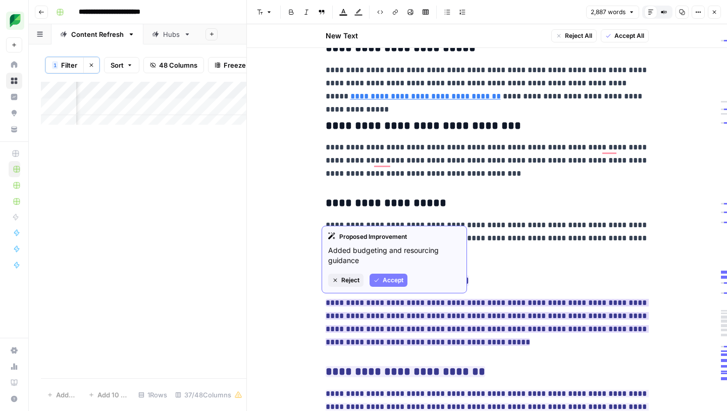
click at [394, 279] on span "Accept" at bounding box center [393, 280] width 21 height 9
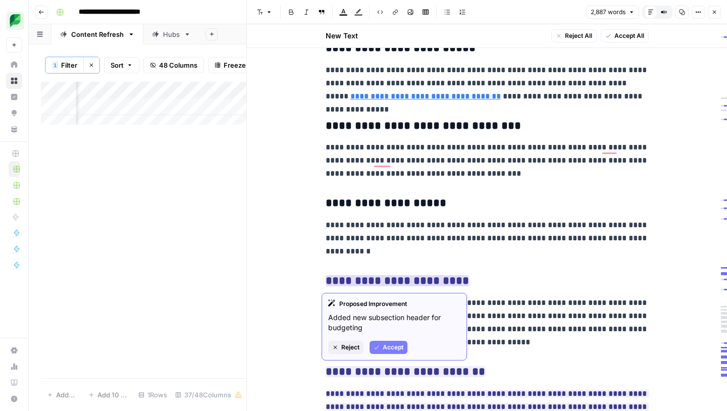
click at [395, 348] on span "Accept" at bounding box center [393, 347] width 21 height 9
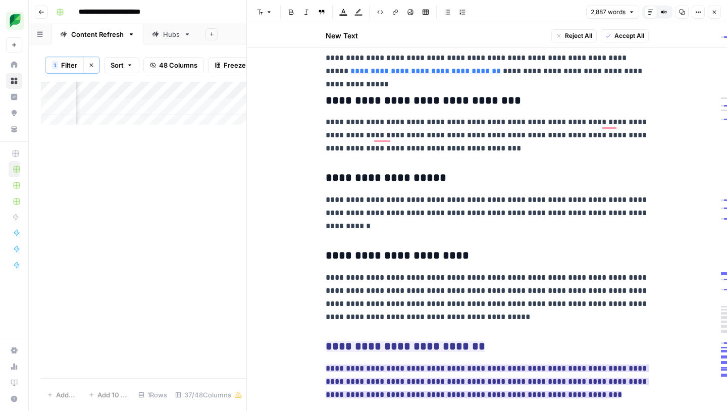
scroll to position [4704, 0]
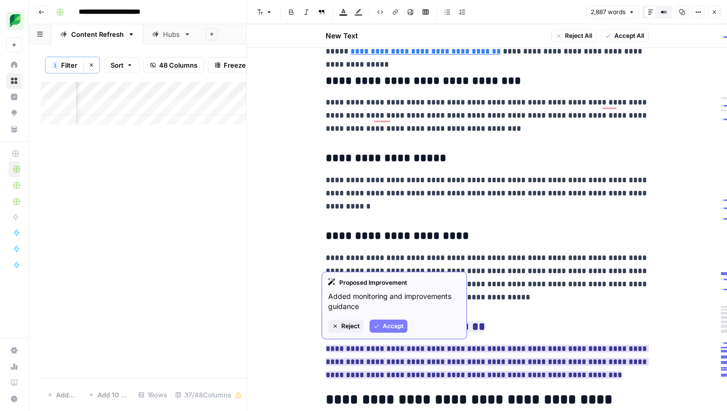
click at [395, 328] on span "Accept" at bounding box center [393, 326] width 21 height 9
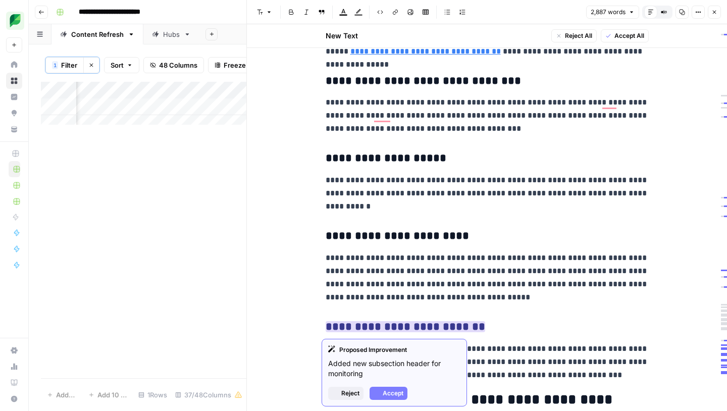
click at [393, 323] on ins "**********" at bounding box center [406, 326] width 160 height 11
click at [389, 393] on span "Accept" at bounding box center [393, 393] width 21 height 9
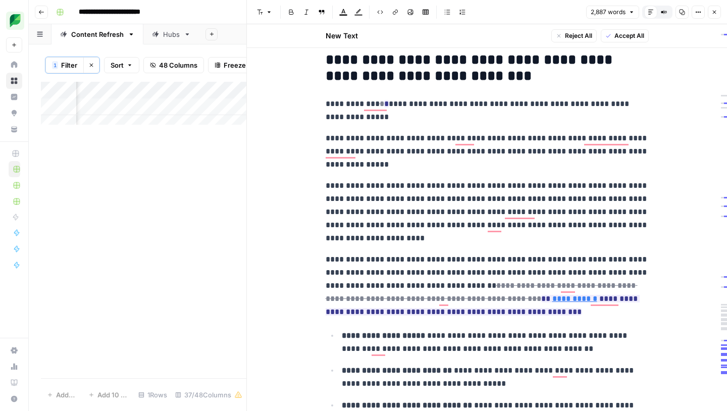
scroll to position [5028, 0]
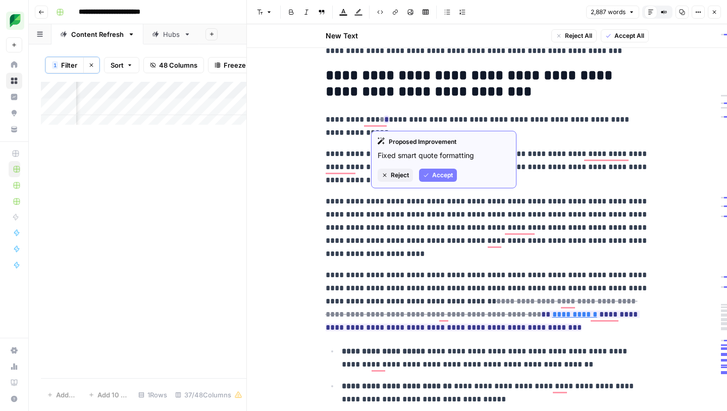
click at [438, 170] on button "Accept" at bounding box center [438, 175] width 38 height 13
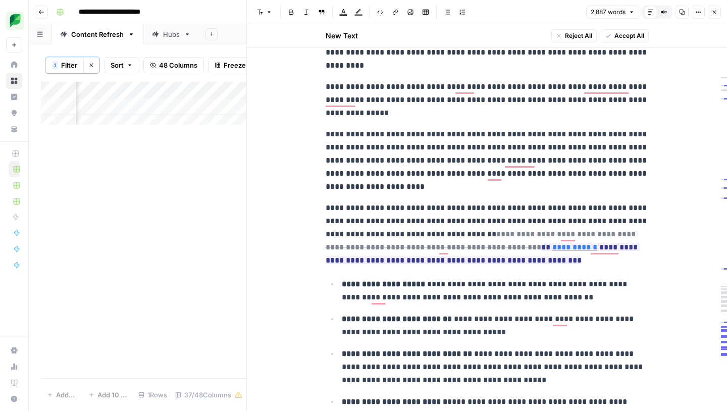
scroll to position [5102, 0]
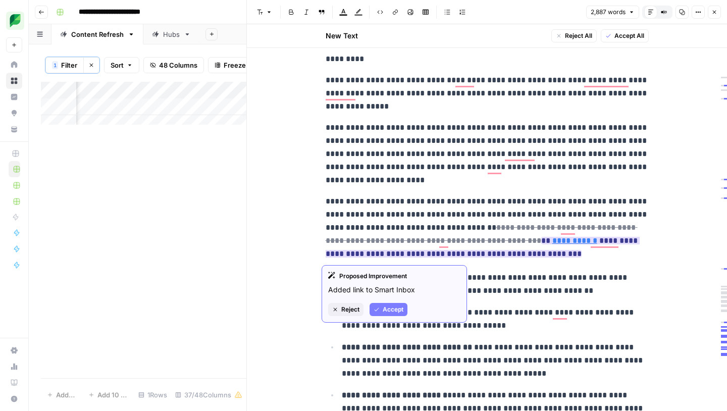
click at [393, 314] on button "Accept" at bounding box center [389, 309] width 38 height 13
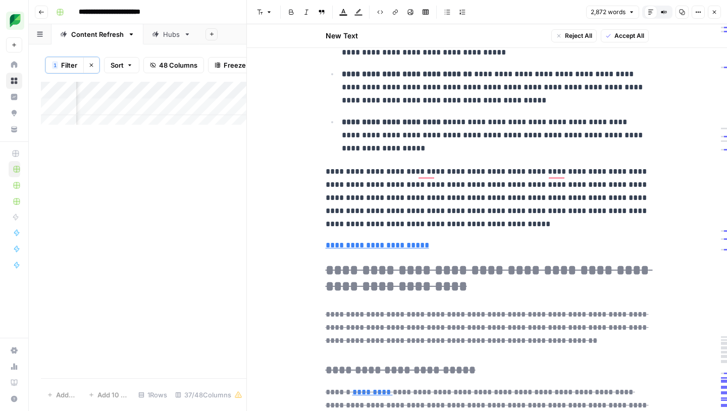
scroll to position [5522, 0]
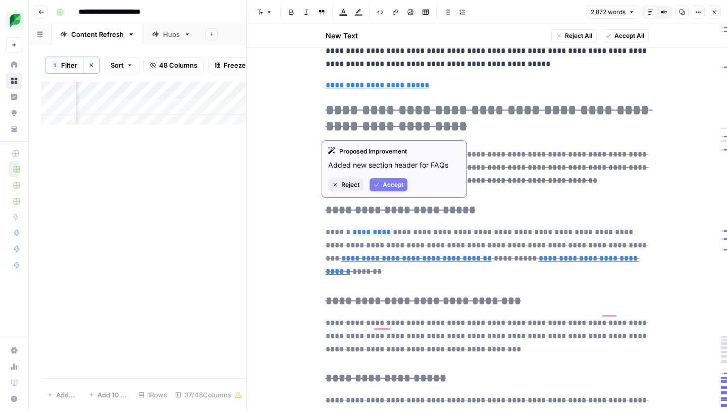
click at [389, 184] on span "Accept" at bounding box center [393, 184] width 21 height 9
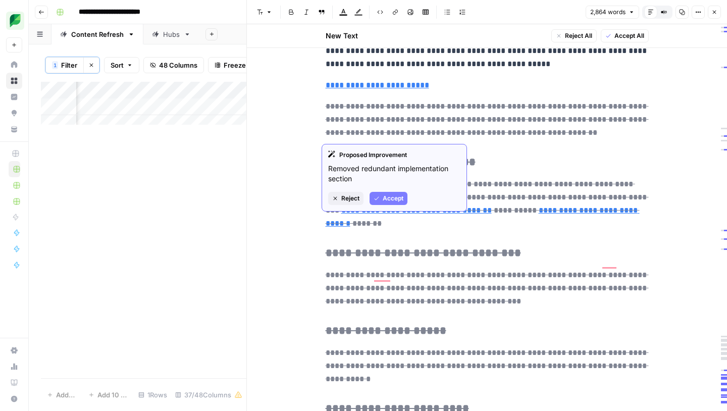
click at [392, 196] on span "Accept" at bounding box center [393, 198] width 21 height 9
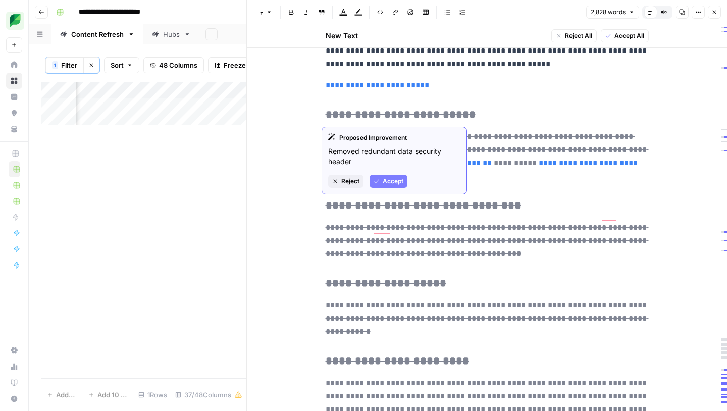
click at [389, 178] on span "Accept" at bounding box center [393, 181] width 21 height 9
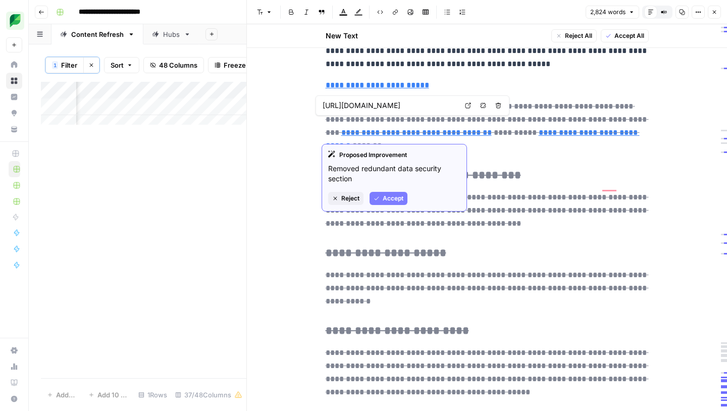
click at [393, 194] on span "Accept" at bounding box center [393, 198] width 21 height 9
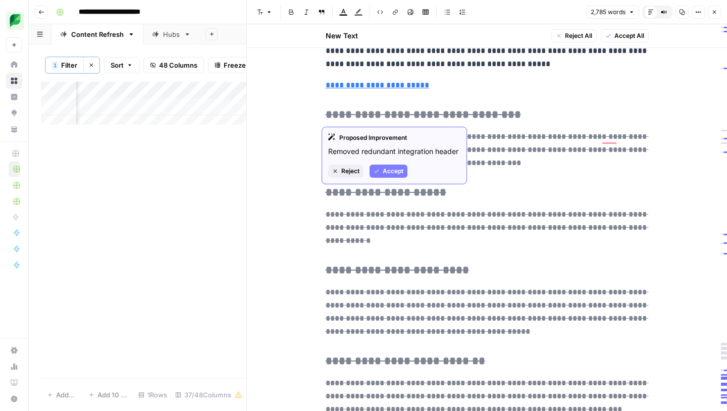
click at [389, 171] on span "Accept" at bounding box center [393, 171] width 21 height 9
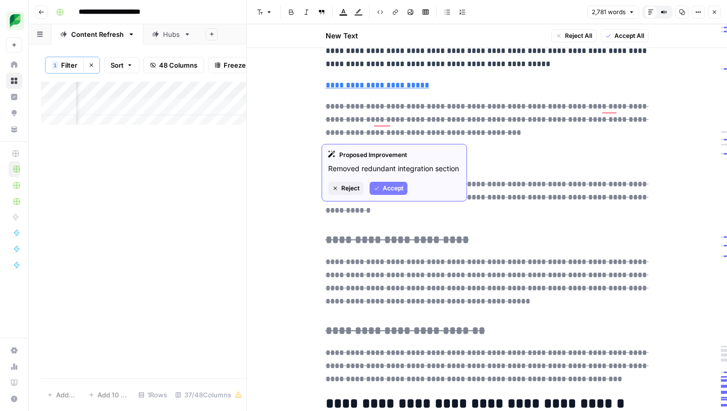
click at [390, 187] on span "Accept" at bounding box center [393, 188] width 21 height 9
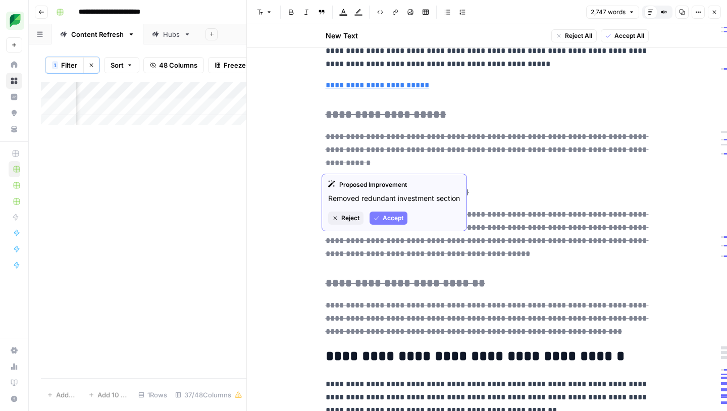
click at [384, 217] on span "Accept" at bounding box center [393, 218] width 21 height 9
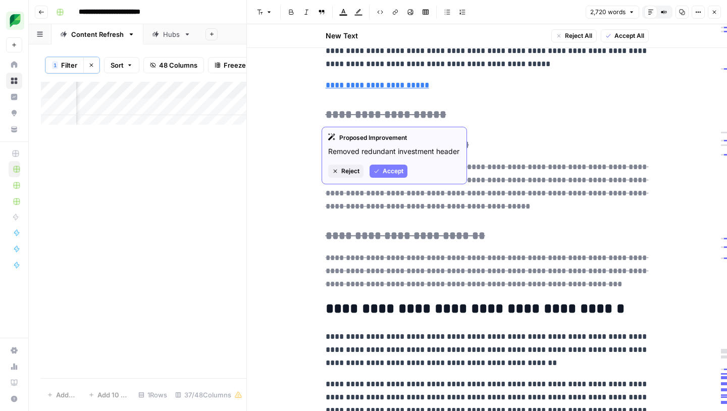
click at [392, 167] on span "Accept" at bounding box center [393, 171] width 21 height 9
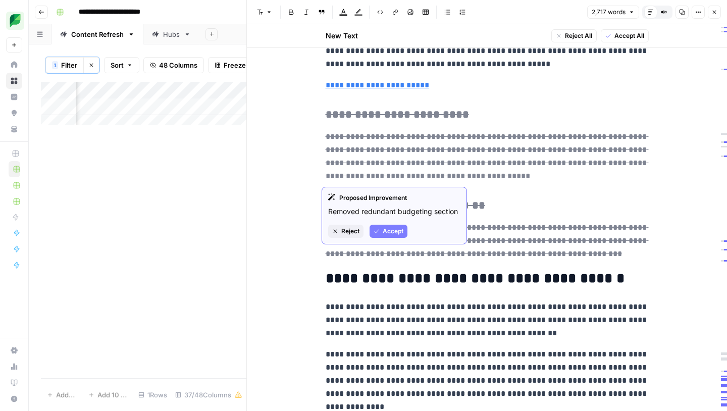
click at [393, 223] on div "Proposed Improvement Removed redundant budgeting section Reject Accept" at bounding box center [394, 216] width 145 height 58
click at [393, 227] on span "Accept" at bounding box center [393, 231] width 21 height 9
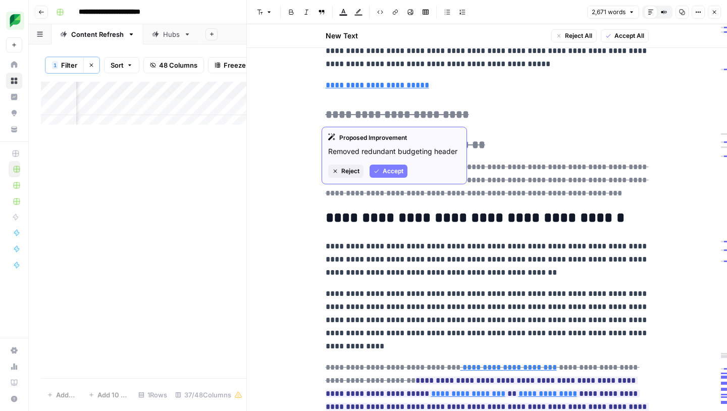
click at [393, 171] on span "Accept" at bounding box center [393, 171] width 21 height 9
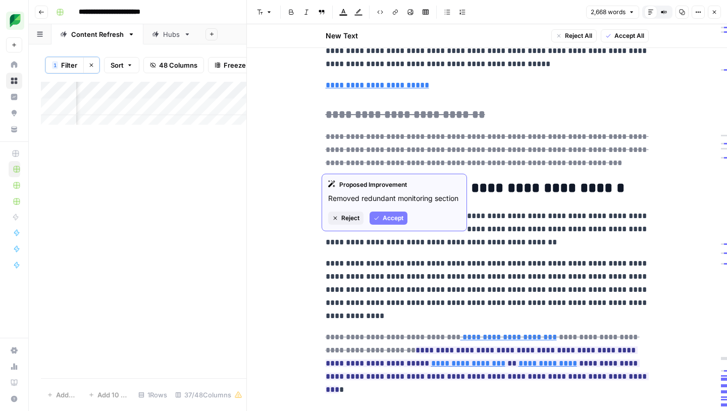
click at [392, 217] on span "Accept" at bounding box center [393, 218] width 21 height 9
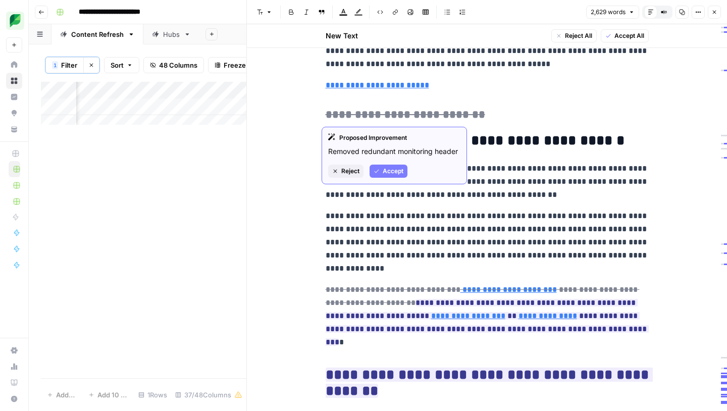
click at [397, 171] on span "Accept" at bounding box center [393, 171] width 21 height 9
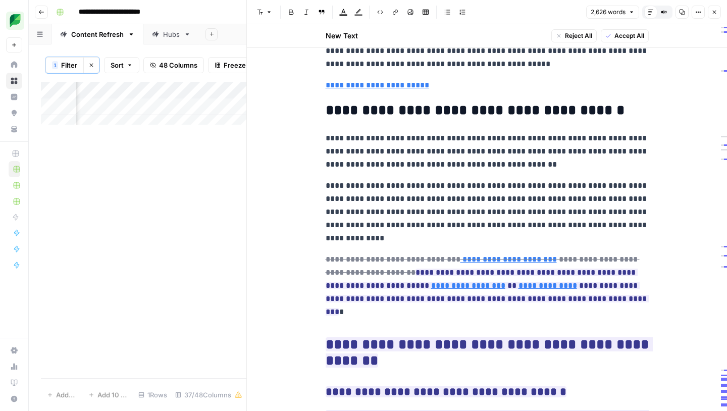
scroll to position [5543, 0]
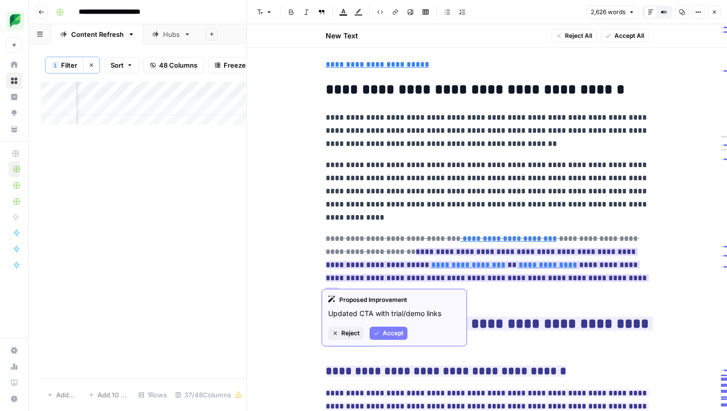
click at [393, 330] on span "Accept" at bounding box center [393, 333] width 21 height 9
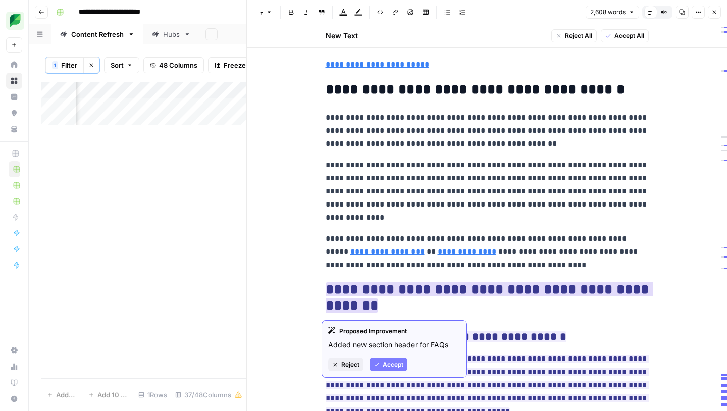
click at [391, 363] on span "Accept" at bounding box center [393, 364] width 21 height 9
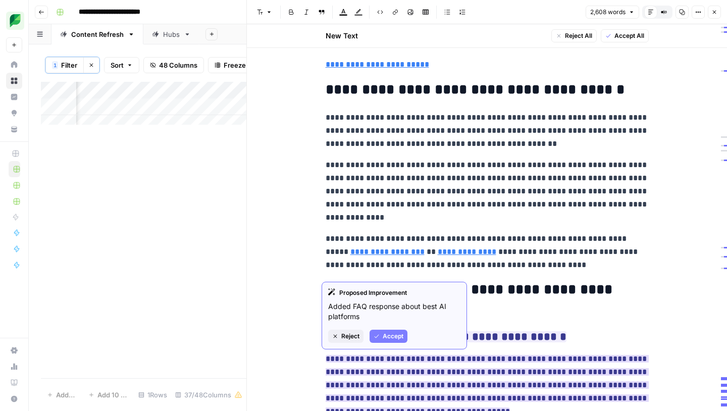
scroll to position [5553, 0]
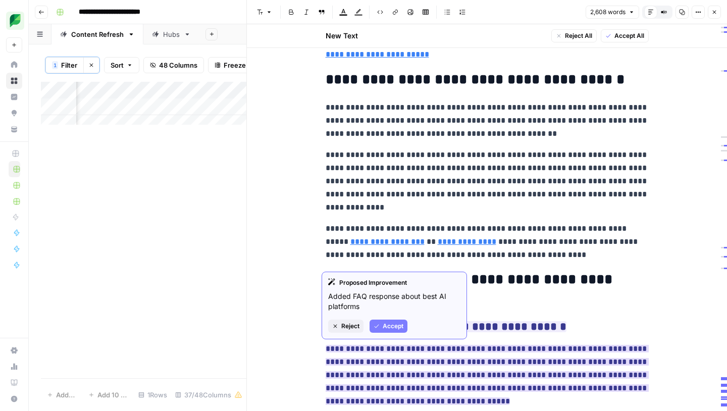
click at [392, 330] on span "Accept" at bounding box center [393, 326] width 21 height 9
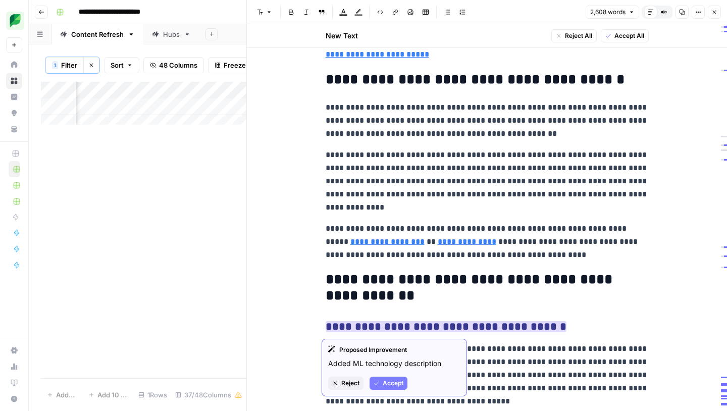
click at [388, 379] on span "Accept" at bounding box center [393, 383] width 21 height 9
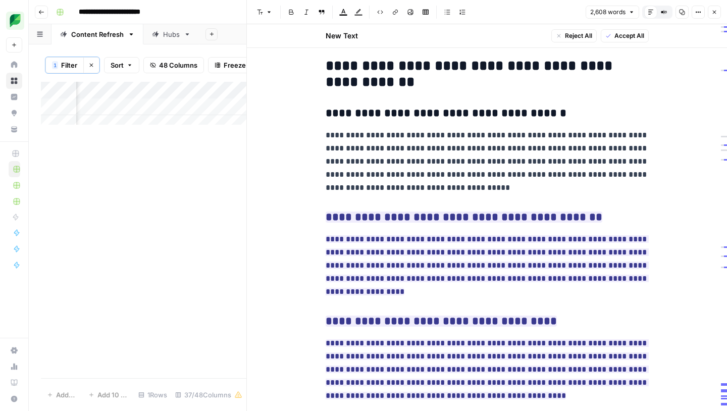
scroll to position [5898, 0]
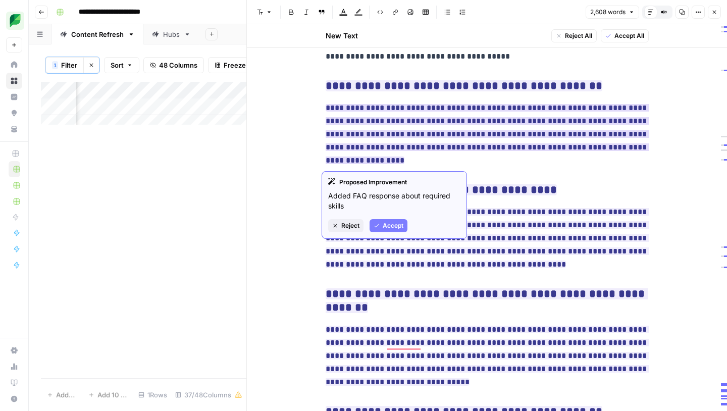
click at [395, 227] on span "Accept" at bounding box center [393, 225] width 21 height 9
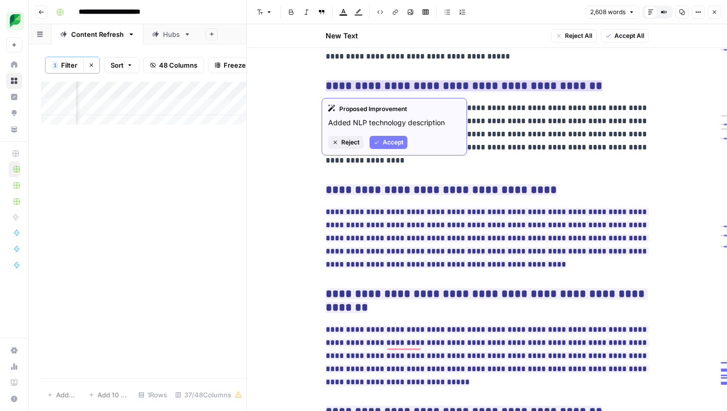
click at [388, 138] on span "Accept" at bounding box center [393, 142] width 21 height 9
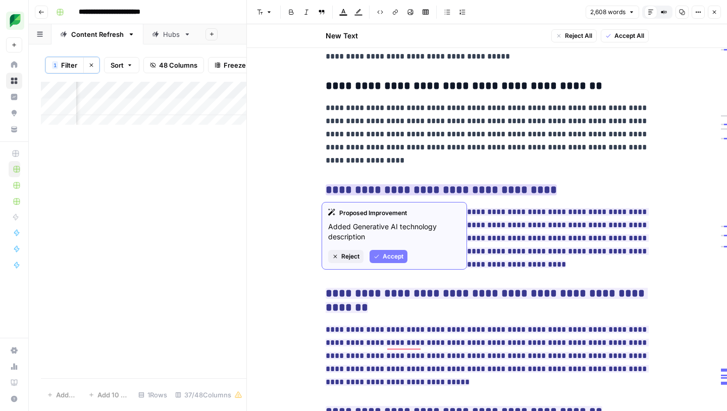
click at [388, 256] on span "Accept" at bounding box center [393, 256] width 21 height 9
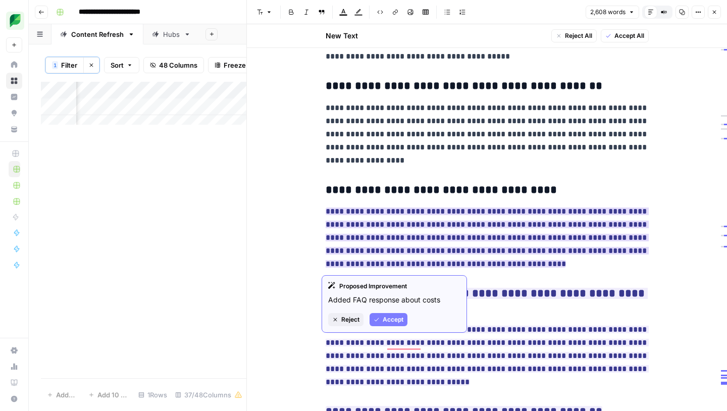
click at [395, 317] on span "Accept" at bounding box center [393, 319] width 21 height 9
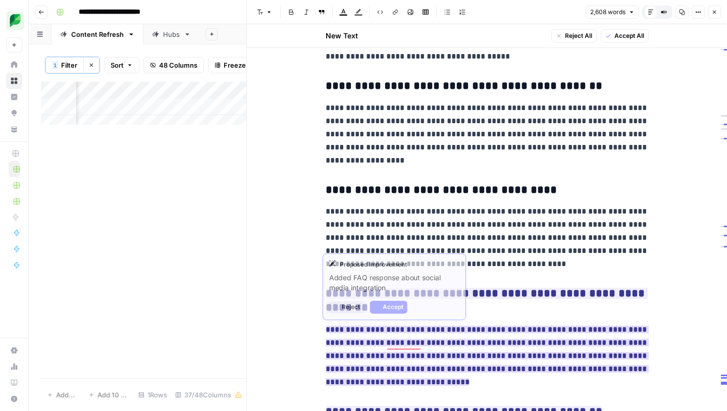
click at [388, 378] on ins "**********" at bounding box center [487, 356] width 323 height 60
click at [391, 314] on button "Accept" at bounding box center [389, 307] width 38 height 13
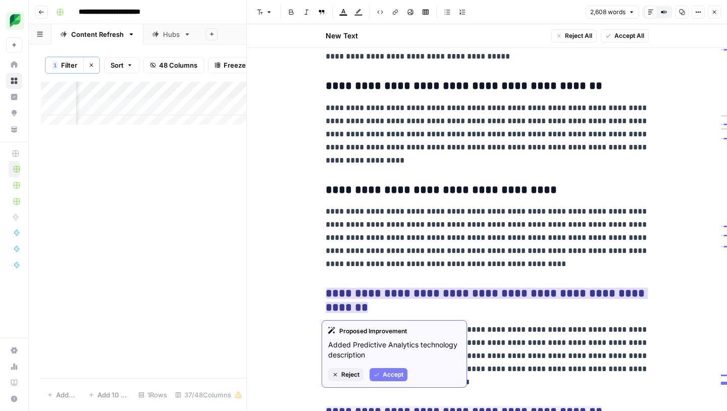
click at [393, 377] on span "Accept" at bounding box center [393, 374] width 21 height 9
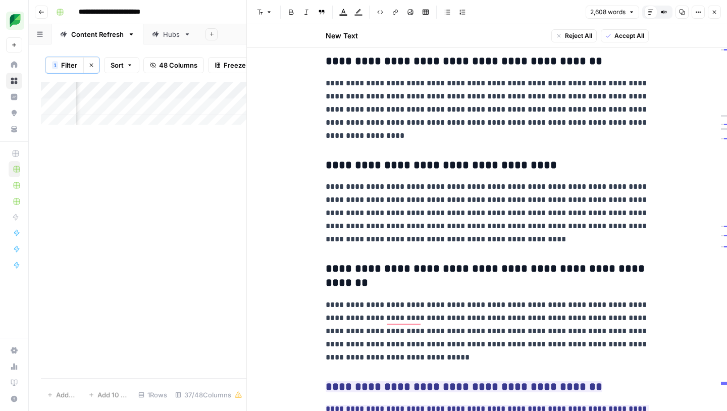
scroll to position [5943, 0]
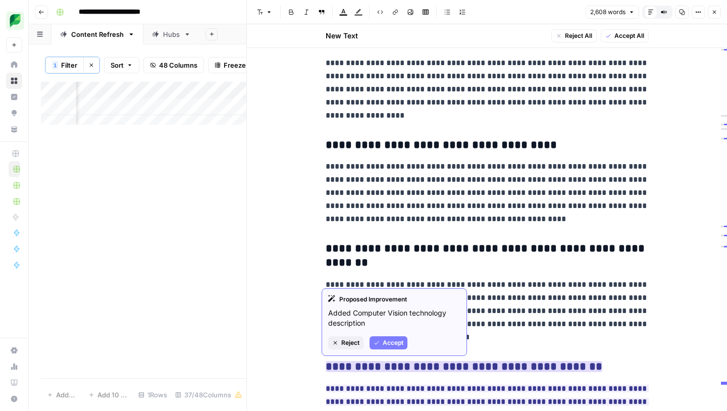
click at [394, 339] on span "Accept" at bounding box center [393, 342] width 21 height 9
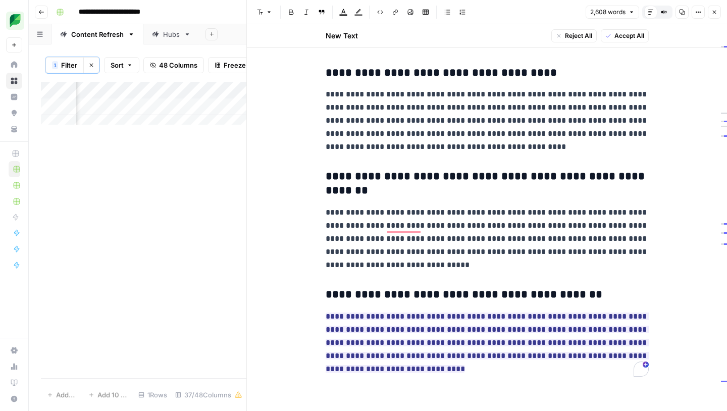
scroll to position [6017, 0]
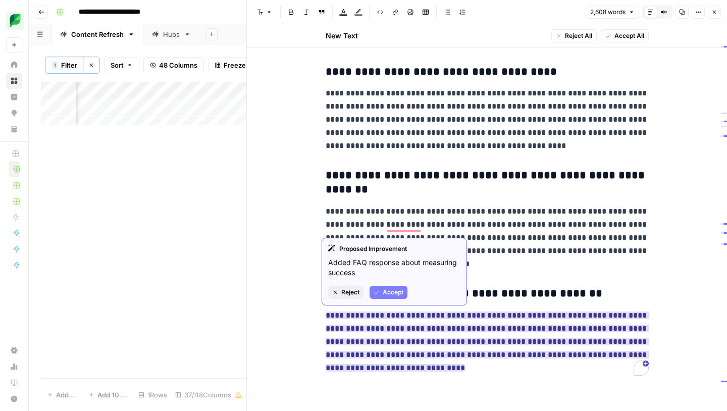
click at [397, 294] on span "Accept" at bounding box center [393, 292] width 21 height 9
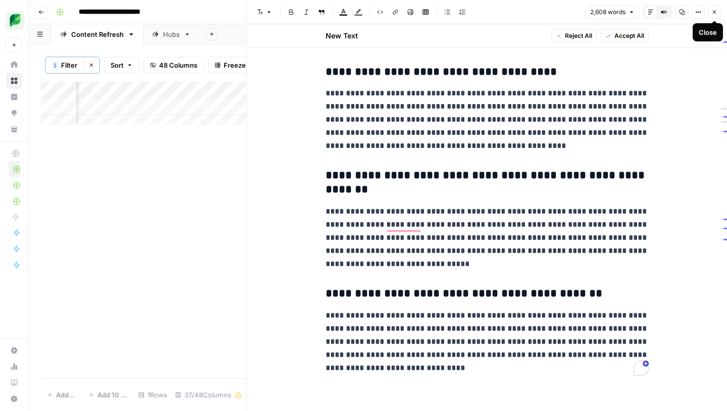
click at [720, 15] on button "Close" at bounding box center [714, 12] width 13 height 13
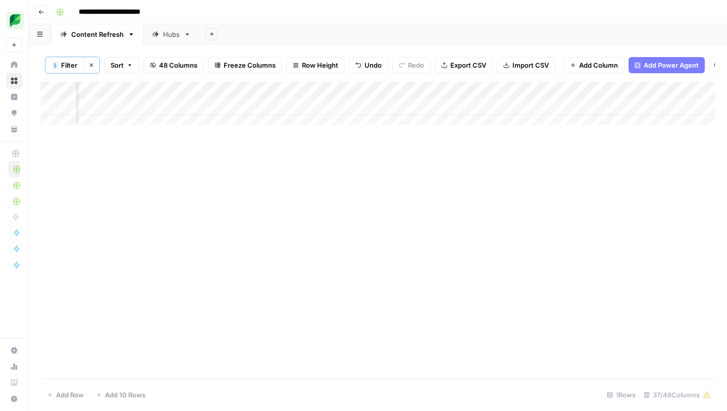
click at [347, 118] on div "Add Column" at bounding box center [378, 107] width 674 height 50
click at [381, 112] on div "Add Column" at bounding box center [378, 107] width 674 height 50
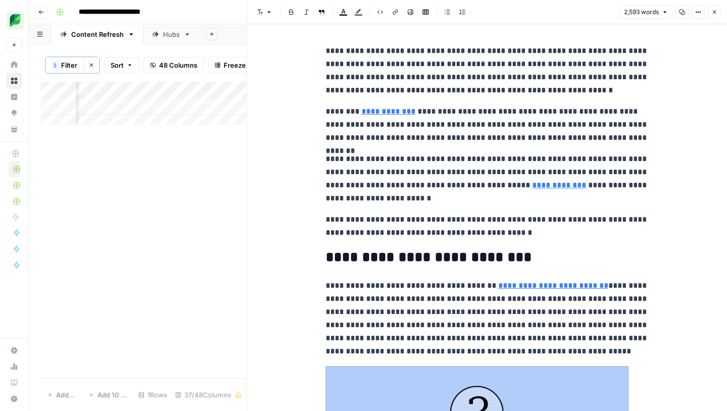
click at [716, 16] on button "Close" at bounding box center [714, 12] width 13 height 13
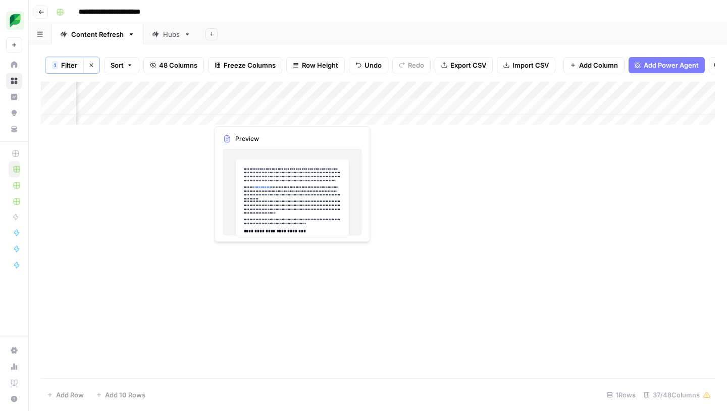
click at [241, 117] on div "Add Column" at bounding box center [378, 107] width 674 height 50
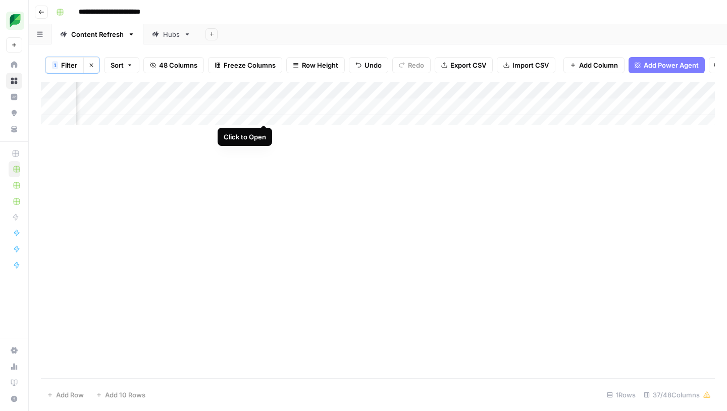
click at [263, 115] on div "Add Column" at bounding box center [378, 107] width 674 height 50
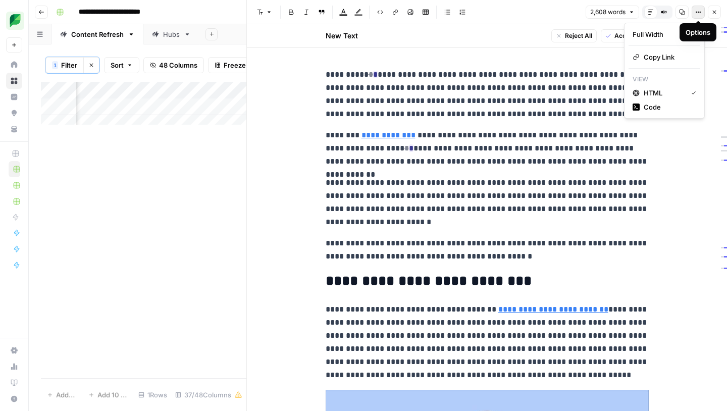
click at [701, 15] on icon "button" at bounding box center [698, 12] width 6 height 6
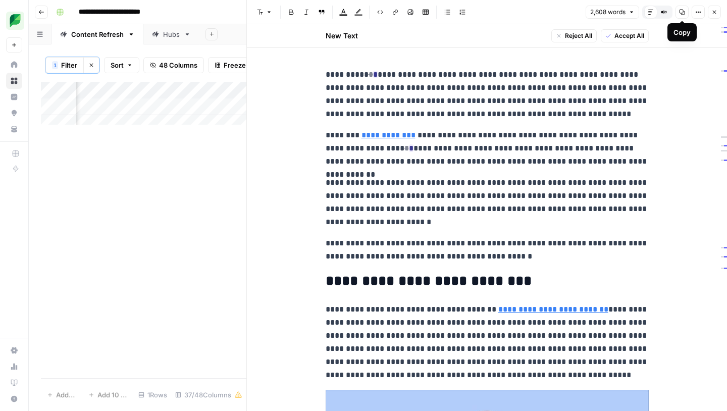
click at [680, 13] on icon "button" at bounding box center [682, 12] width 6 height 6
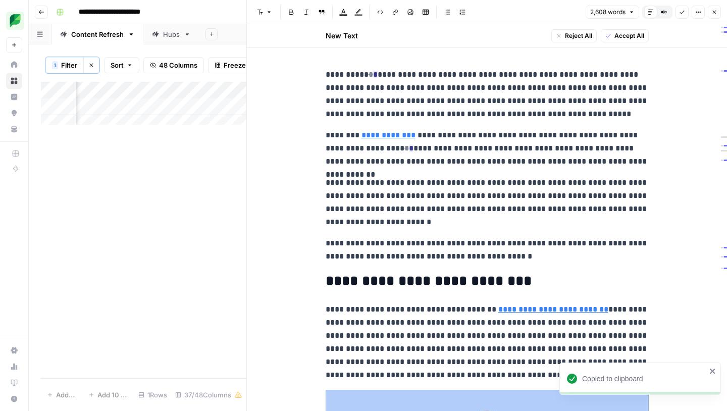
click at [205, 191] on div "Add Column" at bounding box center [144, 230] width 206 height 296
click at [226, 110] on div "Add Column" at bounding box center [144, 107] width 206 height 50
click at [710, 11] on button "Close" at bounding box center [714, 12] width 13 height 13
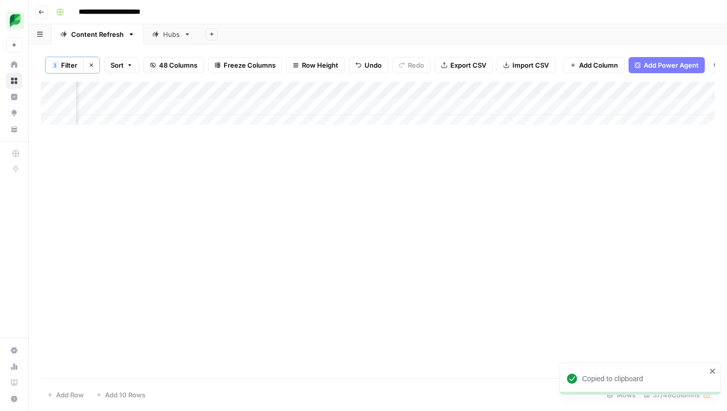
click at [326, 114] on div "Add Column" at bounding box center [378, 107] width 674 height 50
click at [382, 114] on div "Add Column" at bounding box center [378, 107] width 674 height 50
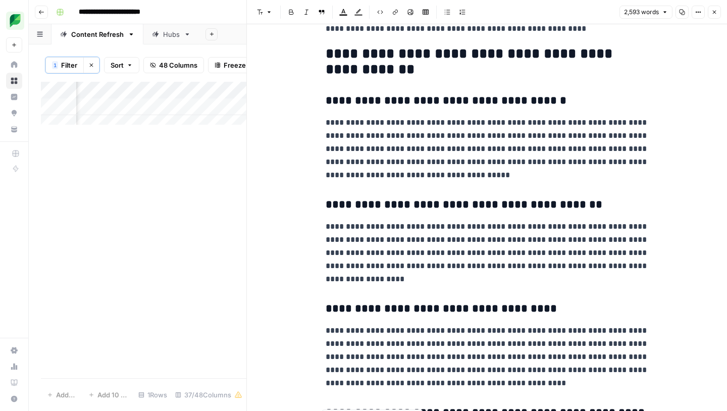
scroll to position [5722, 0]
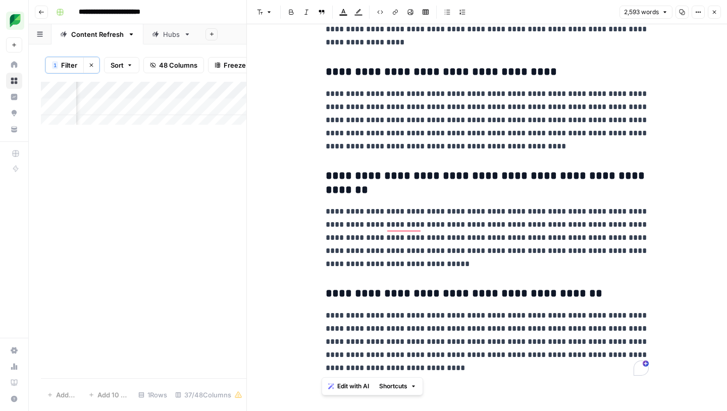
drag, startPoint x: 322, startPoint y: 50, endPoint x: 733, endPoint y: 438, distance: 565.8
click at [727, 411] on html "**********" at bounding box center [363, 205] width 727 height 411
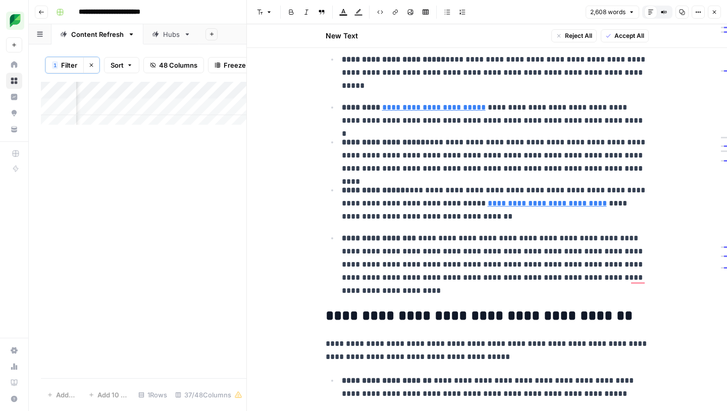
scroll to position [0, 0]
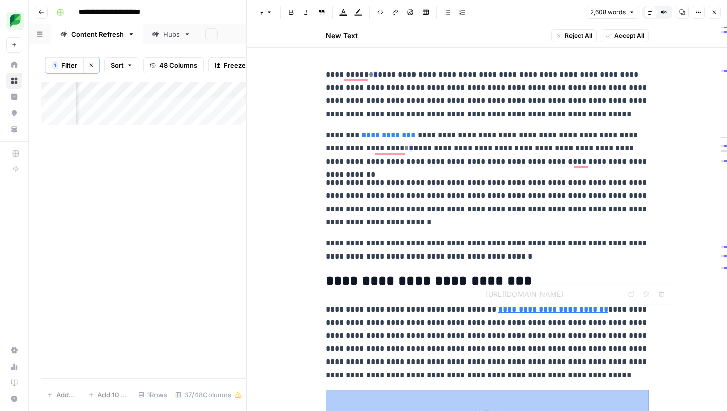
click at [516, 226] on p "**********" at bounding box center [487, 202] width 323 height 53
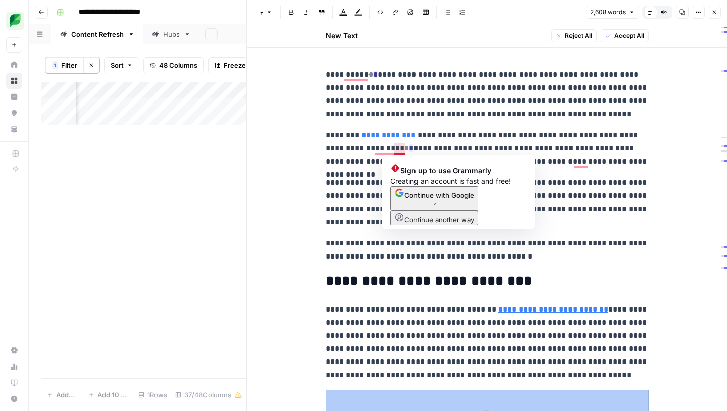
click at [395, 150] on p "**********" at bounding box center [487, 148] width 323 height 39
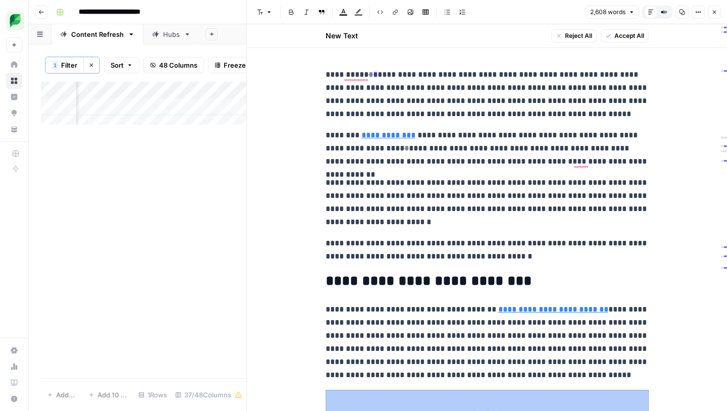
click at [636, 182] on p "**********" at bounding box center [487, 202] width 323 height 53
click at [393, 149] on p "**********" at bounding box center [487, 148] width 323 height 39
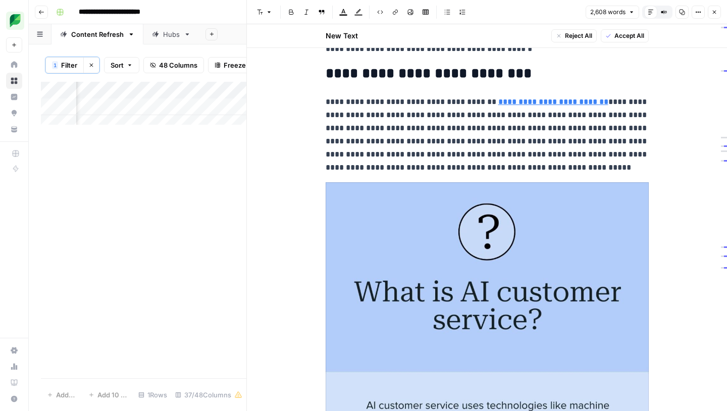
scroll to position [562, 0]
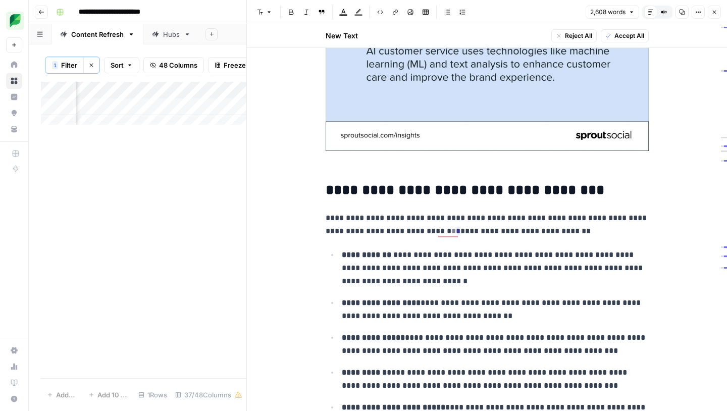
click at [457, 233] on p "**********" at bounding box center [487, 225] width 323 height 26
click at [459, 232] on p "**********" at bounding box center [487, 225] width 323 height 26
click at [476, 229] on p "**********" at bounding box center [487, 225] width 323 height 26
click at [457, 234] on p "**********" at bounding box center [487, 225] width 323 height 26
click at [456, 232] on ins "*" at bounding box center [458, 231] width 5 height 8
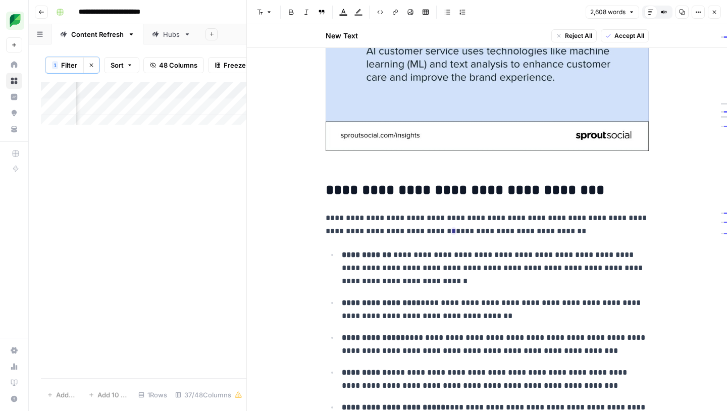
click at [494, 260] on p "**********" at bounding box center [495, 267] width 307 height 39
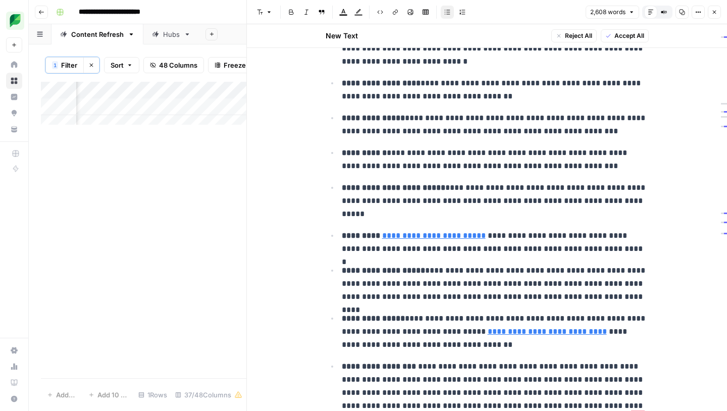
scroll to position [574, 0]
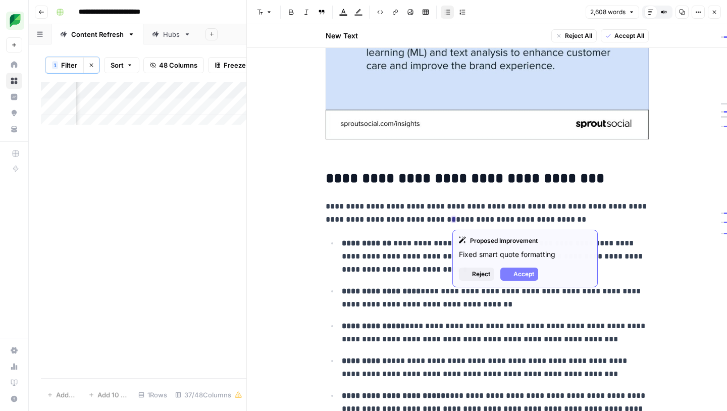
click at [454, 219] on ins "*" at bounding box center [453, 220] width 5 height 8
click at [518, 281] on div "Proposed Improvement Fixed smart quote formatting Reject Accept" at bounding box center [524, 259] width 145 height 58
click at [518, 277] on span "Accept" at bounding box center [524, 274] width 21 height 9
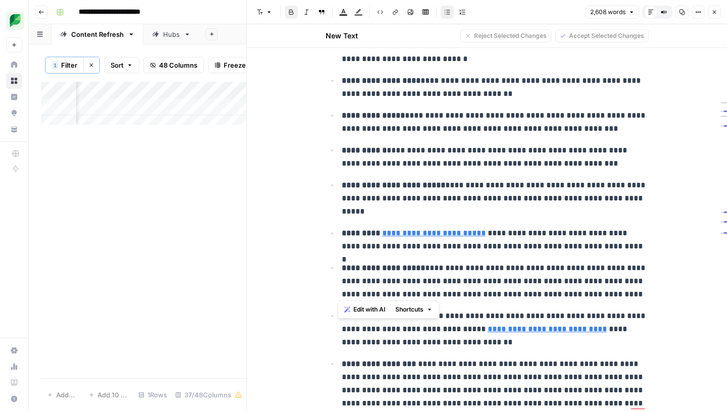
scroll to position [784, 0]
click at [720, 7] on button "Close" at bounding box center [714, 12] width 13 height 13
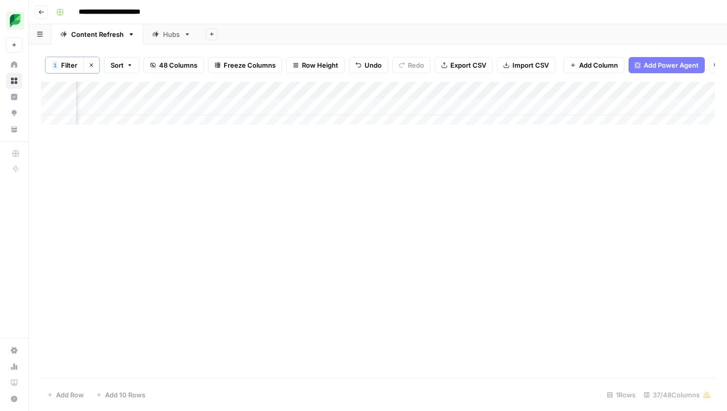
scroll to position [0, 1799]
click at [397, 113] on div "Add Column" at bounding box center [378, 107] width 674 height 50
click at [398, 116] on div "Add Column" at bounding box center [378, 107] width 674 height 50
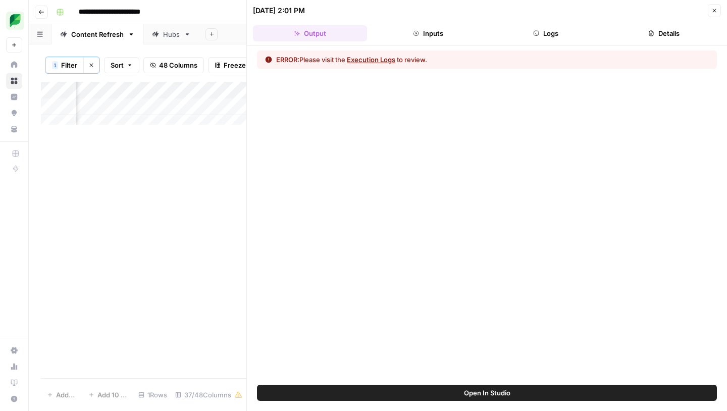
click at [578, 35] on button "Logs" at bounding box center [546, 33] width 114 height 16
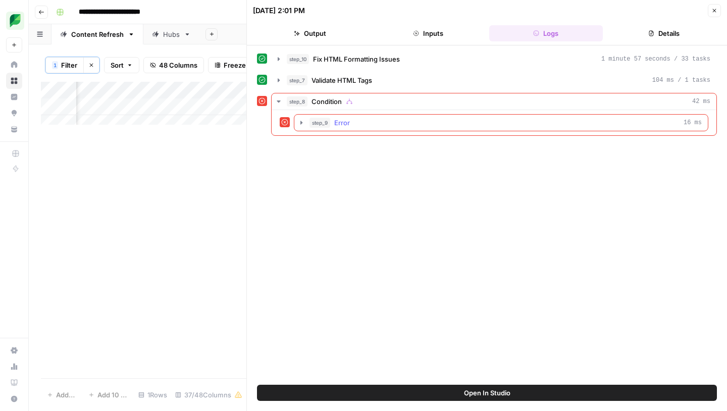
click at [298, 121] on icon "button" at bounding box center [301, 123] width 8 height 8
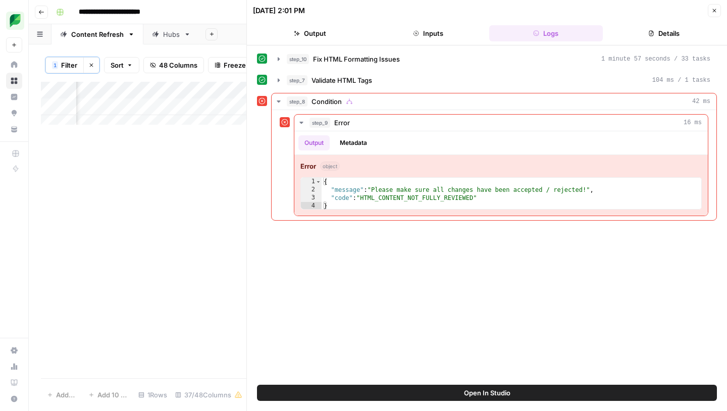
click at [719, 12] on button "Close" at bounding box center [714, 10] width 13 height 13
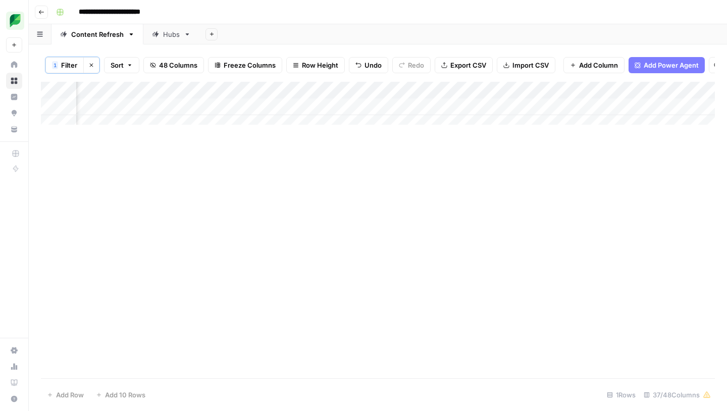
scroll to position [0, 1300]
click at [360, 114] on div "Add Column" at bounding box center [378, 107] width 674 height 50
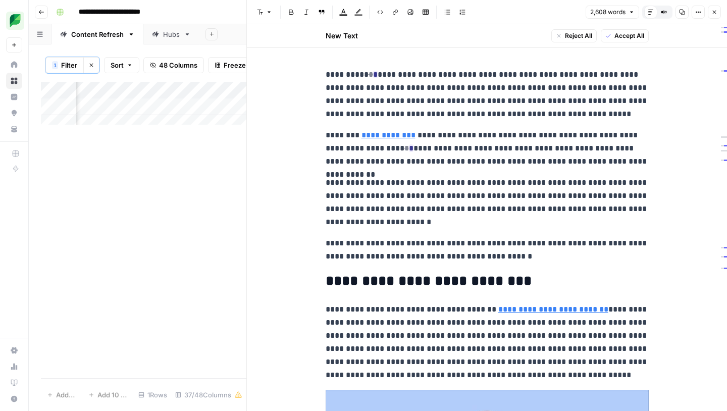
click at [615, 38] on span "Accept All" at bounding box center [630, 35] width 30 height 9
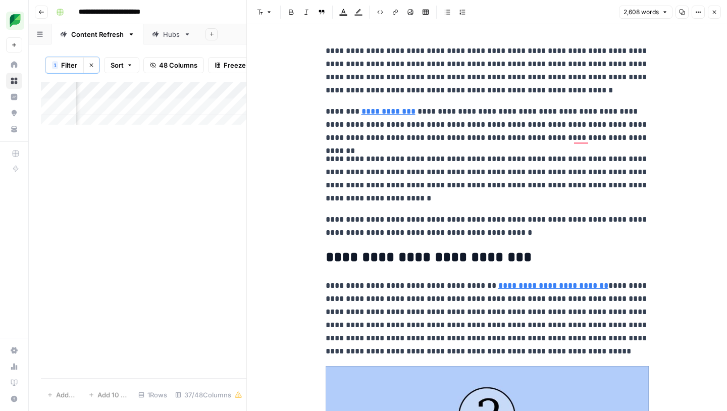
click at [712, 9] on icon "button" at bounding box center [714, 12] width 6 height 6
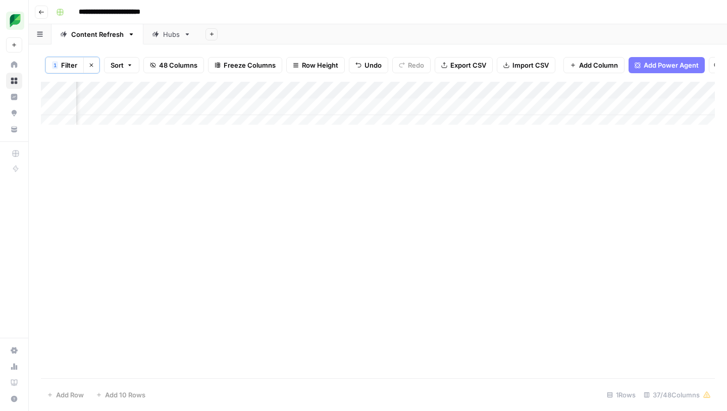
click at [442, 112] on div "Add Column" at bounding box center [378, 107] width 674 height 50
click at [455, 115] on div "Add Column" at bounding box center [378, 107] width 674 height 50
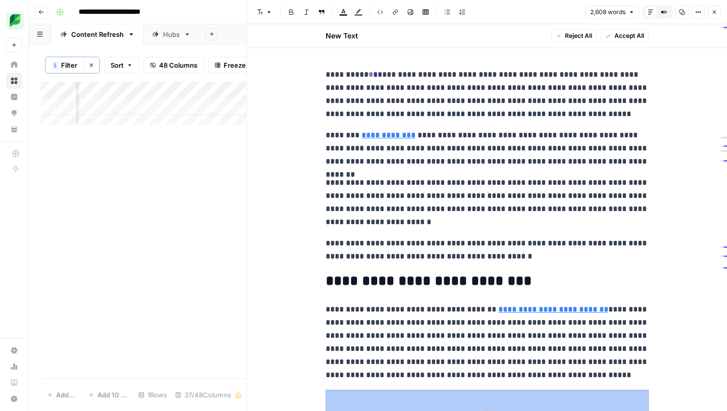
click at [367, 77] on p "**********" at bounding box center [487, 94] width 323 height 53
click at [369, 77] on del "*" at bounding box center [371, 75] width 5 height 8
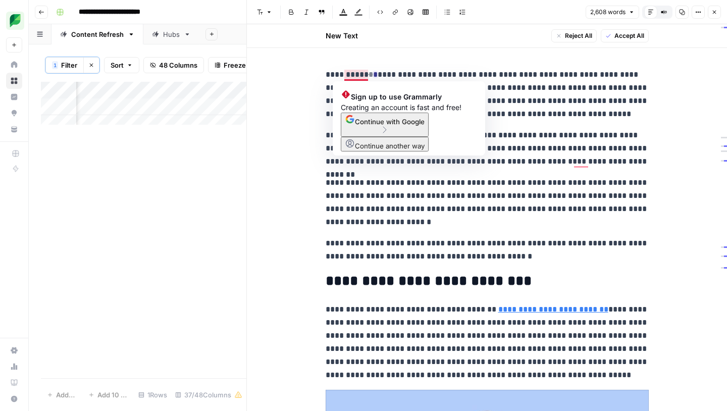
click at [367, 77] on p "**********" at bounding box center [487, 94] width 323 height 53
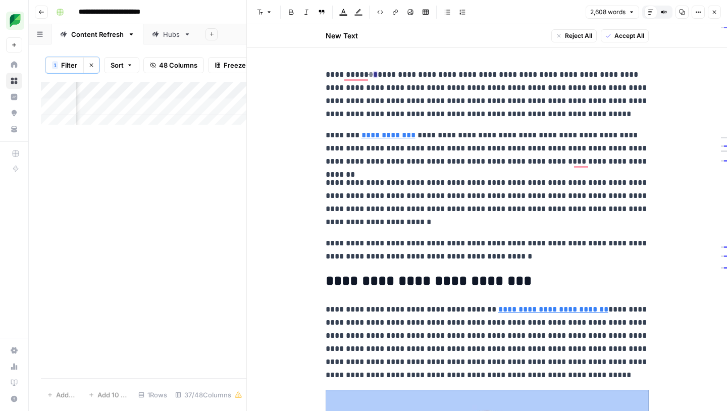
click at [373, 76] on ins "*" at bounding box center [375, 75] width 5 height 8
click at [365, 76] on p "**********" at bounding box center [487, 94] width 323 height 53
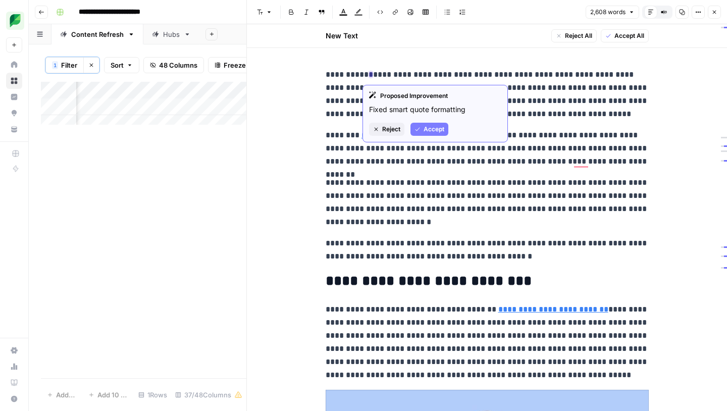
click at [425, 126] on span "Accept" at bounding box center [434, 129] width 21 height 9
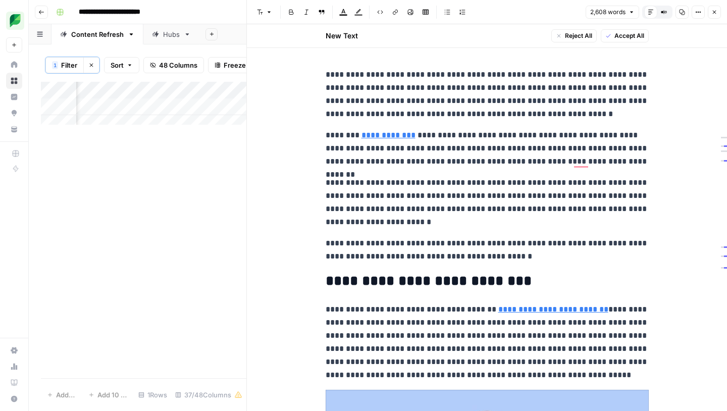
click at [510, 154] on p "**********" at bounding box center [487, 148] width 323 height 39
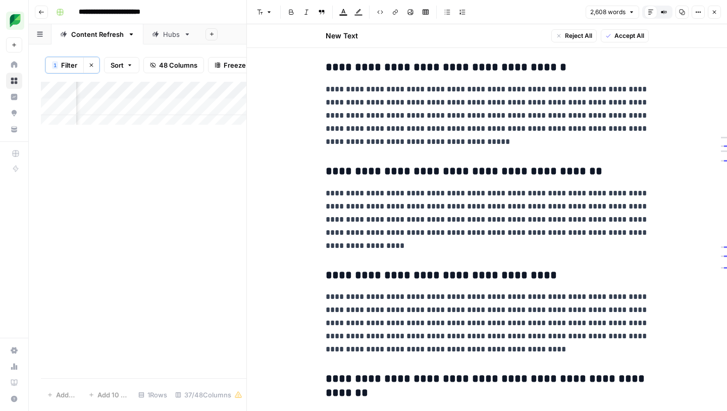
scroll to position [5996, 0]
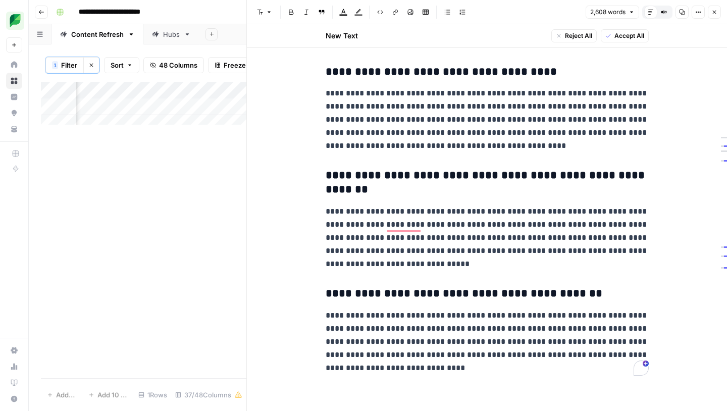
click at [619, 35] on span "Accept All" at bounding box center [630, 35] width 30 height 9
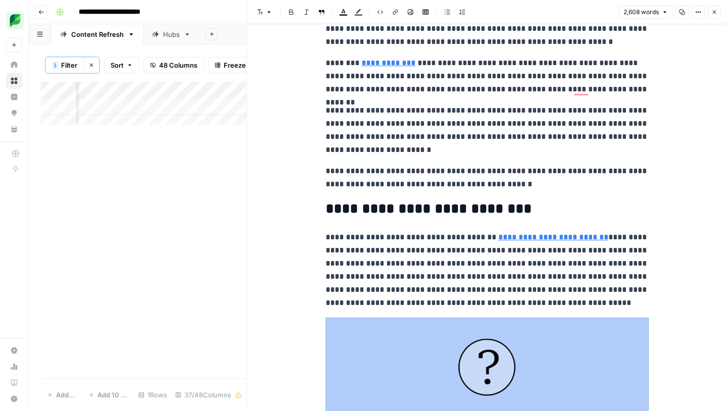
scroll to position [0, 0]
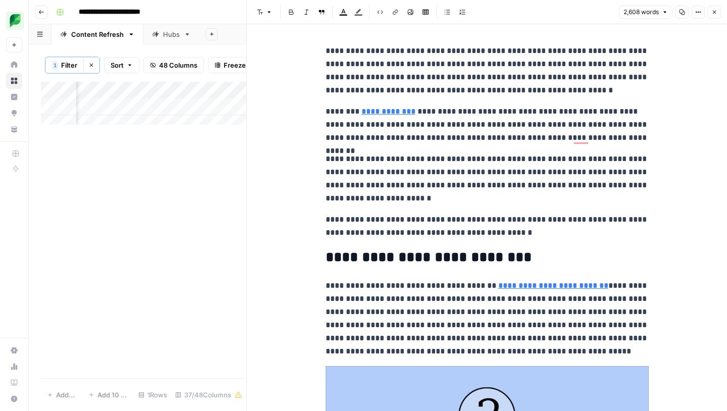
click at [712, 18] on button "Close" at bounding box center [714, 12] width 13 height 13
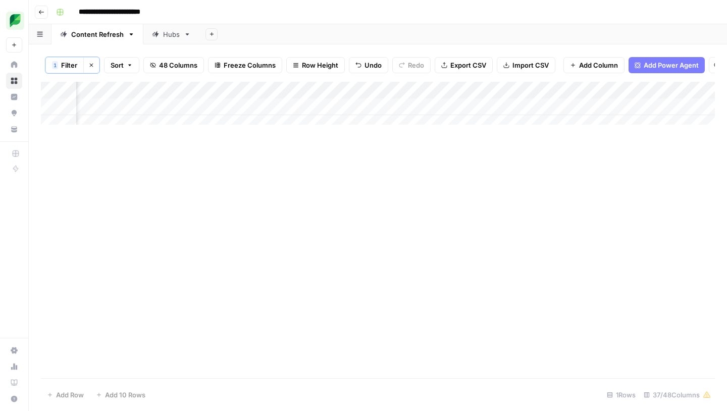
scroll to position [0, 1870]
click at [365, 114] on div "Add Column" at bounding box center [378, 107] width 674 height 50
